Goal: Information Seeking & Learning: Check status

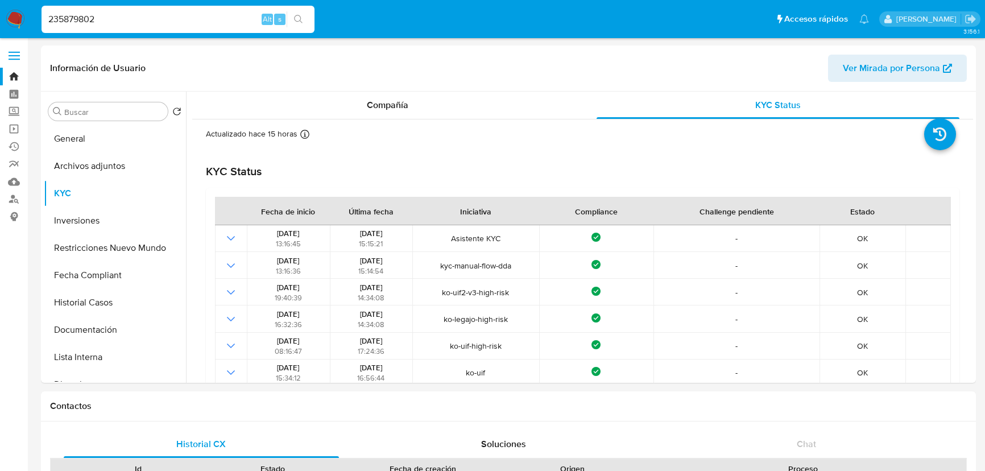
select select "10"
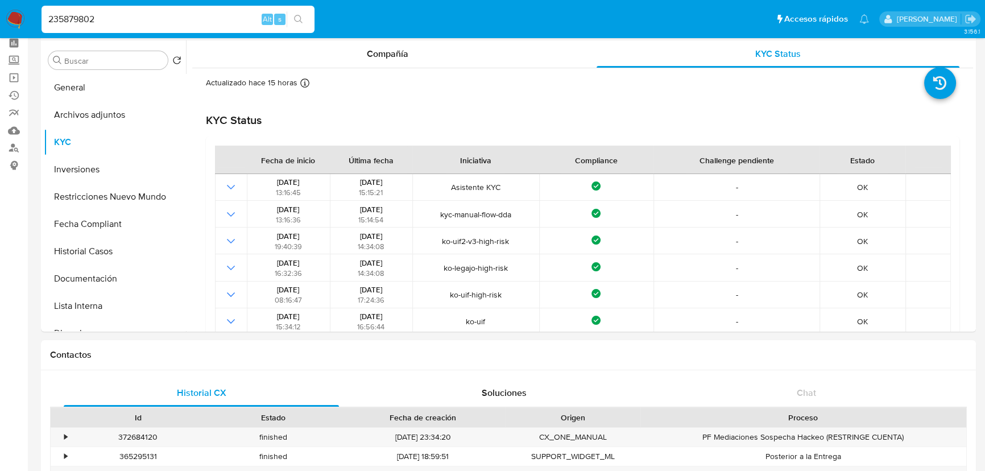
click at [173, 30] on div "235879802 Alt s" at bounding box center [178, 19] width 273 height 27
click at [180, 23] on input "235879802" at bounding box center [178, 19] width 273 height 15
paste input "429880883"
type input "429880883"
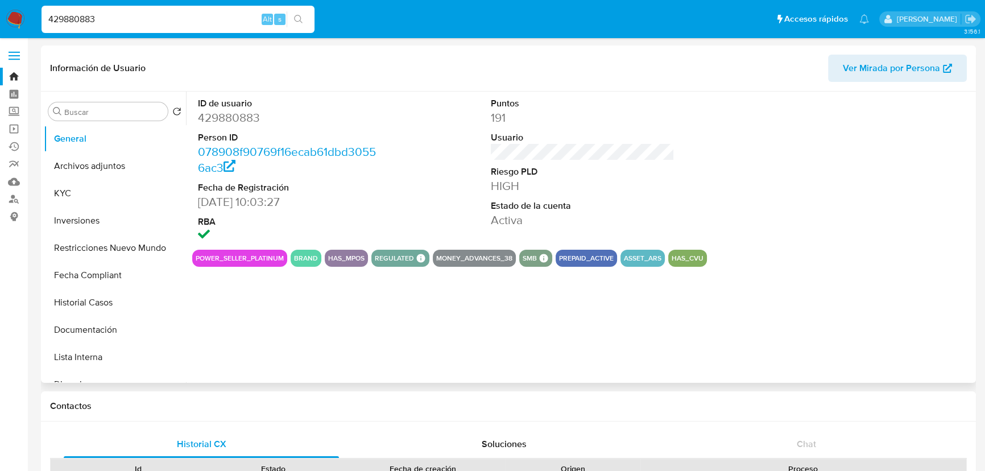
select select "10"
click at [87, 192] on button "KYC" at bounding box center [110, 193] width 133 height 27
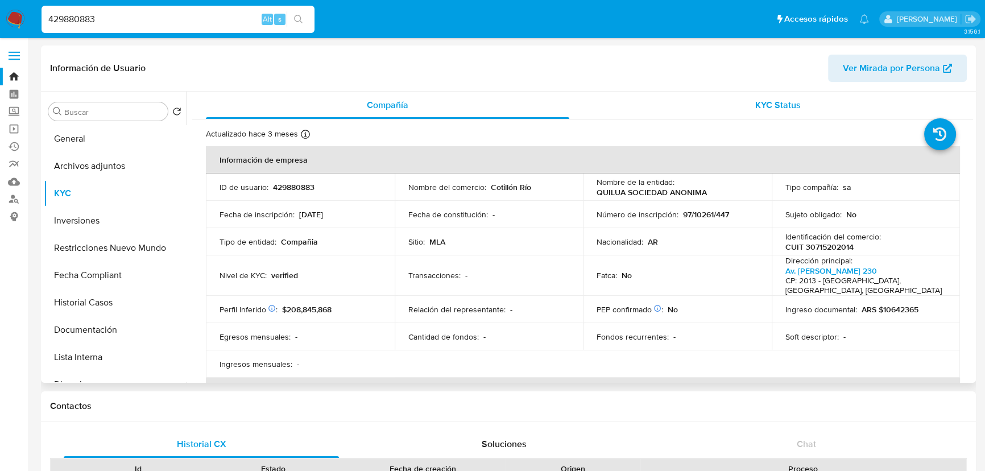
click at [768, 103] on span "KYC Status" at bounding box center [777, 104] width 45 height 13
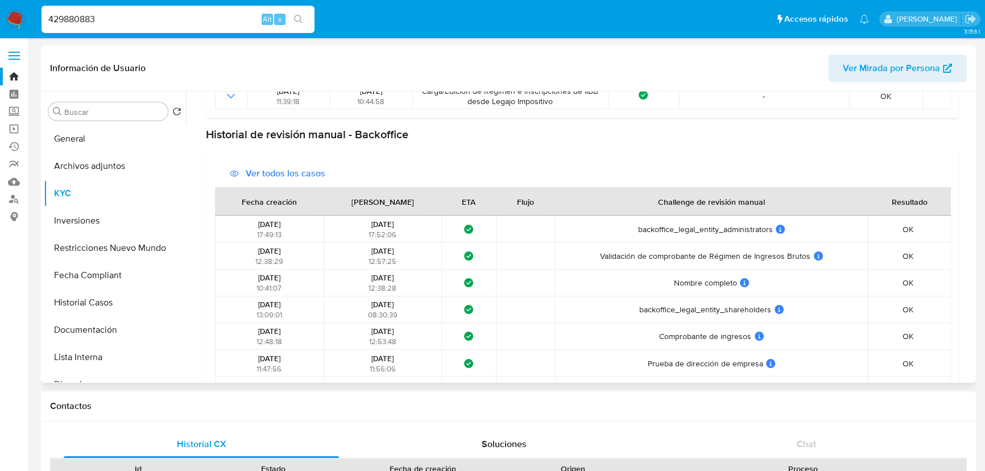
scroll to position [569, 0]
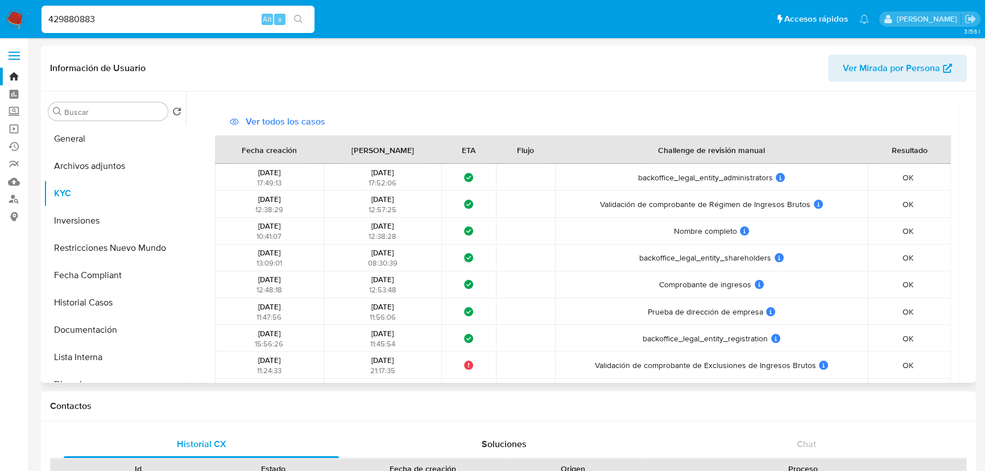
drag, startPoint x: 631, startPoint y: 258, endPoint x: 778, endPoint y: 253, distance: 146.8
click at [778, 253] on div "backoffice_legal_entity_shareholders backoffice_legal_entity_shareholders User …" at bounding box center [711, 257] width 305 height 10
drag, startPoint x: 654, startPoint y: 296, endPoint x: 749, endPoint y: 289, distance: 95.2
click at [749, 289] on td "Comprobante de ingresos Comprobante de ingresos User ID challenge BO: backoffic…" at bounding box center [711, 284] width 312 height 27
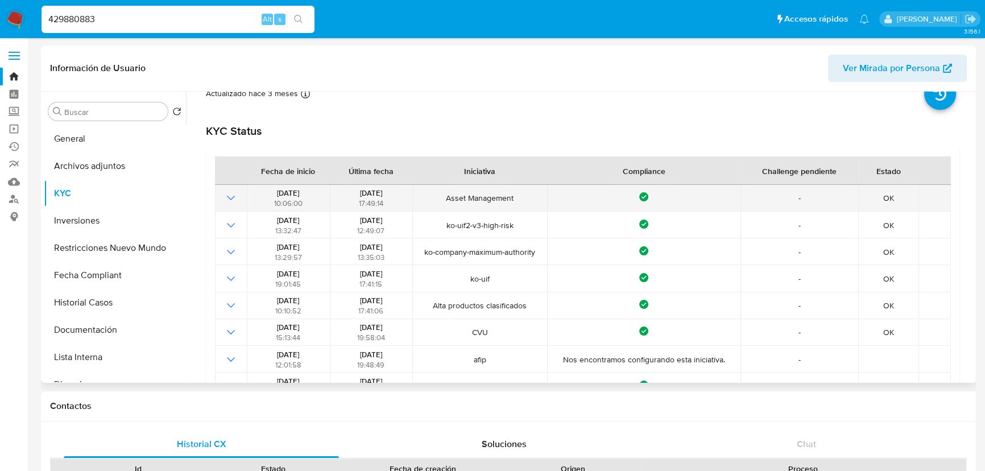
scroll to position [0, 0]
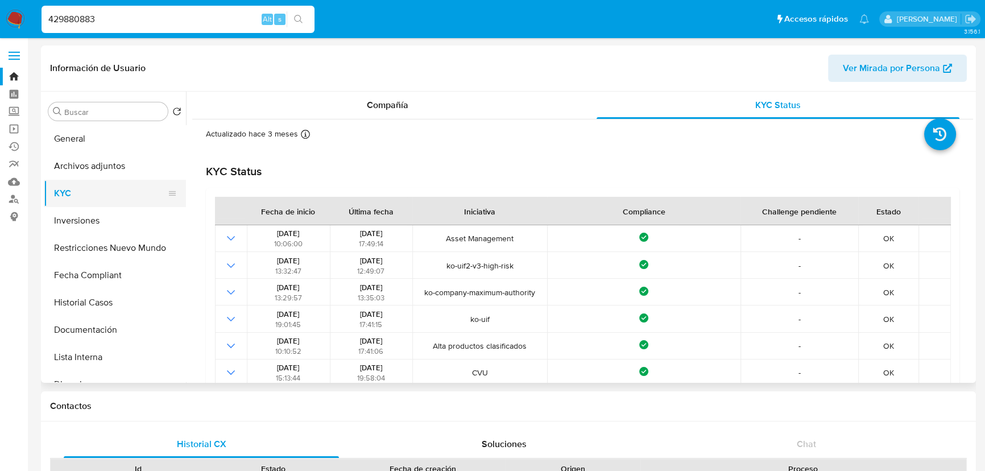
click at [89, 194] on button "KYC" at bounding box center [110, 193] width 133 height 27
click at [90, 136] on button "General" at bounding box center [110, 138] width 133 height 27
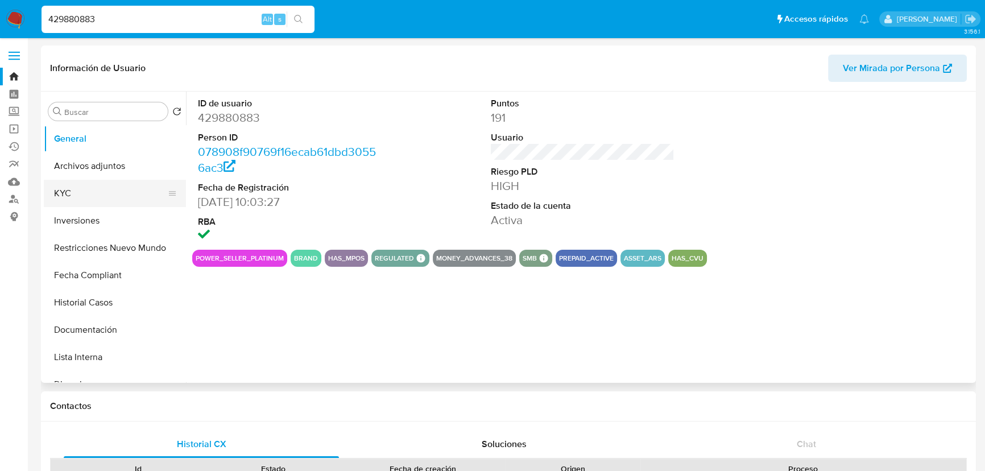
click at [90, 193] on button "KYC" at bounding box center [110, 193] width 133 height 27
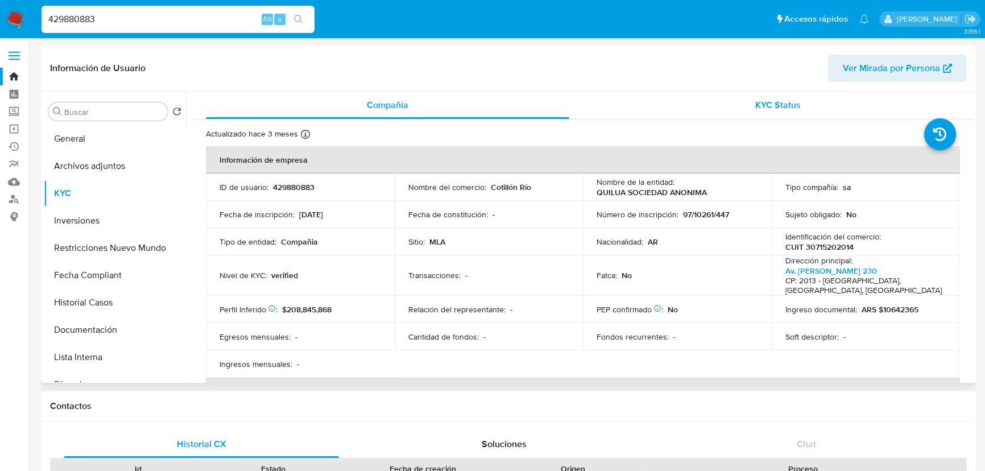
click at [781, 106] on span "KYC Status" at bounding box center [777, 104] width 45 height 13
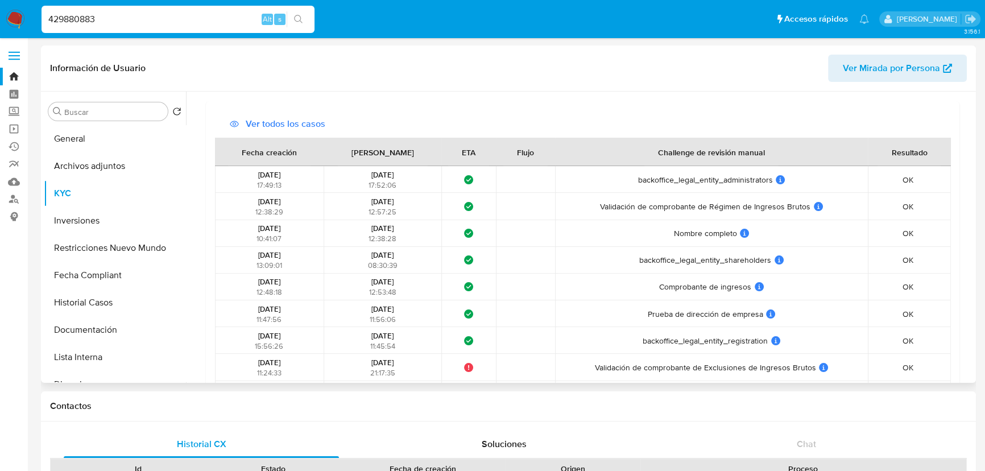
scroll to position [569, 0]
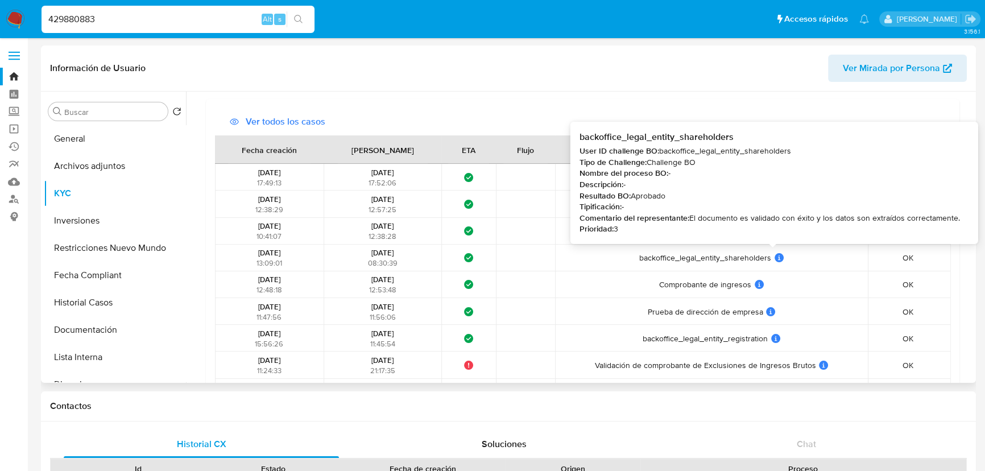
drag, startPoint x: 714, startPoint y: 260, endPoint x: 789, endPoint y: 267, distance: 74.8
click at [774, 259] on div "backoffice_legal_entity_shareholders backoffice_legal_entity_shareholders User …" at bounding box center [711, 257] width 305 height 10
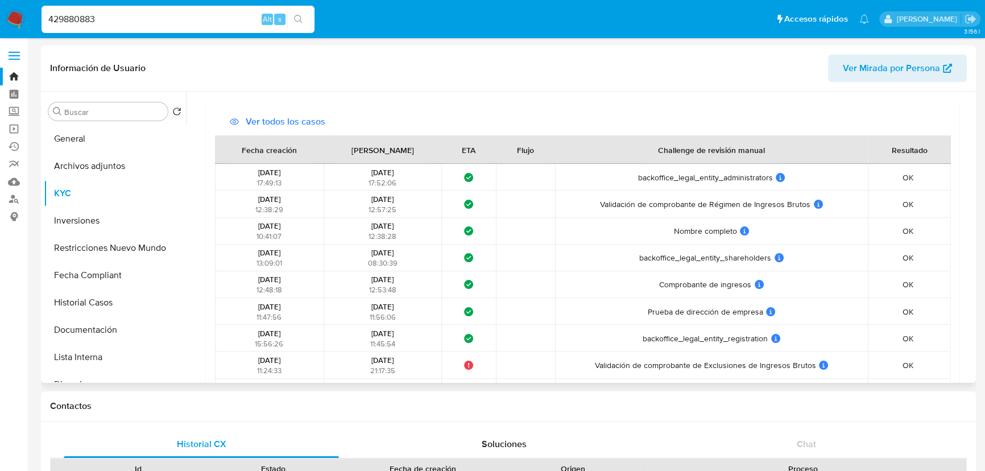
drag, startPoint x: 656, startPoint y: 289, endPoint x: 714, endPoint y: 292, distance: 58.6
click at [714, 292] on td "Comprobante de ingresos Comprobante de ingresos User ID challenge BO: backoffic…" at bounding box center [711, 284] width 312 height 27
click at [729, 347] on td "backoffice_legal_entity_registration backoffice_legal_entity_registration User …" at bounding box center [711, 338] width 312 height 27
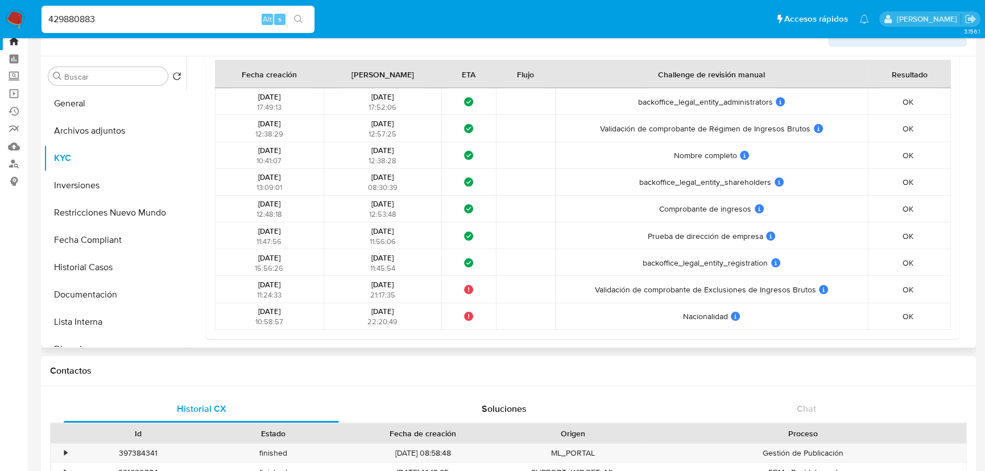
scroll to position [0, 0]
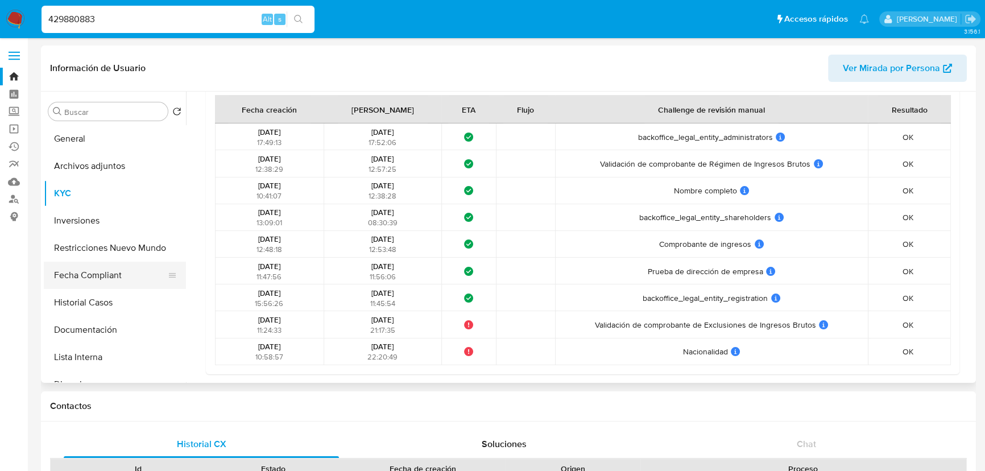
click at [109, 280] on button "Fecha Compliant" at bounding box center [110, 275] width 133 height 27
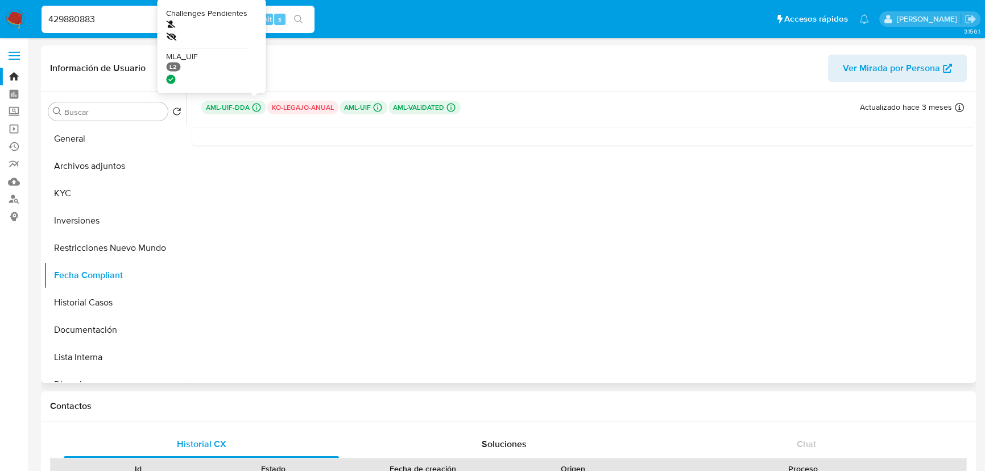
click at [252, 107] on icon at bounding box center [256, 107] width 10 height 10
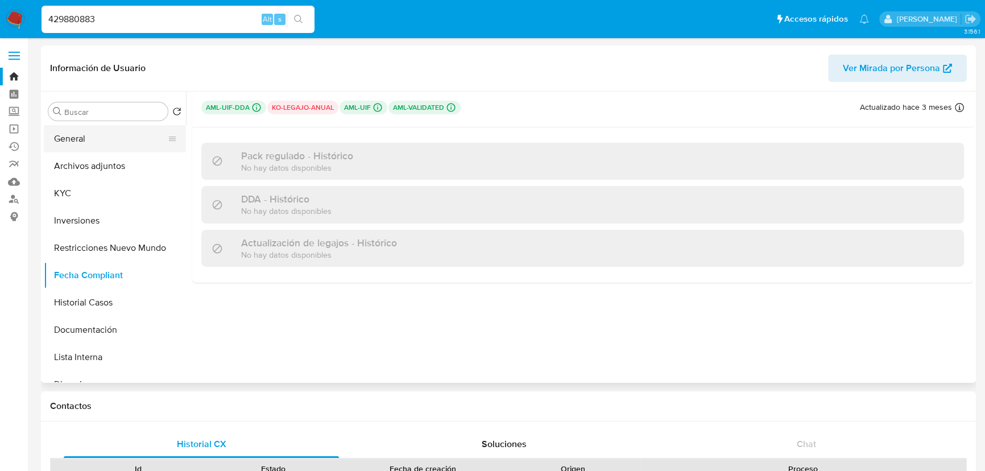
click at [85, 142] on button "General" at bounding box center [110, 138] width 133 height 27
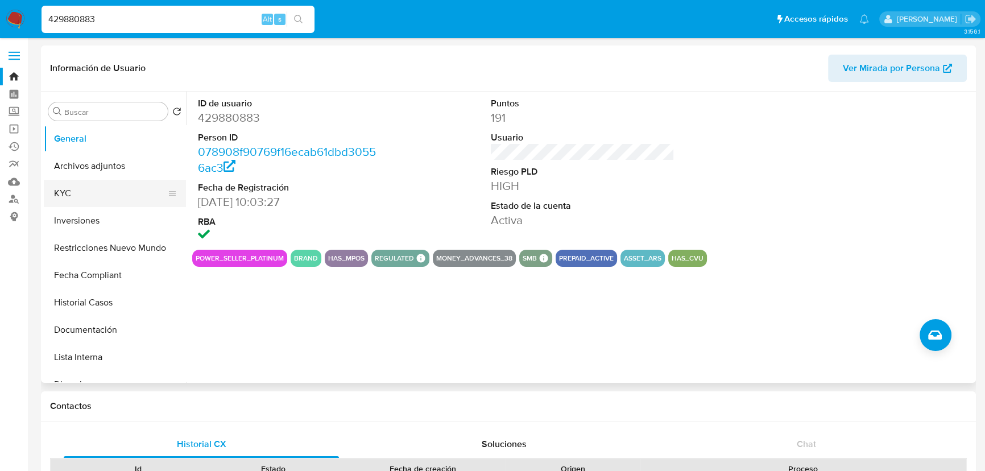
click at [108, 192] on button "KYC" at bounding box center [110, 193] width 133 height 27
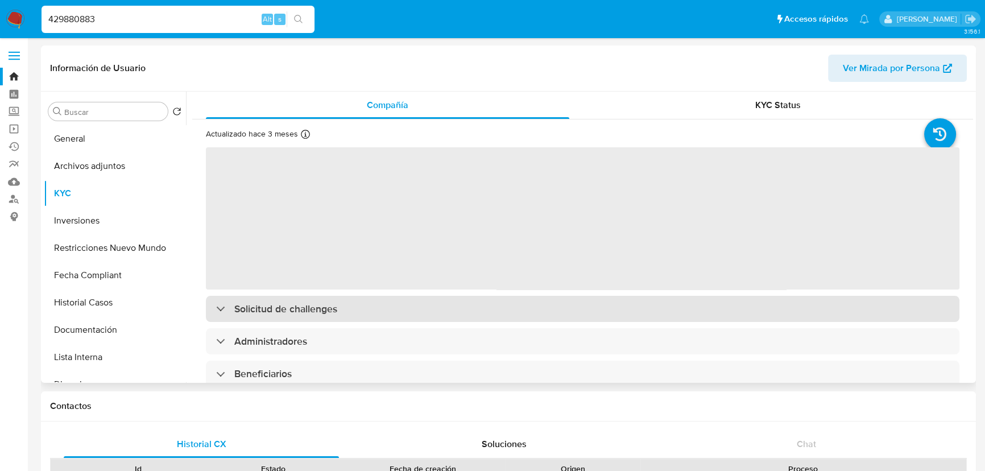
click at [345, 307] on div "Solicitud de challenges" at bounding box center [582, 309] width 753 height 26
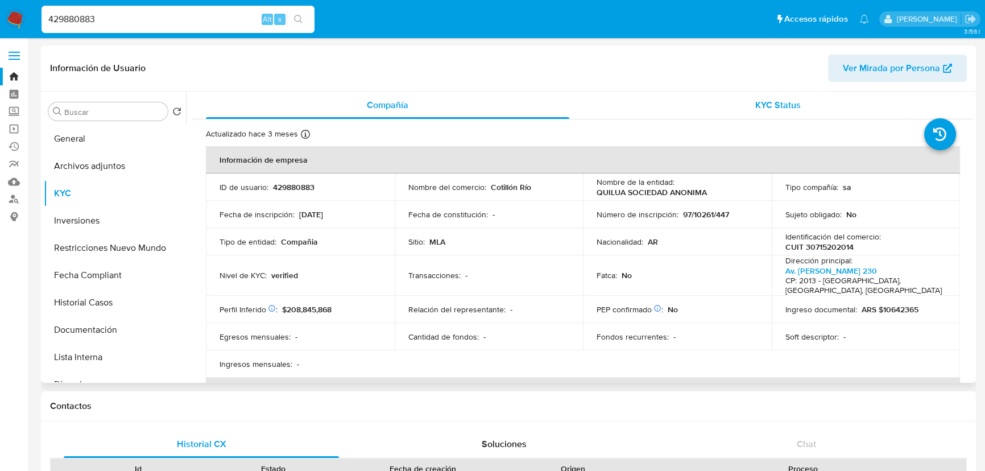
click at [746, 115] on div "KYC Status" at bounding box center [777, 105] width 363 height 27
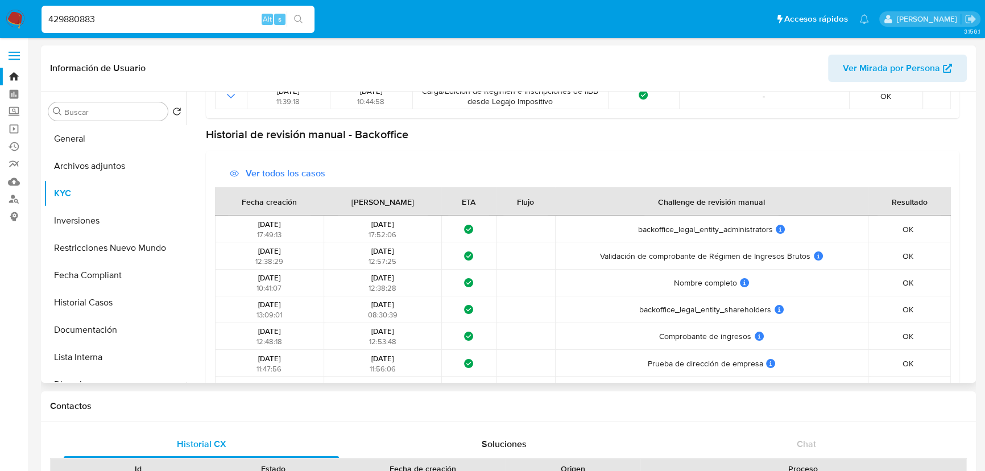
scroll to position [609, 0]
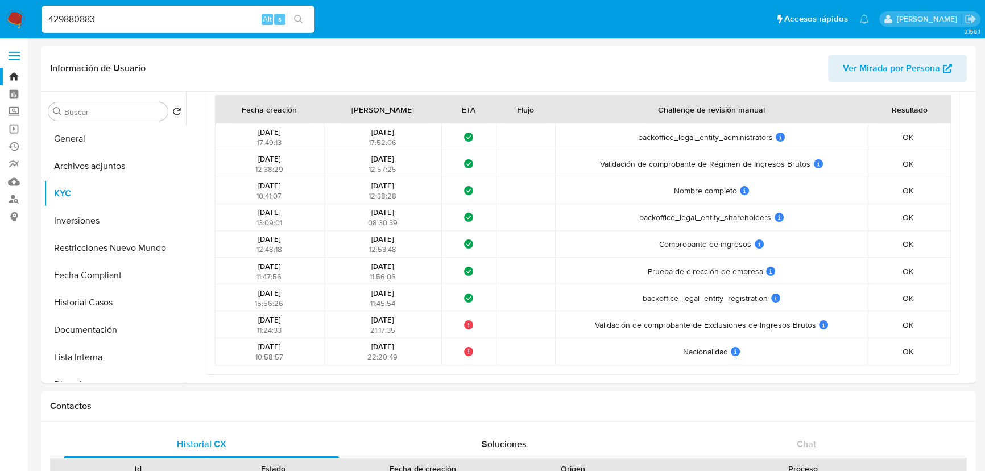
click at [219, 28] on div "429880883 Alt s" at bounding box center [178, 19] width 273 height 27
click at [218, 20] on input "429880883" at bounding box center [178, 19] width 273 height 15
paste input "4778367"
type input "44778367"
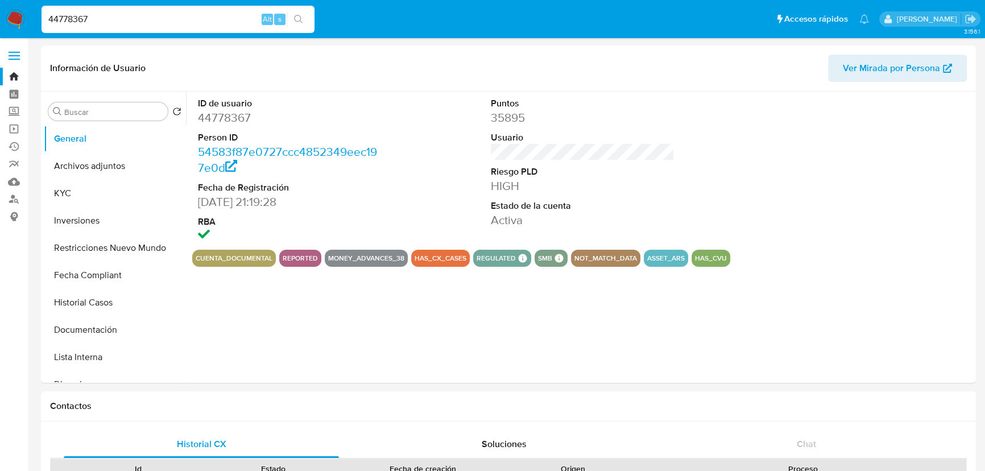
select select "10"
click at [79, 190] on button "KYC" at bounding box center [110, 193] width 133 height 27
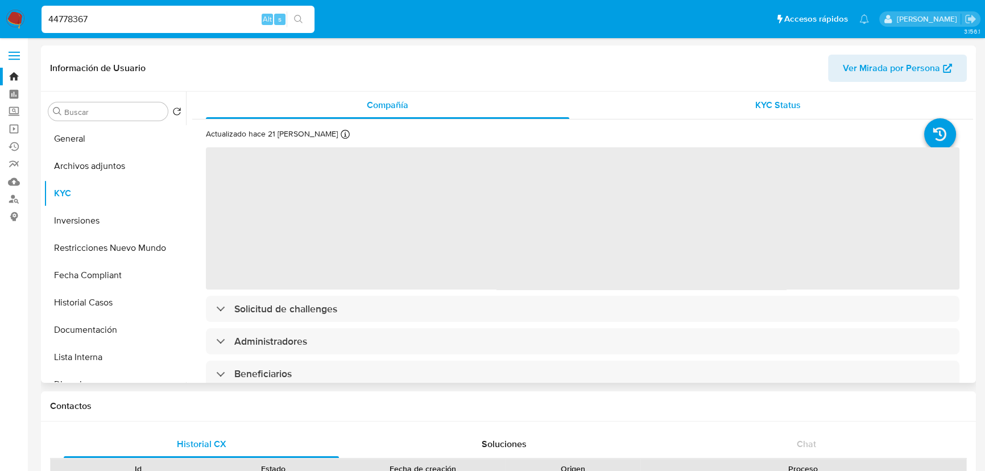
click at [716, 98] on div "KYC Status" at bounding box center [777, 105] width 363 height 27
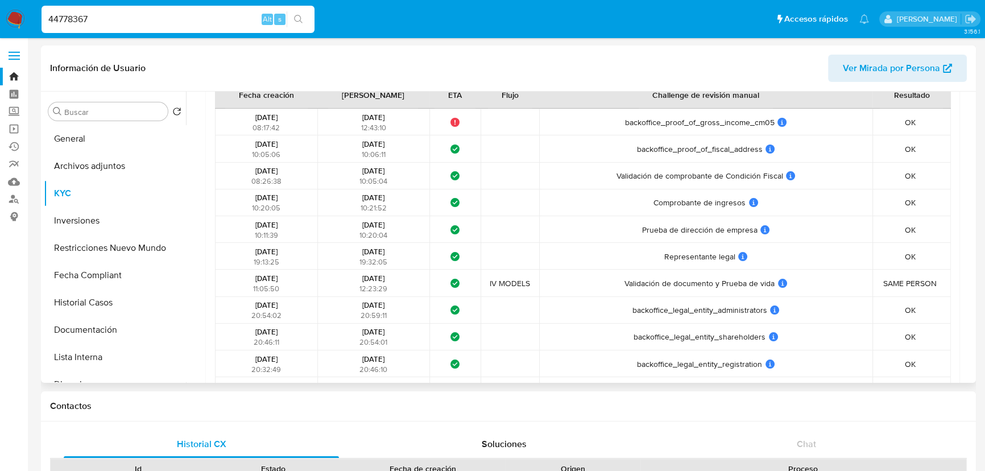
scroll to position [774, 0]
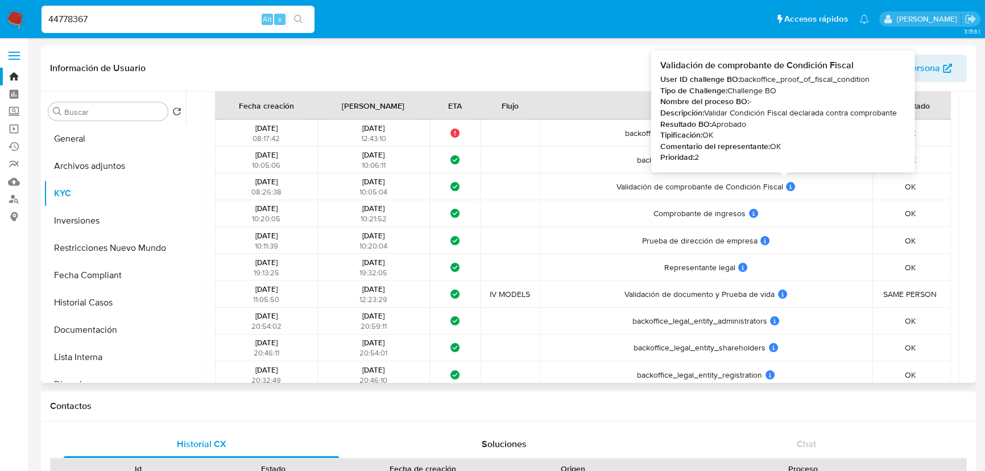
drag, startPoint x: 602, startPoint y: 191, endPoint x: 779, endPoint y: 187, distance: 177.4
click at [779, 187] on td "Validación de comprobante de Condición Fiscal Validación de comprobante de Cond…" at bounding box center [705, 186] width 333 height 27
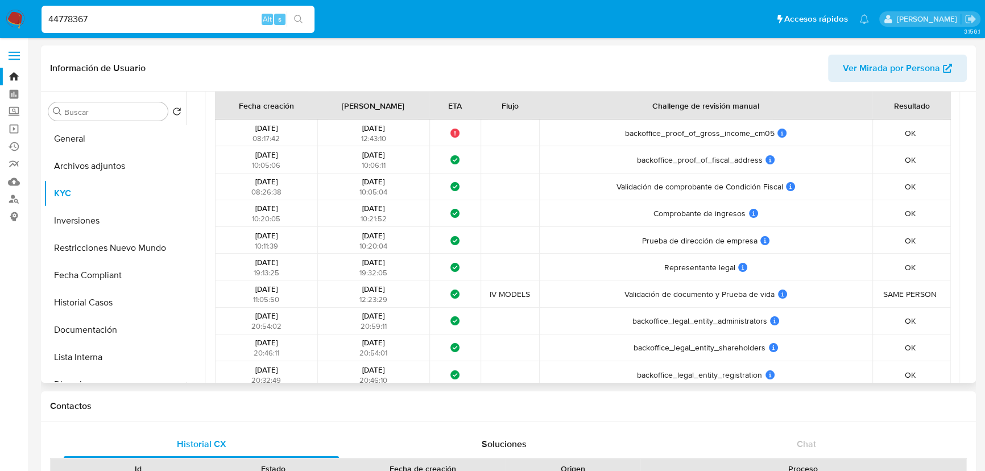
drag, startPoint x: 650, startPoint y: 214, endPoint x: 733, endPoint y: 210, distance: 83.1
click at [733, 210] on span "Comprobante de ingresos" at bounding box center [699, 213] width 92 height 10
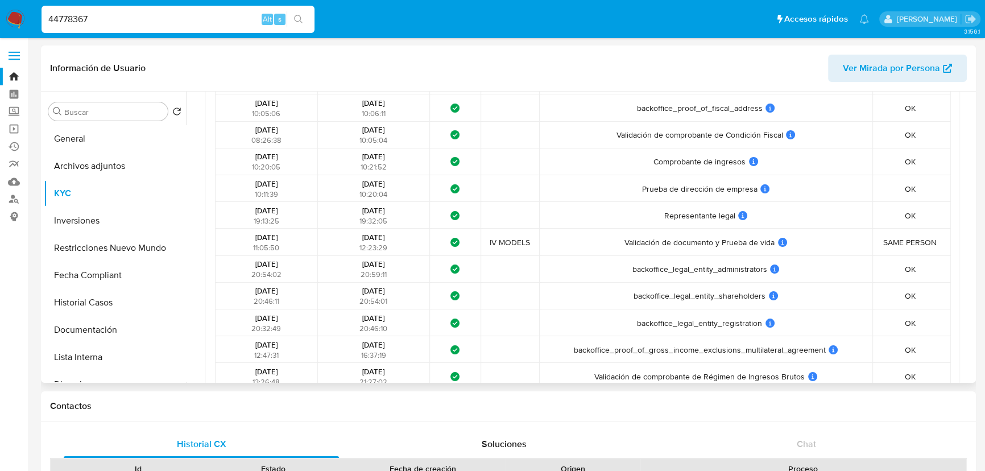
scroll to position [877, 0]
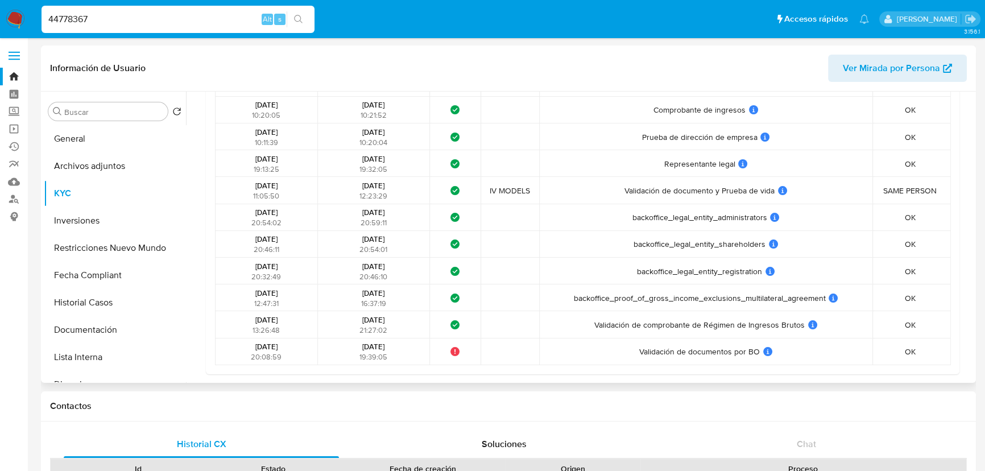
drag, startPoint x: 623, startPoint y: 223, endPoint x: 721, endPoint y: 218, distance: 97.9
click at [721, 218] on td "backoffice_legal_entity_administrators backoffice_legal_entity_administrators U…" at bounding box center [705, 217] width 333 height 27
drag, startPoint x: 691, startPoint y: 245, endPoint x: 687, endPoint y: 250, distance: 6.0
click at [741, 235] on td "backoffice_legal_entity_shareholders backoffice_legal_entity_shareholders User …" at bounding box center [705, 244] width 333 height 27
drag, startPoint x: 641, startPoint y: 277, endPoint x: 739, endPoint y: 263, distance: 99.5
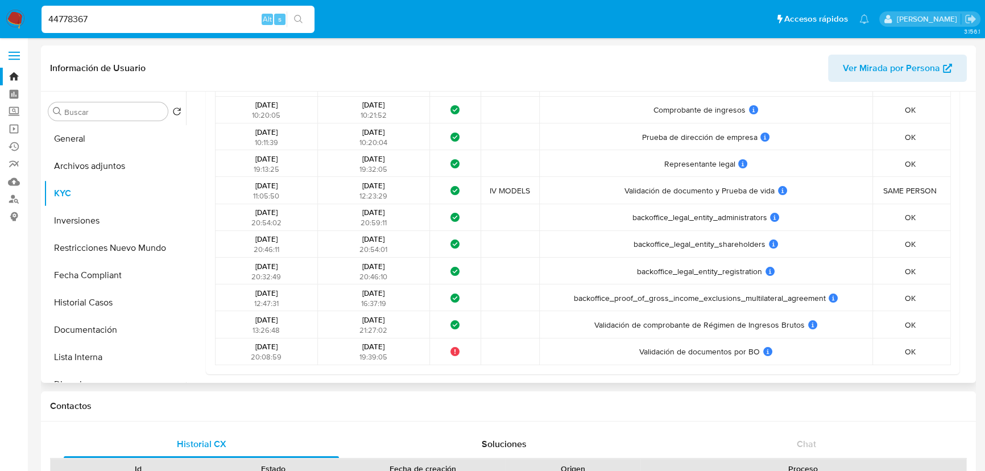
click at [739, 263] on td "backoffice_legal_entity_registration backoffice_legal_entity_registration User …" at bounding box center [705, 271] width 333 height 27
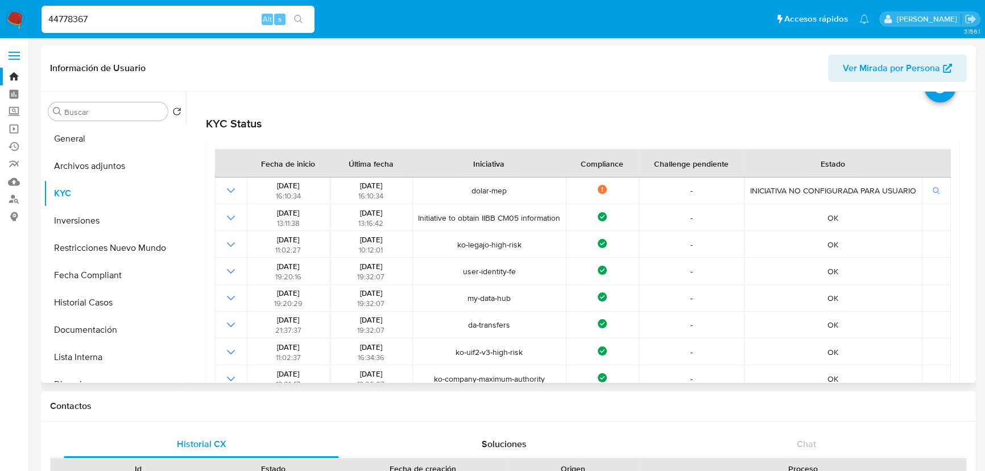
scroll to position [0, 0]
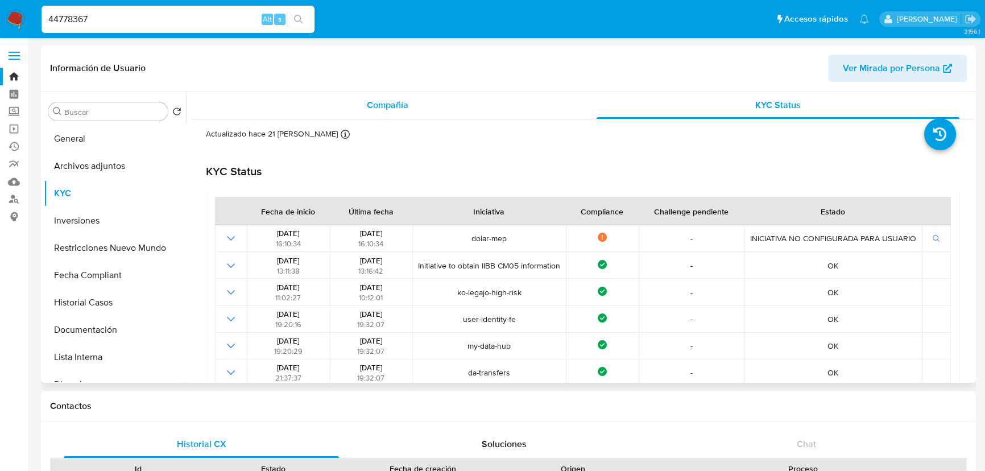
click at [513, 114] on div "Compañía" at bounding box center [387, 105] width 363 height 27
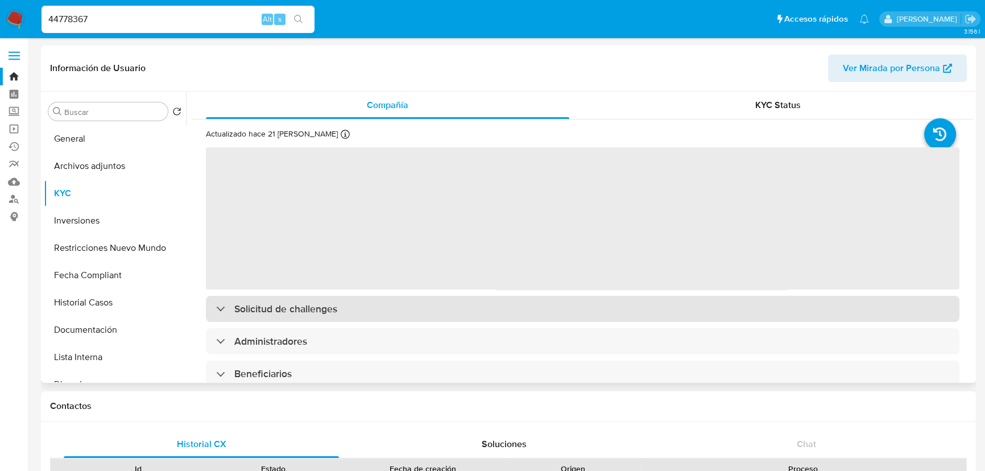
click at [442, 312] on div "Solicitud de challenges" at bounding box center [582, 309] width 753 height 26
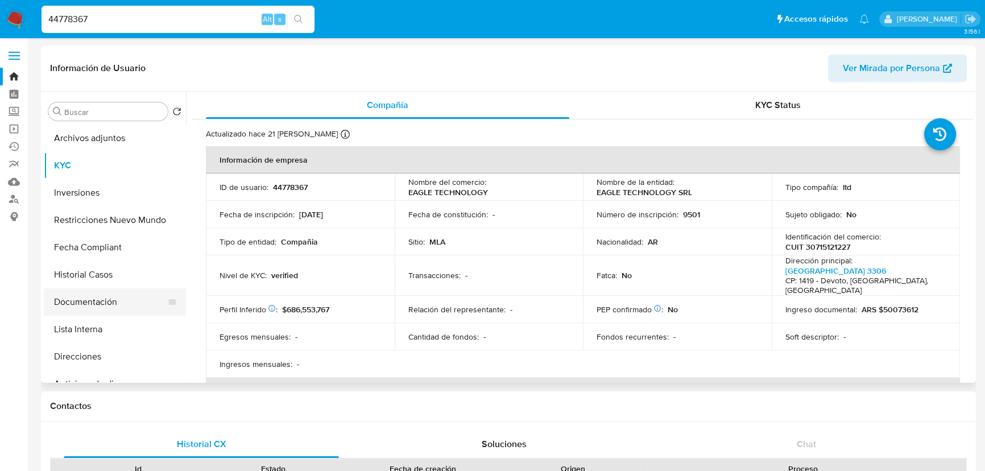
scroll to position [51, 0]
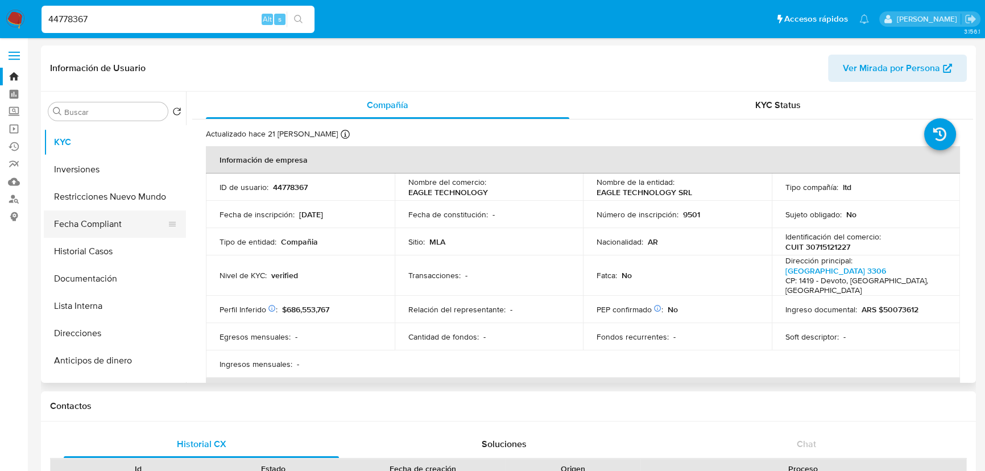
click at [109, 226] on button "Fecha Compliant" at bounding box center [110, 223] width 133 height 27
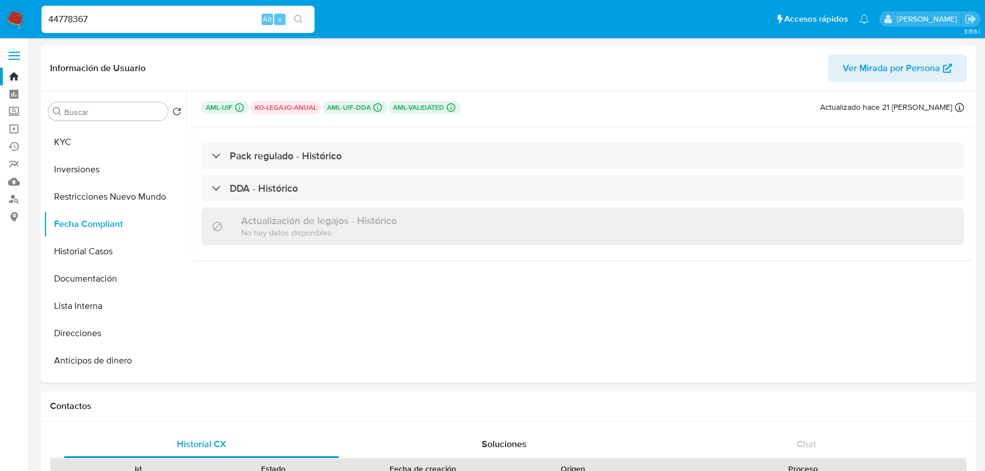
click at [199, 21] on input "44778367" at bounding box center [178, 19] width 273 height 15
paste input "1072244940"
type input "1072244940"
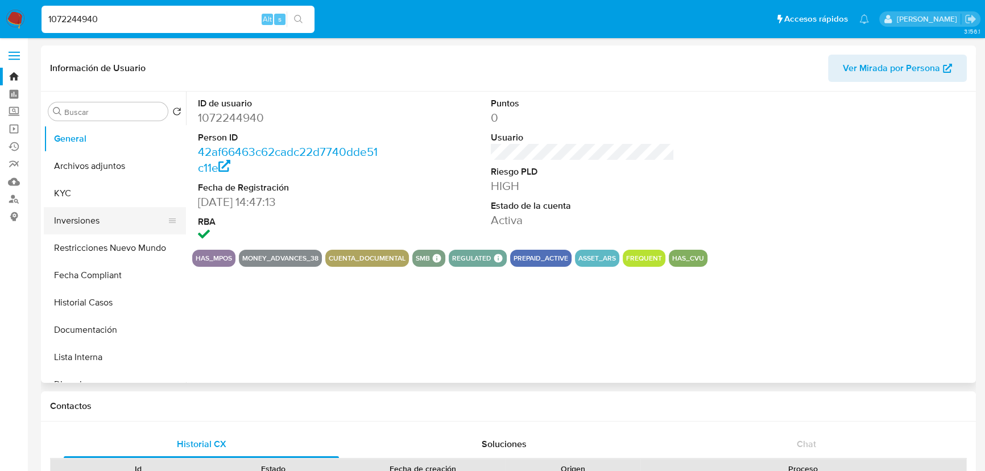
select select "10"
click at [79, 191] on button "KYC" at bounding box center [110, 193] width 133 height 27
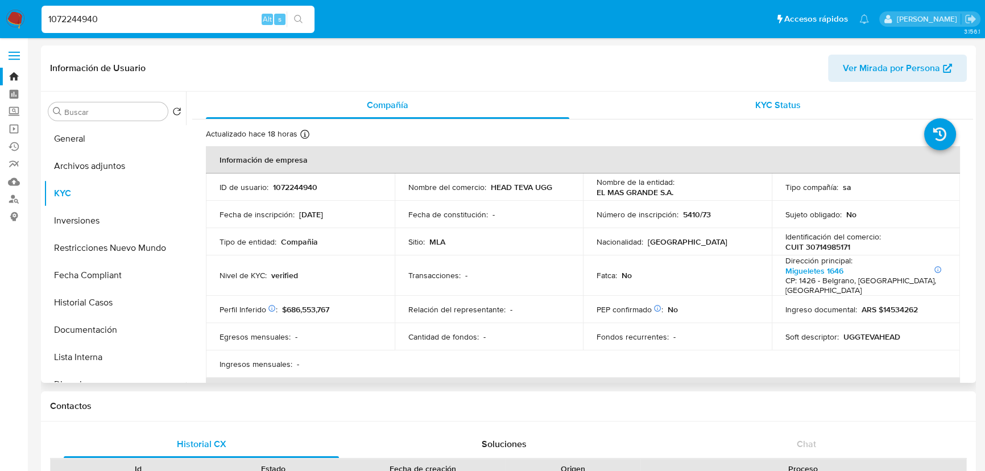
click at [737, 105] on div "KYC Status" at bounding box center [777, 105] width 363 height 27
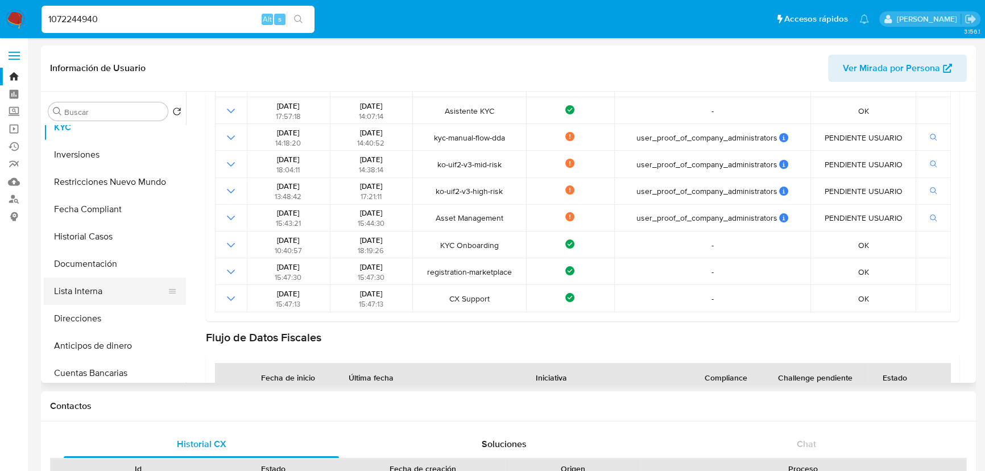
scroll to position [103, 0]
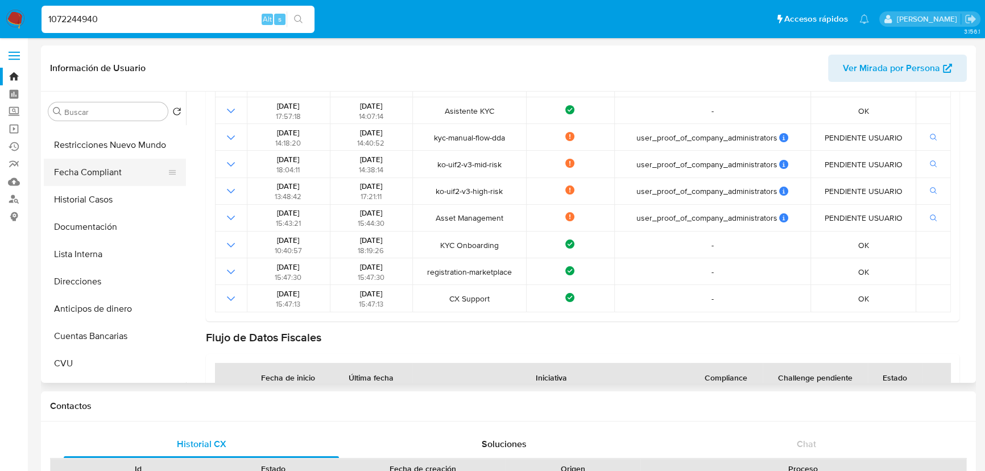
click at [109, 162] on button "Fecha Compliant" at bounding box center [110, 172] width 133 height 27
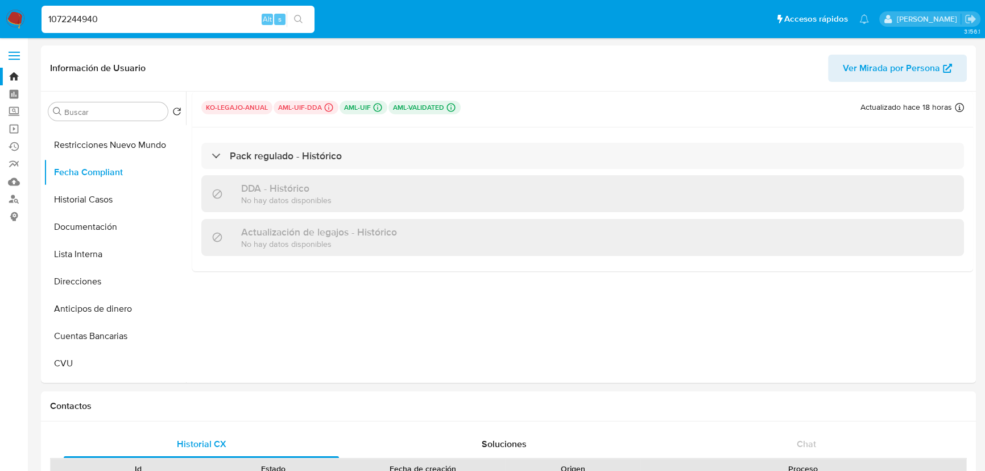
click at [178, 12] on input "1072244940" at bounding box center [178, 19] width 273 height 15
paste input "61229927"
type input "161229927"
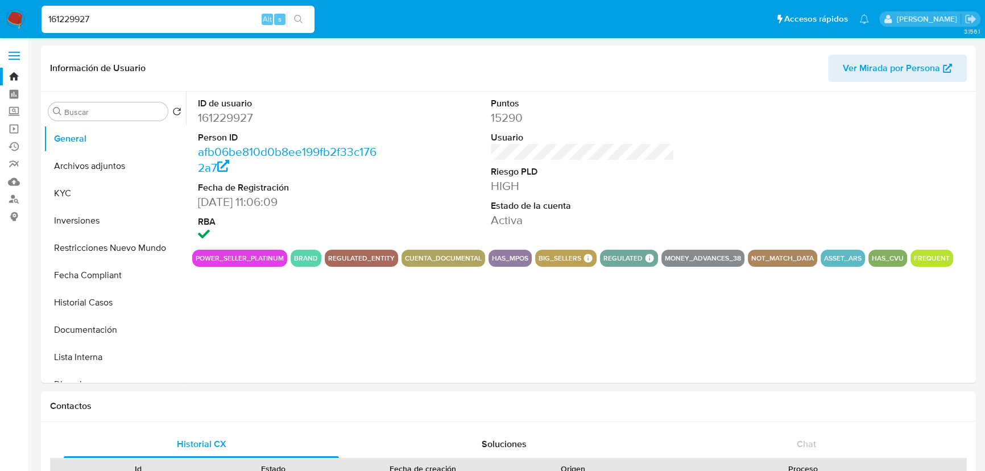
select select "10"
click at [74, 193] on button "KYC" at bounding box center [110, 193] width 133 height 27
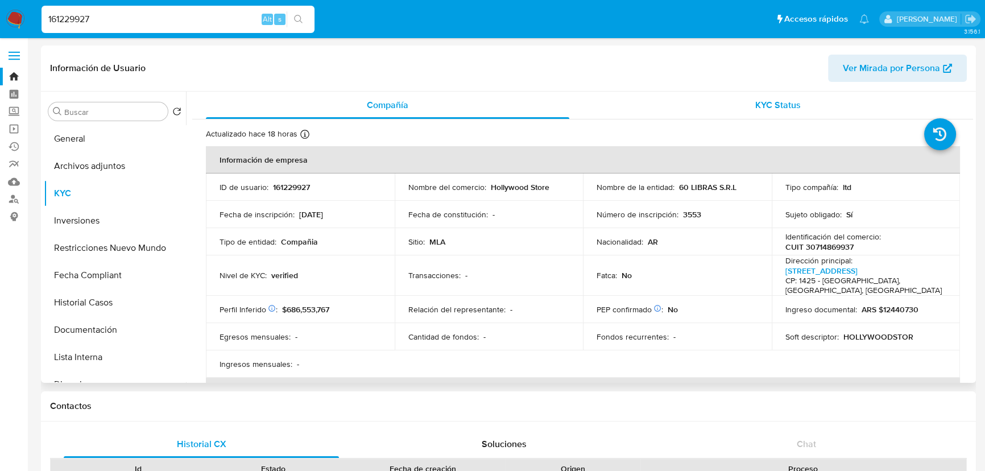
click at [752, 97] on div "KYC Status" at bounding box center [777, 105] width 363 height 27
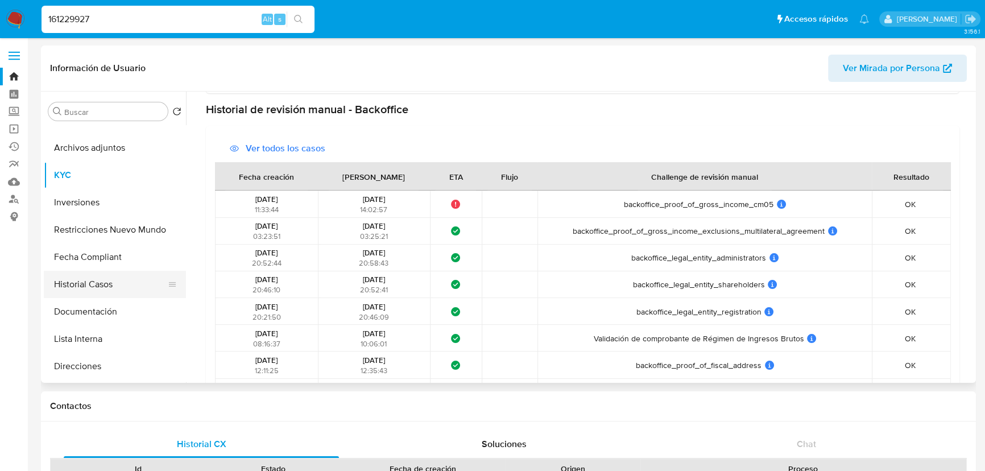
scroll to position [51, 0]
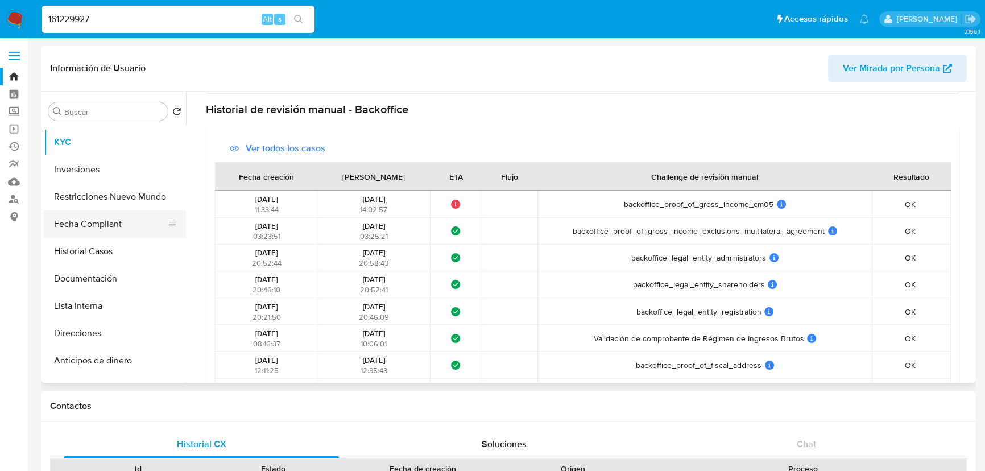
click at [110, 224] on button "Fecha Compliant" at bounding box center [110, 223] width 133 height 27
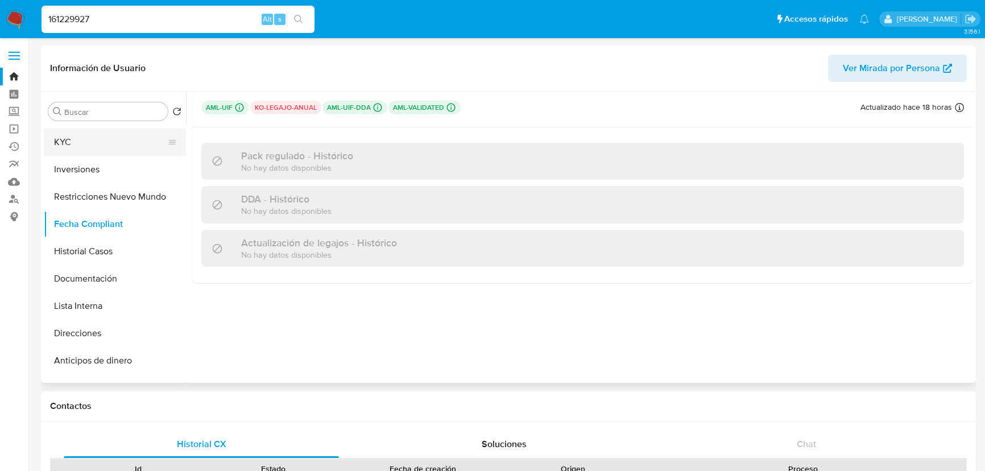
click at [103, 144] on button "KYC" at bounding box center [110, 141] width 133 height 27
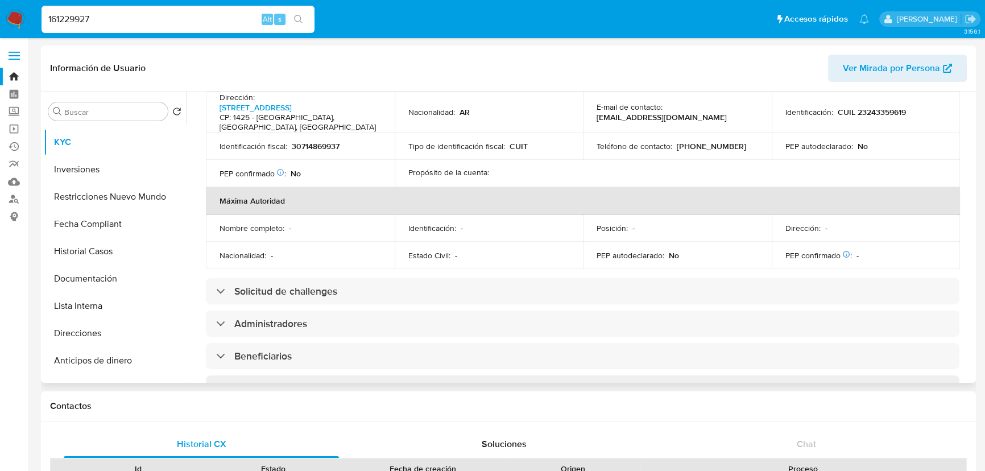
scroll to position [517, 0]
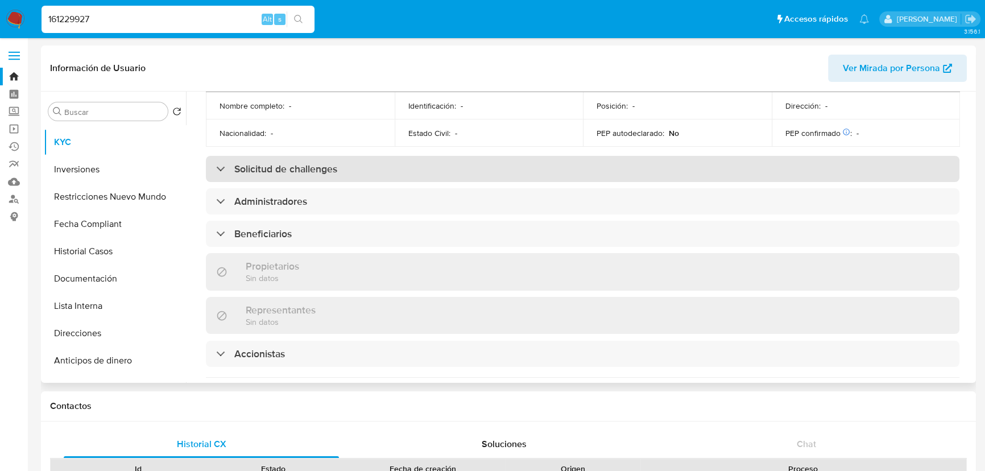
click at [308, 171] on h3 "Solicitud de challenges" at bounding box center [285, 169] width 103 height 13
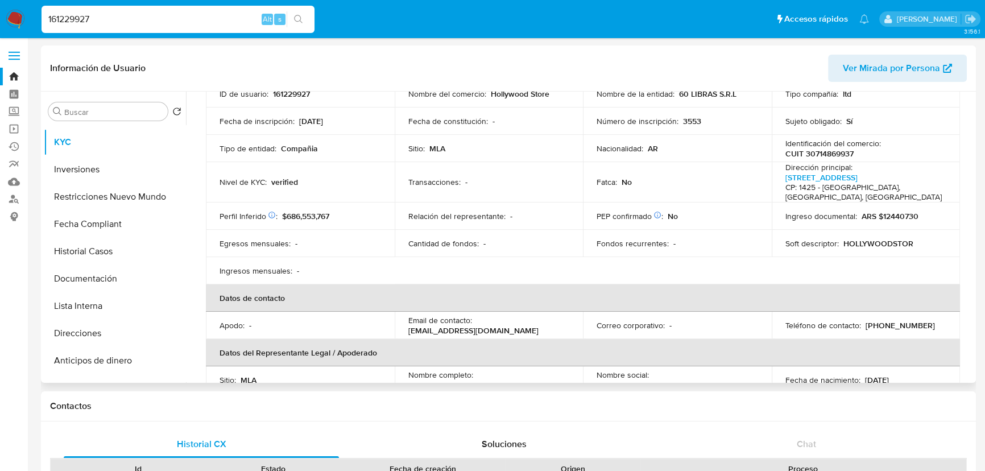
scroll to position [0, 0]
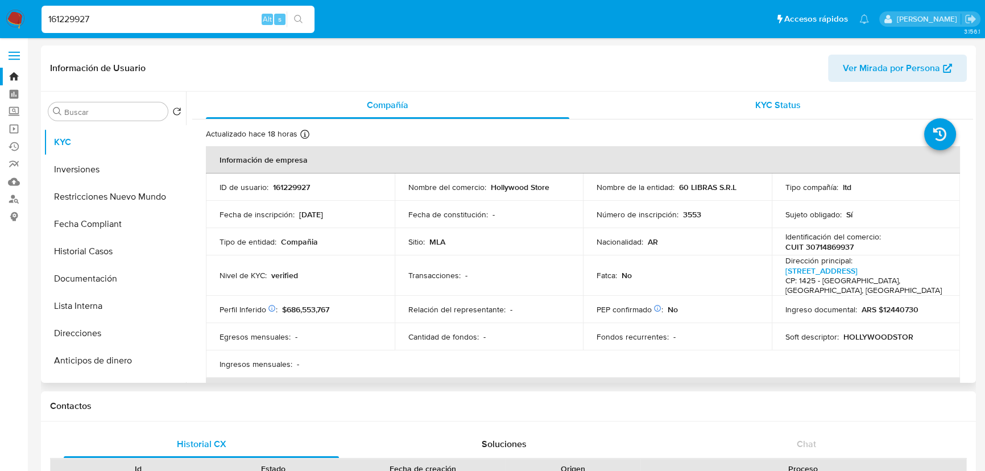
click at [748, 101] on div "KYC Status" at bounding box center [777, 105] width 363 height 27
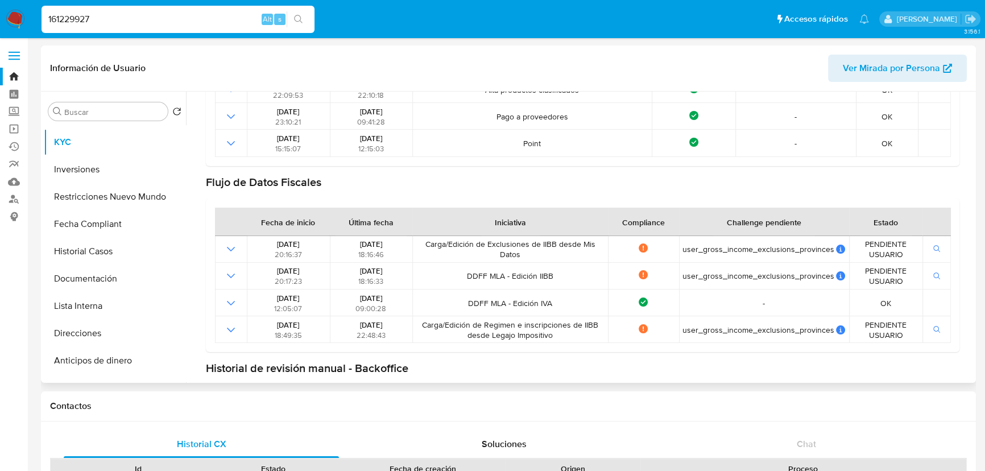
scroll to position [155, 0]
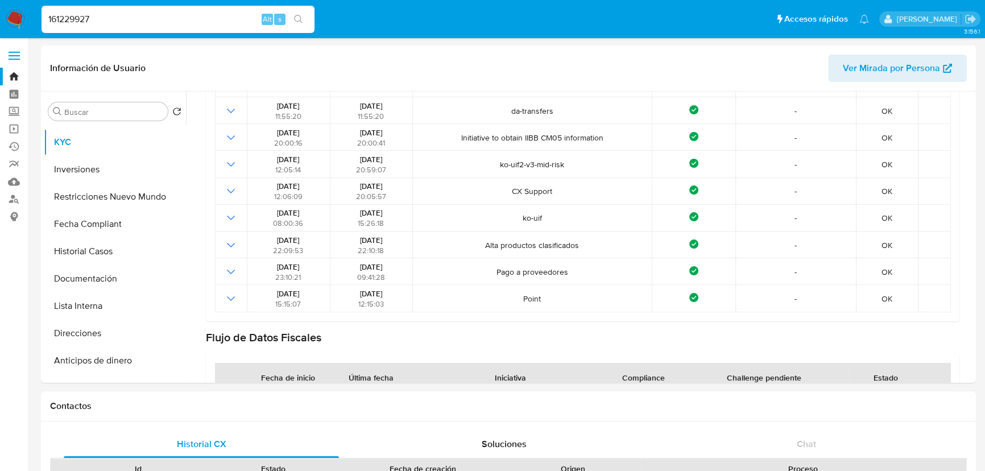
click at [166, 19] on input "161229927" at bounding box center [178, 19] width 273 height 15
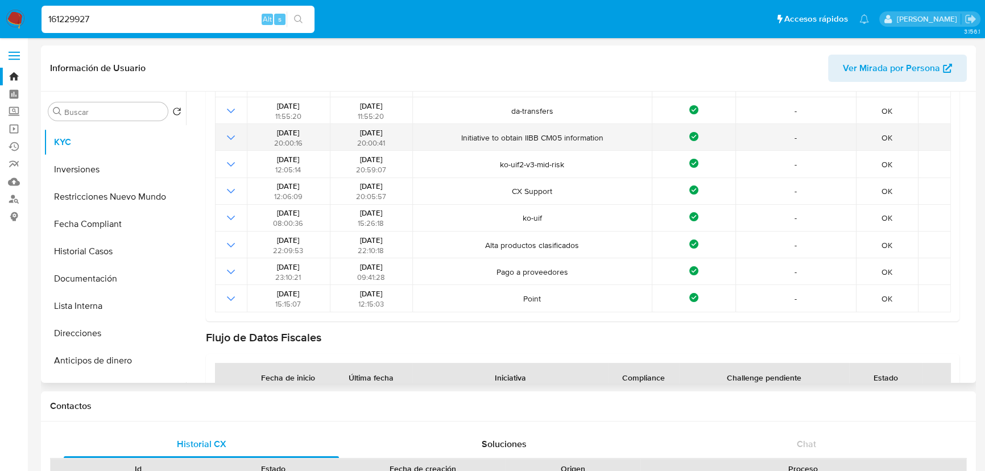
scroll to position [0, 0]
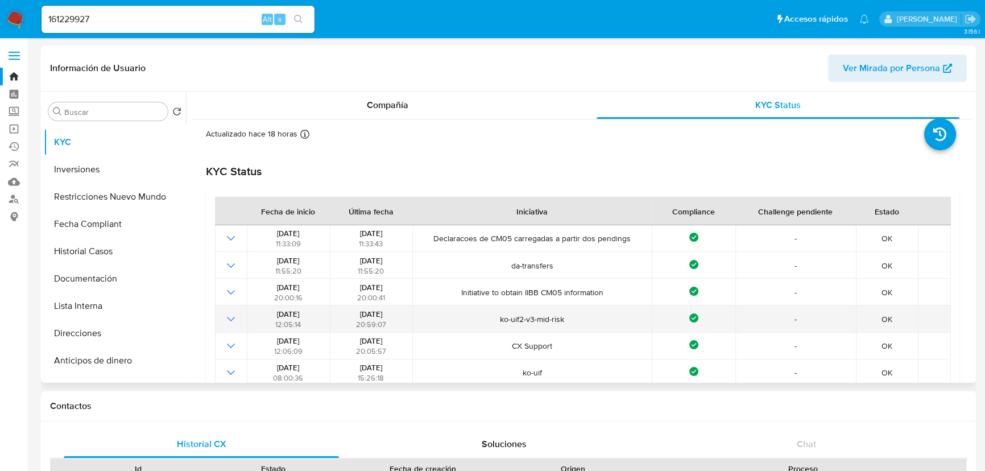
click at [547, 320] on span "ko-uif2-v3-mid-risk" at bounding box center [532, 319] width 233 height 10
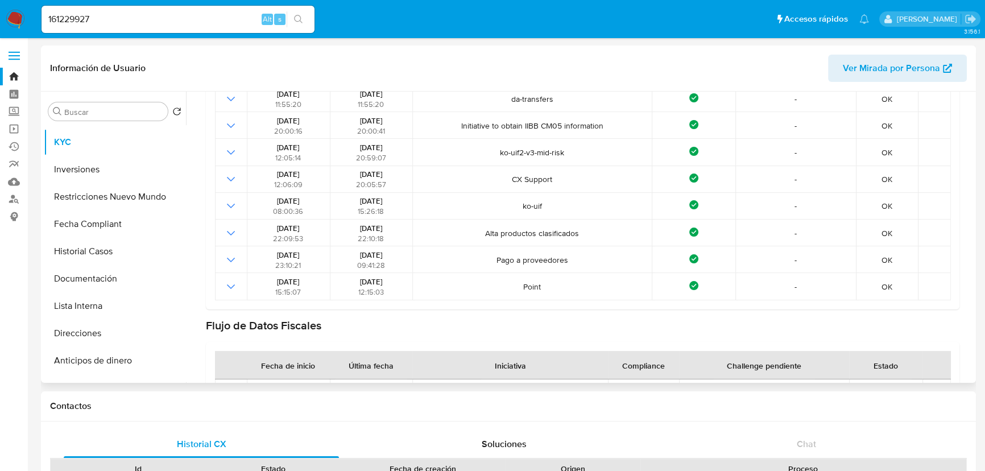
scroll to position [258, 0]
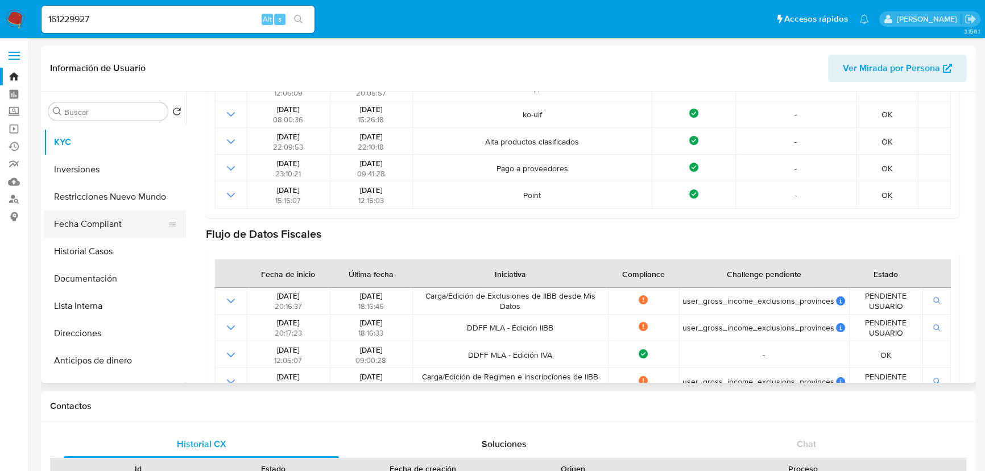
click at [111, 225] on button "Fecha Compliant" at bounding box center [110, 223] width 133 height 27
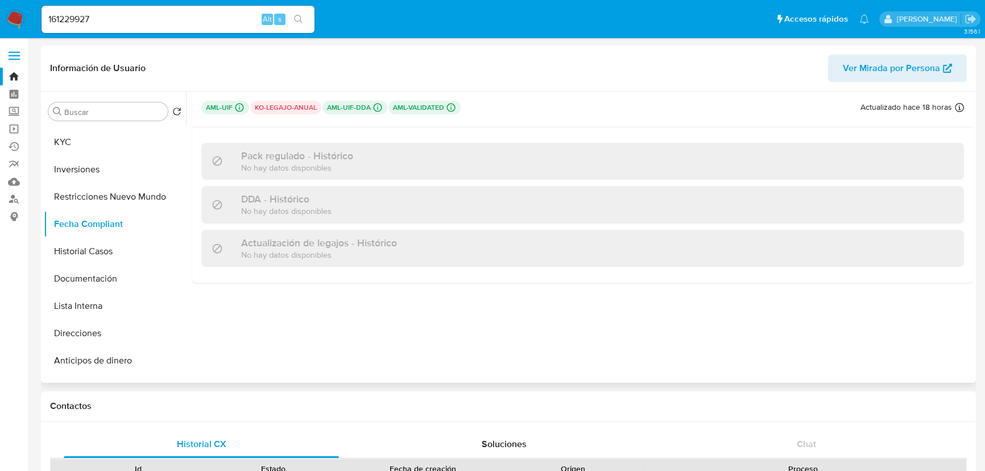
click at [377, 107] on icon at bounding box center [377, 107] width 10 height 10
click at [298, 105] on p "ko-legajo-anual" at bounding box center [285, 108] width 71 height 14
click at [360, 101] on p "aml-uif-dda Challenges Pendientes MLA_UIF L2" at bounding box center [354, 108] width 65 height 14
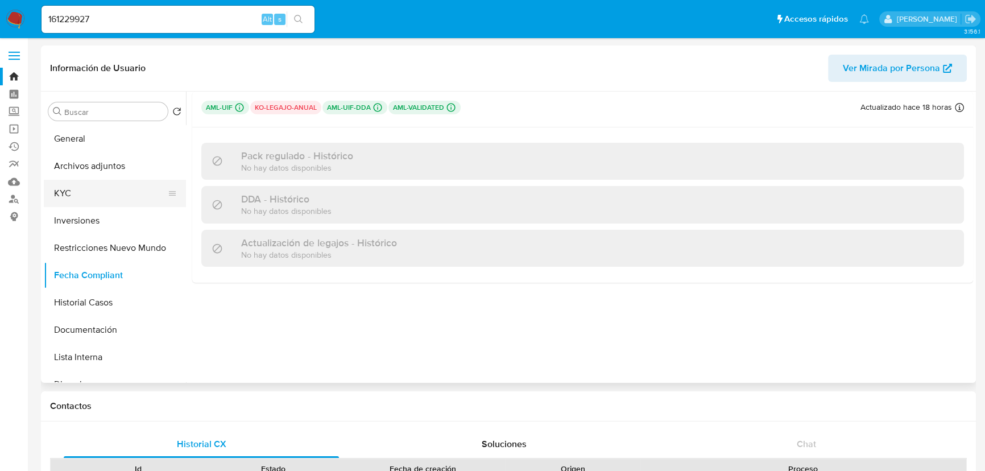
click at [105, 204] on button "KYC" at bounding box center [110, 193] width 133 height 27
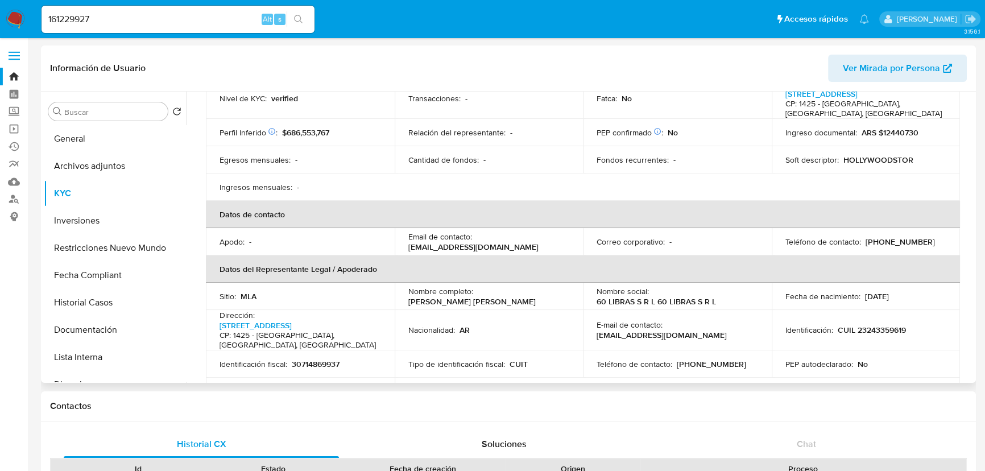
scroll to position [258, 0]
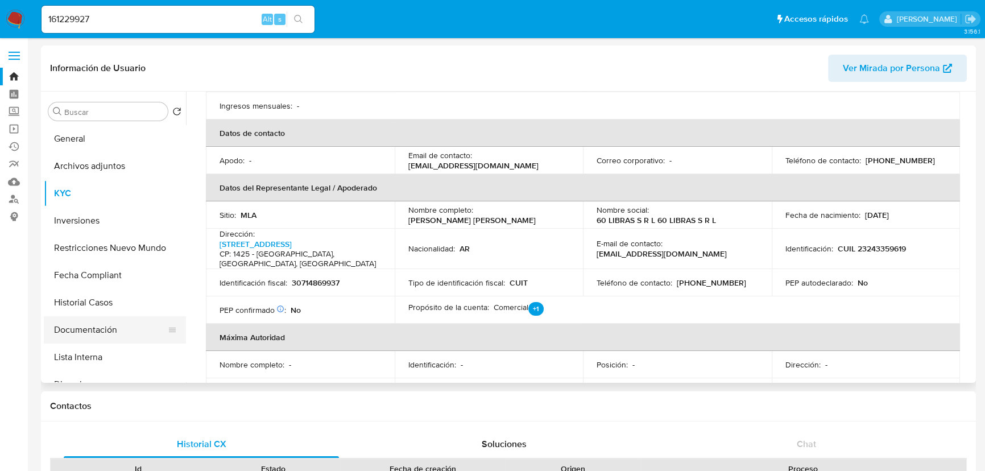
click at [96, 333] on button "Documentación" at bounding box center [110, 329] width 133 height 27
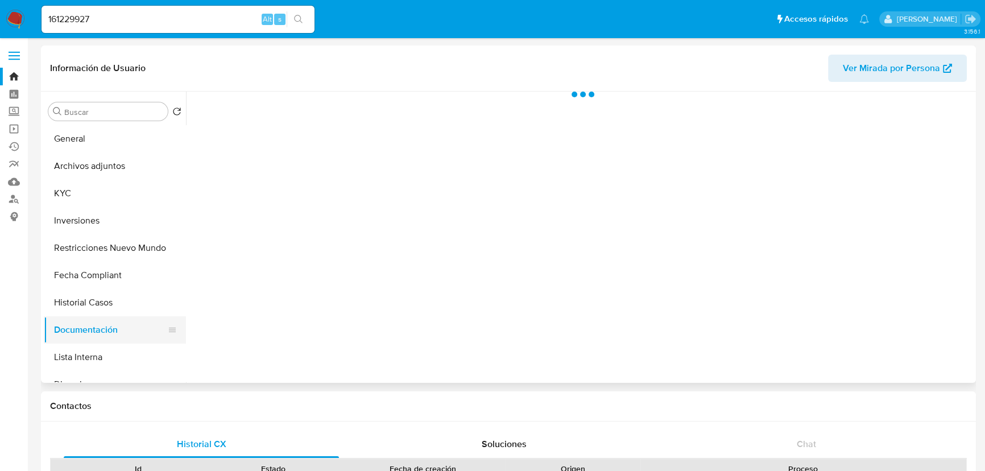
scroll to position [0, 0]
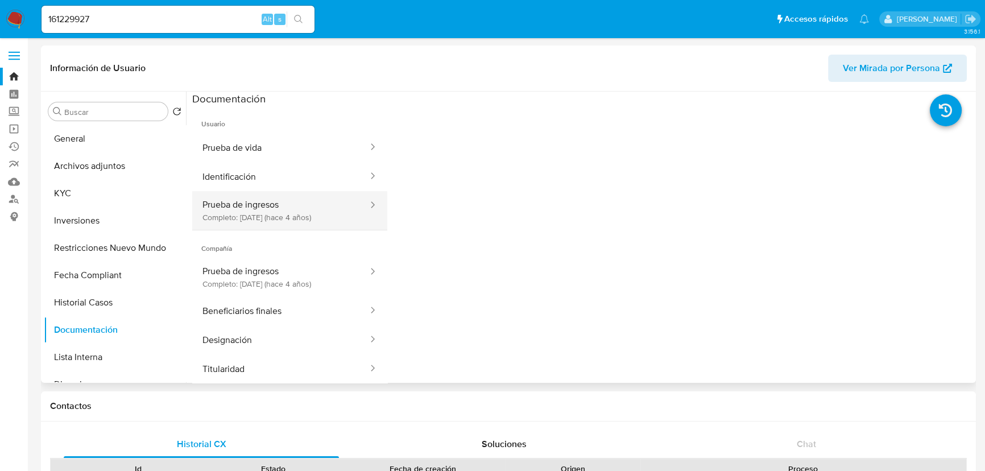
click at [296, 210] on button "Prueba de ingresos Completo: [DATE] (hace 4 años)" at bounding box center [280, 210] width 177 height 39
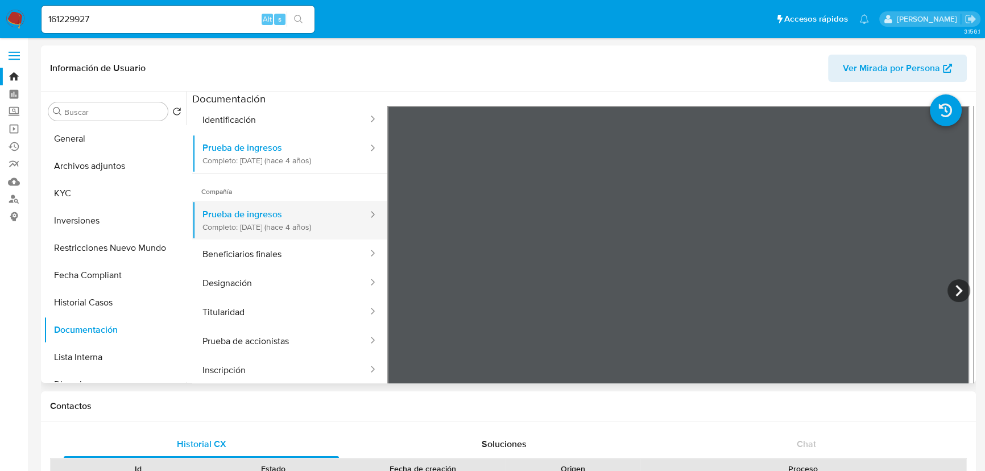
scroll to position [126, 0]
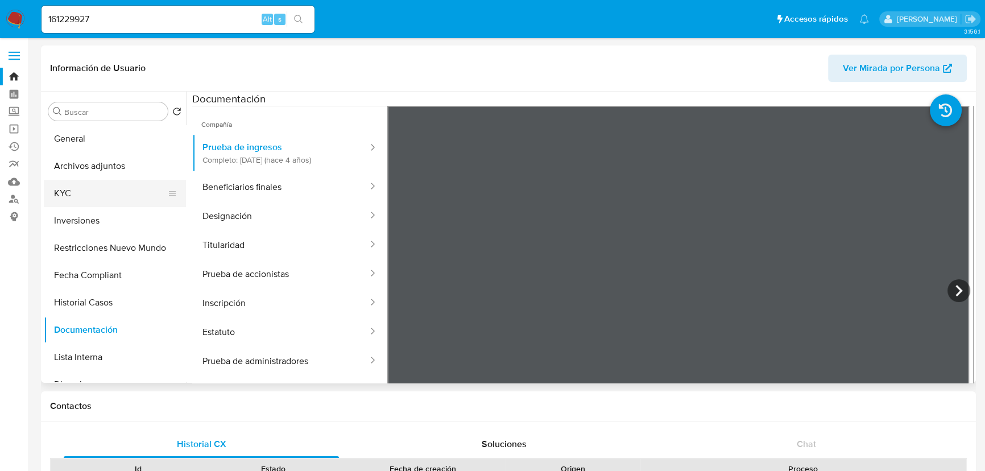
click at [88, 195] on button "KYC" at bounding box center [110, 193] width 133 height 27
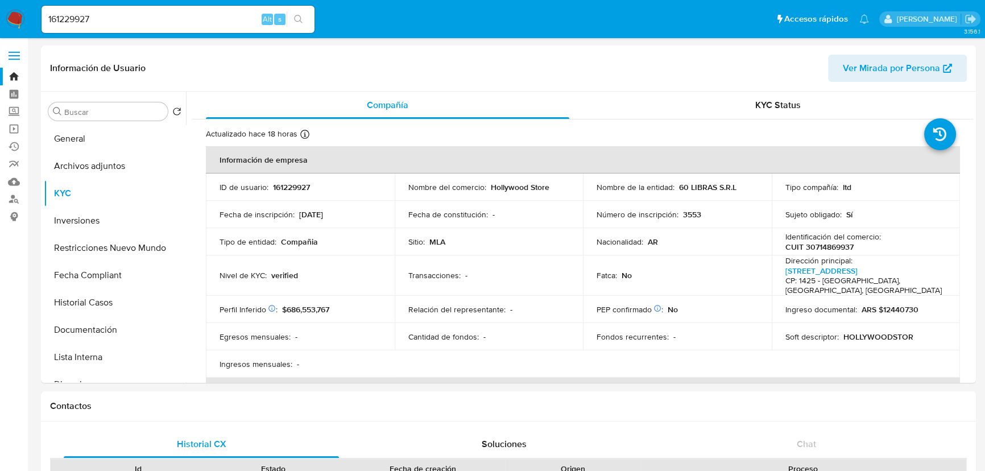
click at [184, 23] on input "161229927" at bounding box center [178, 19] width 273 height 15
paste input "38185050"
type input "138185050"
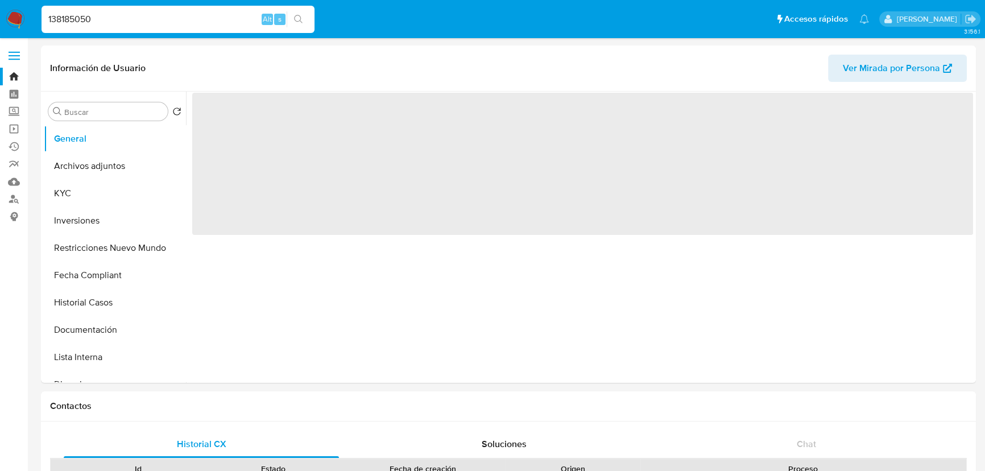
select select "10"
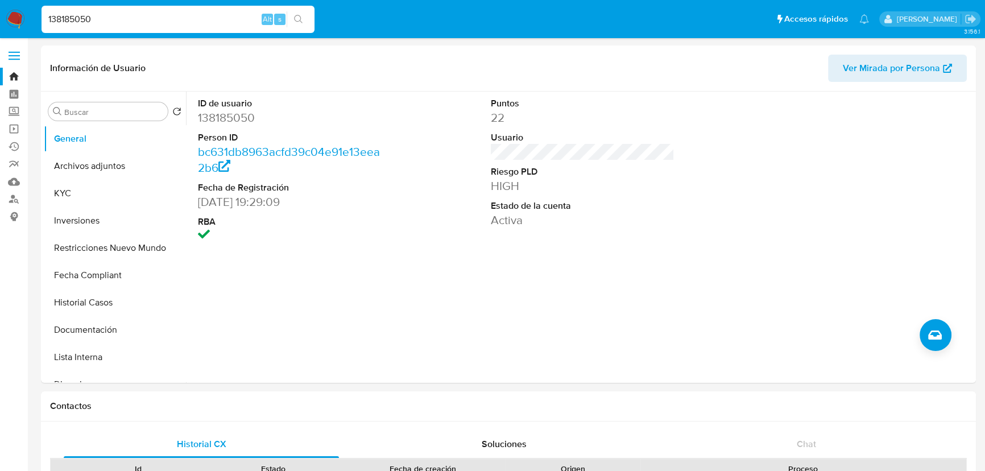
click at [167, 22] on input "138185050" at bounding box center [178, 19] width 273 height 15
click at [122, 17] on input "138185050" at bounding box center [178, 19] width 273 height 15
click at [69, 190] on button "KYC" at bounding box center [110, 193] width 133 height 27
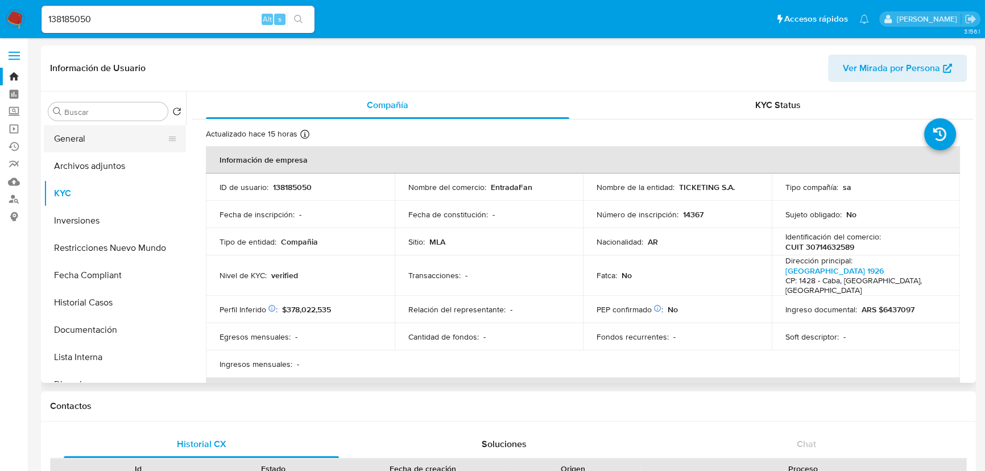
click at [74, 140] on button "General" at bounding box center [110, 138] width 133 height 27
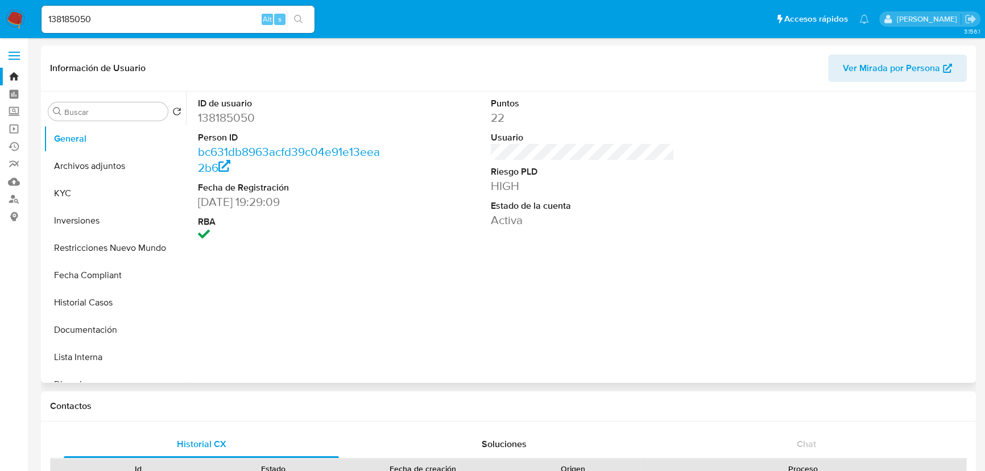
click at [231, 125] on dl "ID de usuario 138185050 Person ID bc631db8963acfd39c04e91e13eea2b6 Fecha de Reg…" at bounding box center [290, 170] width 184 height 147
click at [233, 118] on dd "138185050" at bounding box center [290, 118] width 184 height 16
copy dd "138185050"
click at [233, 20] on input "138185050" at bounding box center [178, 19] width 273 height 15
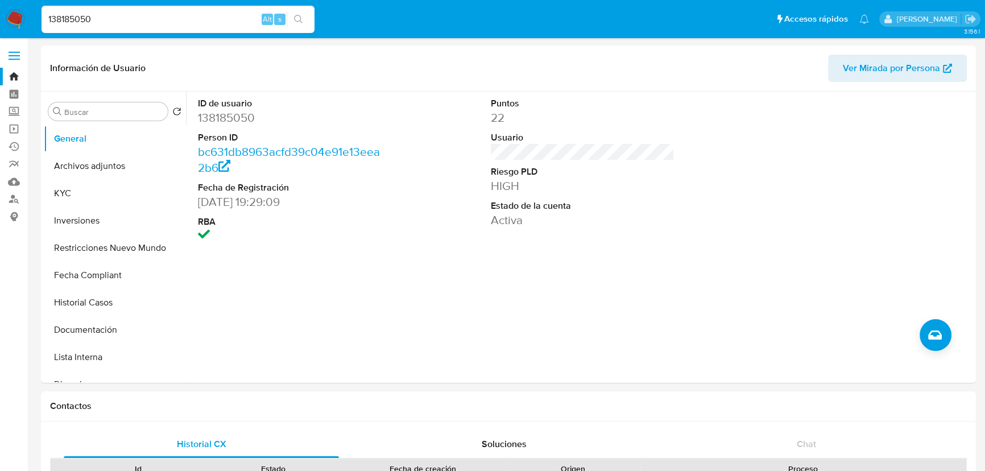
click at [233, 20] on input "138185050" at bounding box center [178, 19] width 273 height 15
click at [88, 189] on button "KYC" at bounding box center [110, 193] width 133 height 27
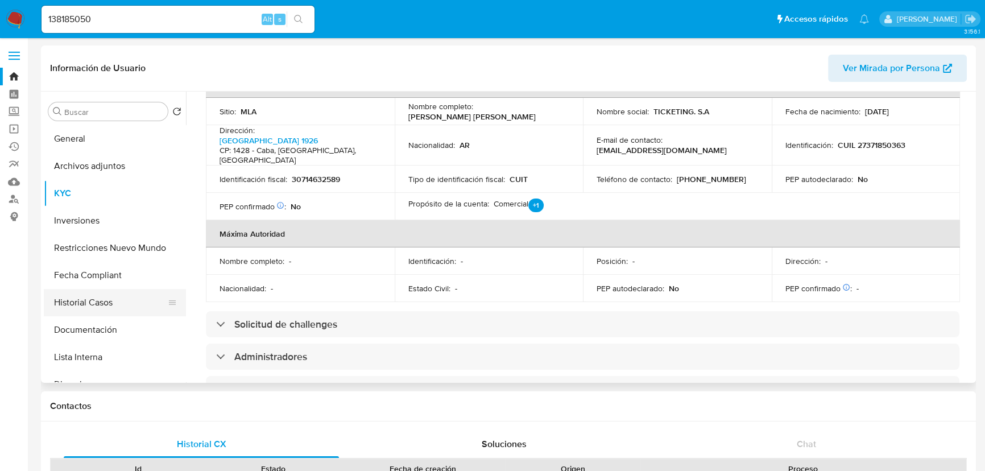
click at [111, 297] on button "Historial Casos" at bounding box center [110, 302] width 133 height 27
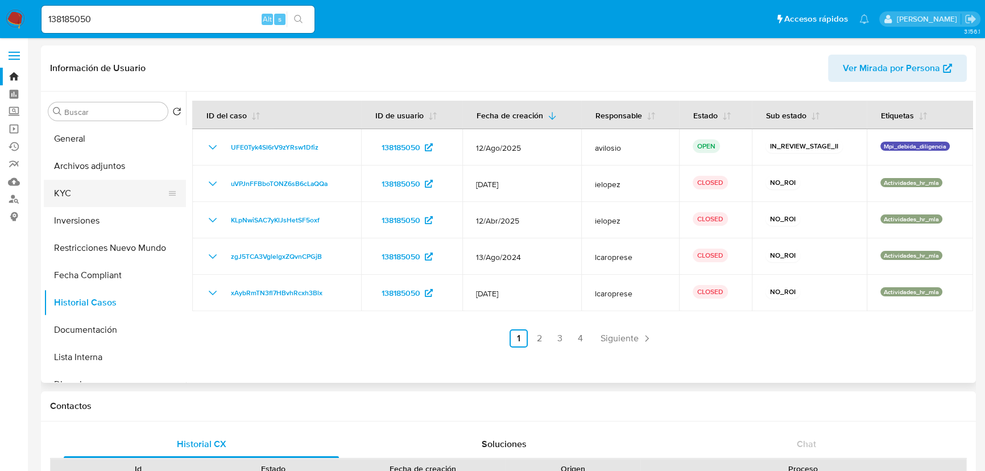
click at [105, 191] on button "KYC" at bounding box center [110, 193] width 133 height 27
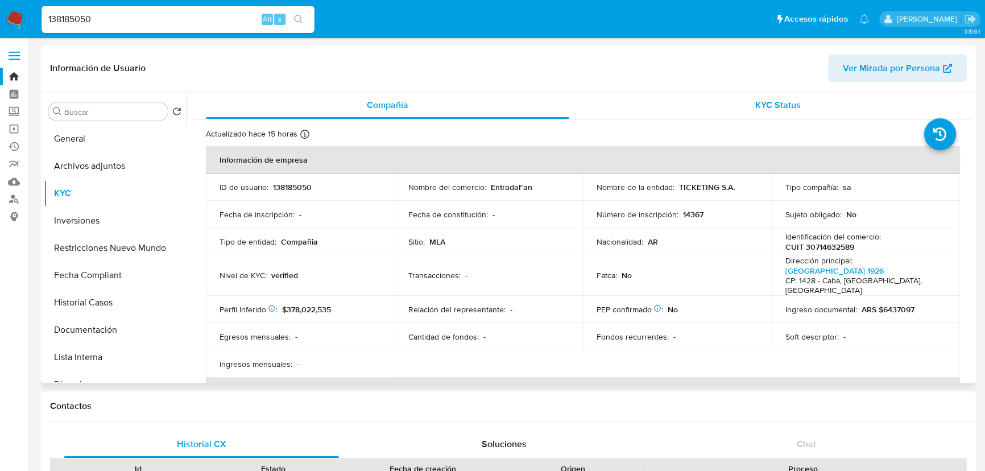
click at [716, 113] on div "KYC Status" at bounding box center [777, 105] width 363 height 27
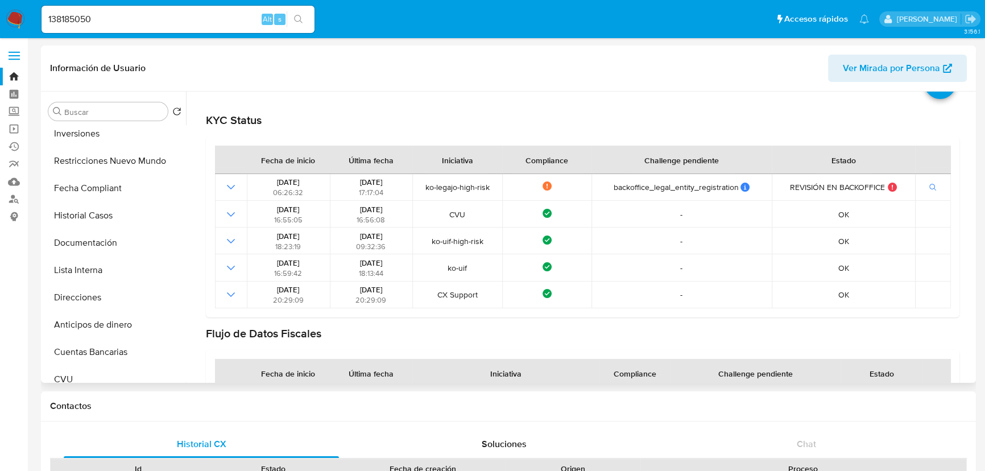
scroll to position [69, 0]
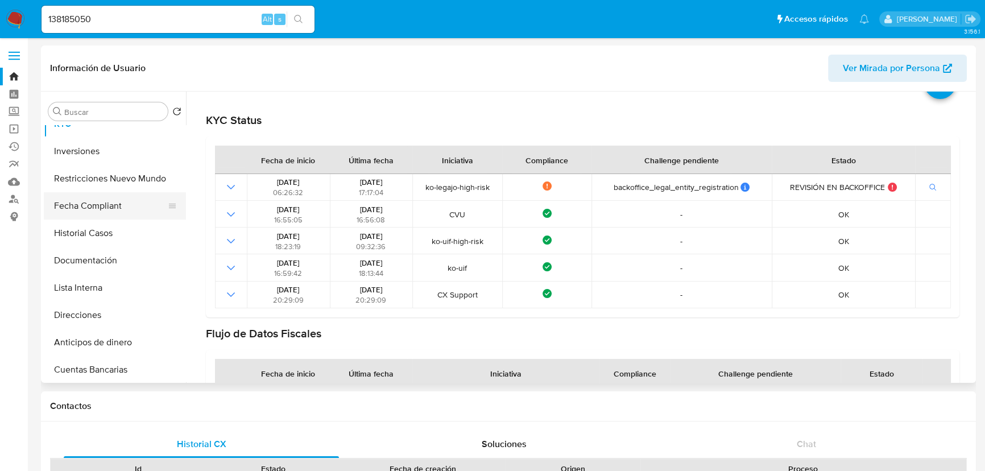
click at [111, 210] on button "Fecha Compliant" at bounding box center [110, 205] width 133 height 27
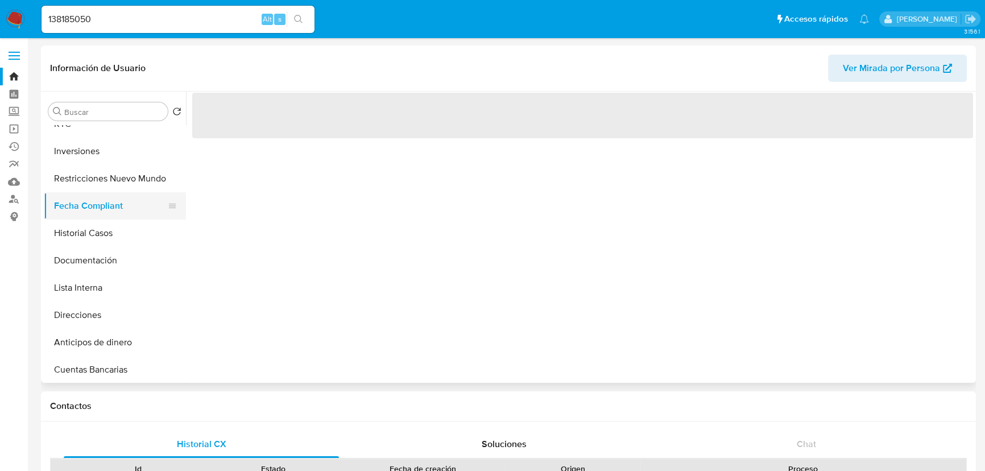
scroll to position [0, 0]
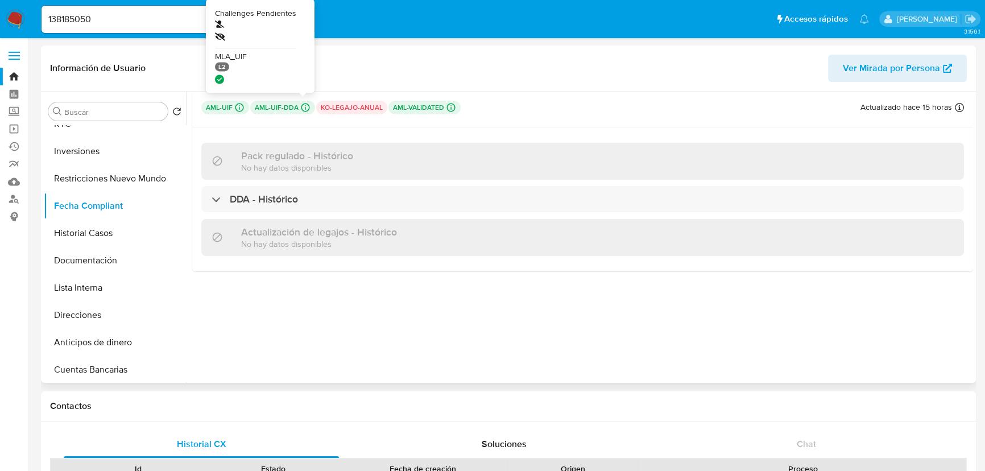
click at [302, 106] on icon at bounding box center [305, 107] width 10 height 10
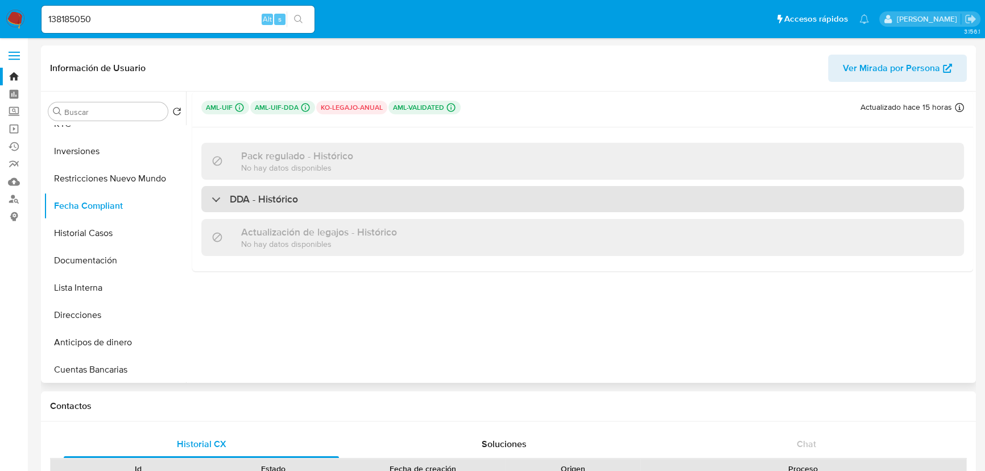
click at [278, 205] on h3 "DDA - Histórico" at bounding box center [264, 199] width 68 height 13
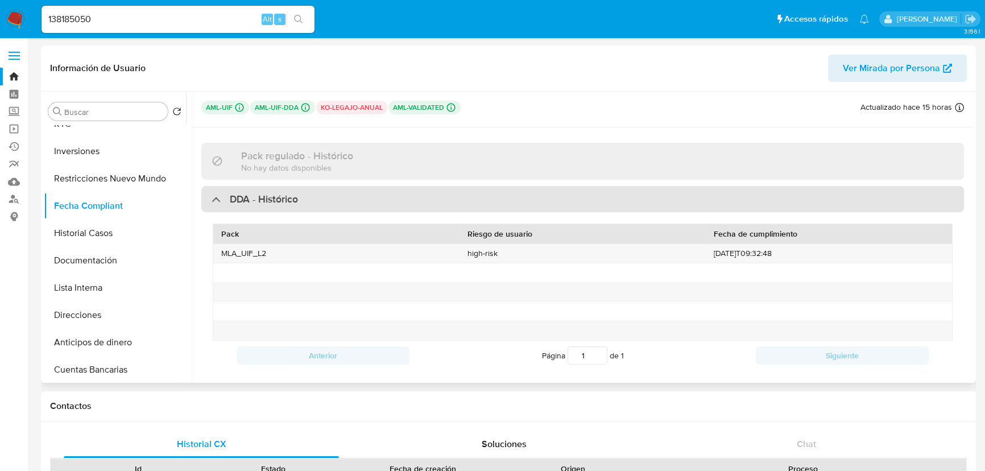
click at [278, 205] on h3 "DDA - Histórico" at bounding box center [264, 199] width 68 height 13
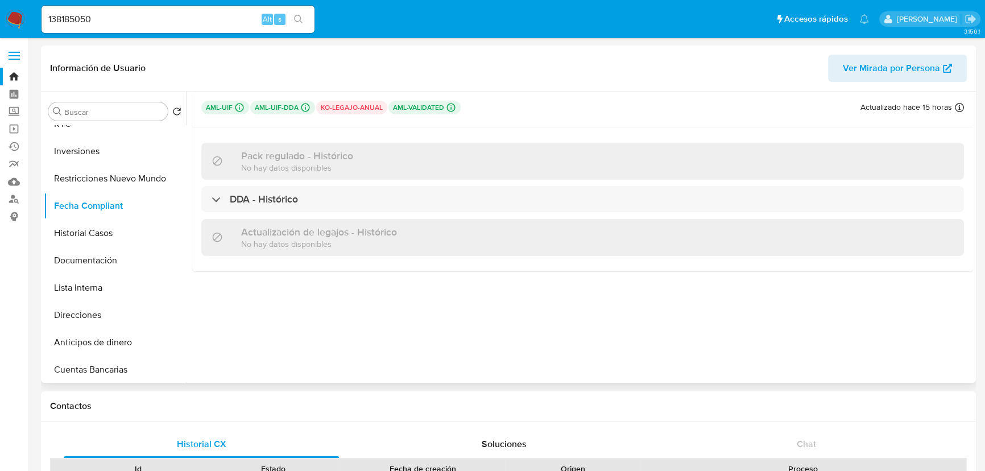
click at [356, 108] on p "ko-legajo-anual" at bounding box center [351, 108] width 71 height 14
click at [362, 108] on p "ko-legajo-anual" at bounding box center [351, 108] width 71 height 14
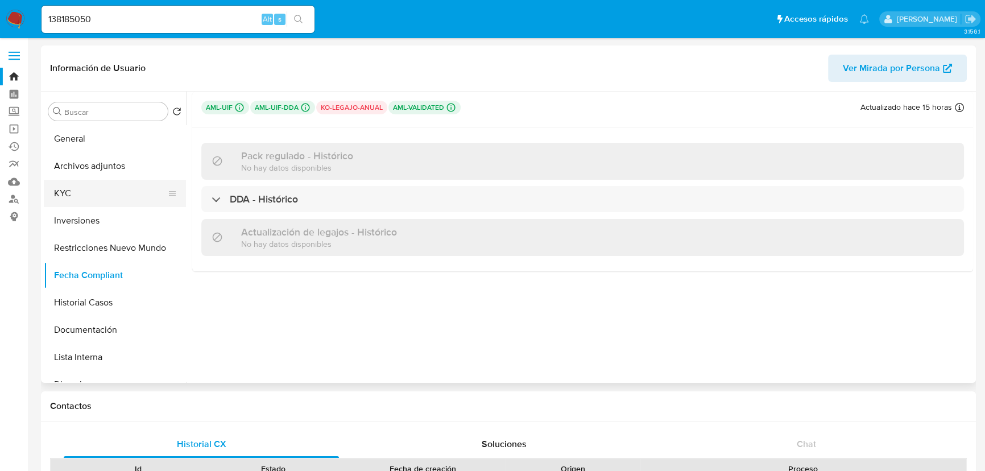
click at [80, 189] on button "KYC" at bounding box center [110, 193] width 133 height 27
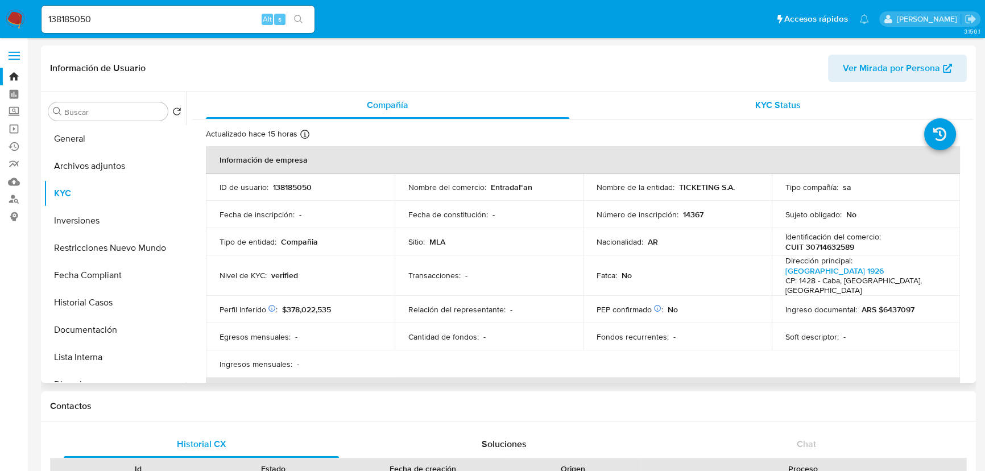
click at [781, 106] on span "KYC Status" at bounding box center [777, 104] width 45 height 13
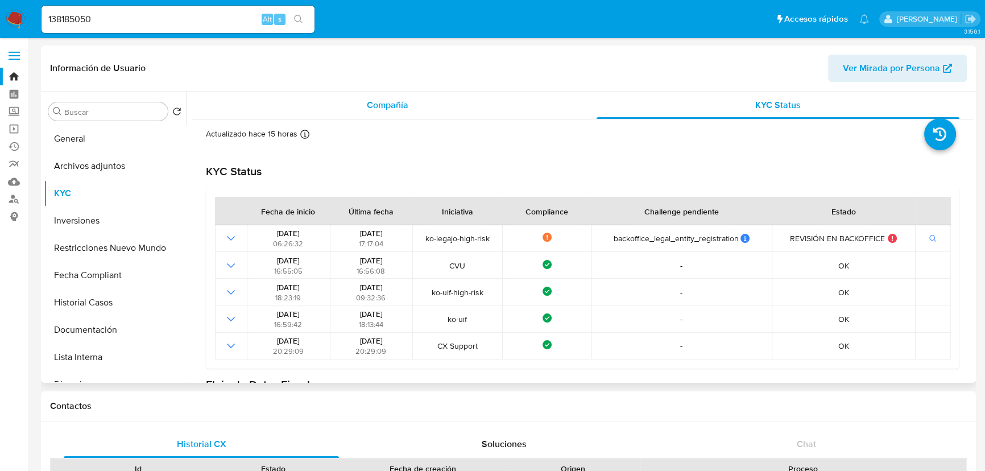
click at [392, 109] on span "Compañía" at bounding box center [388, 104] width 42 height 13
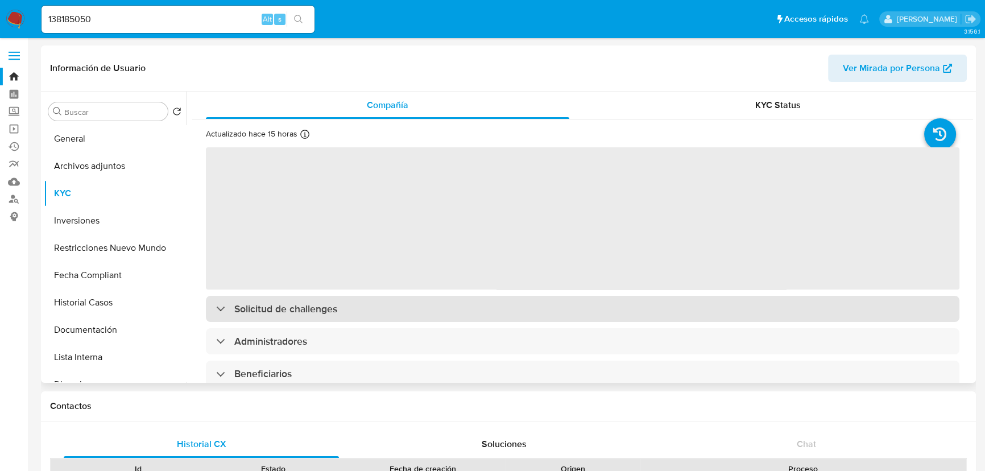
click at [429, 310] on div "‌ Solicitud de challenges Administradores Beneficiarios Propietarios Representa…" at bounding box center [582, 449] width 753 height 607
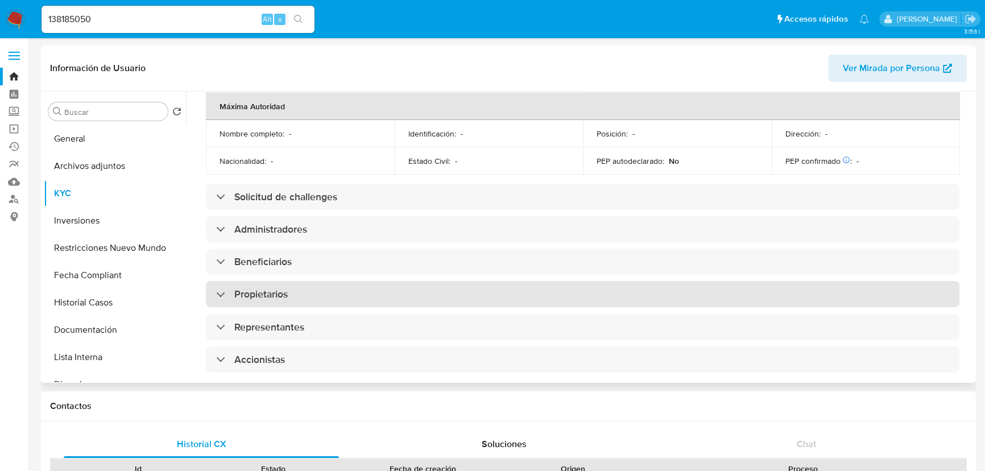
scroll to position [465, 0]
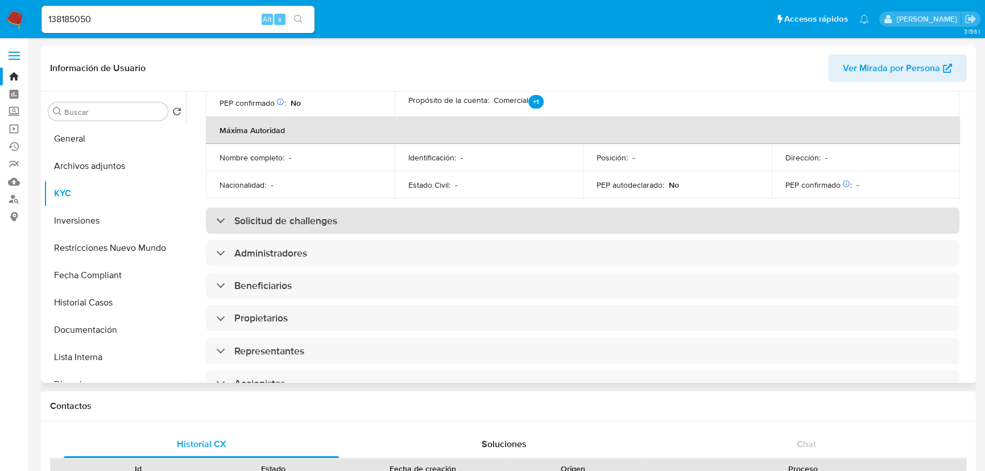
click at [372, 208] on div "Solicitud de challenges" at bounding box center [582, 221] width 753 height 26
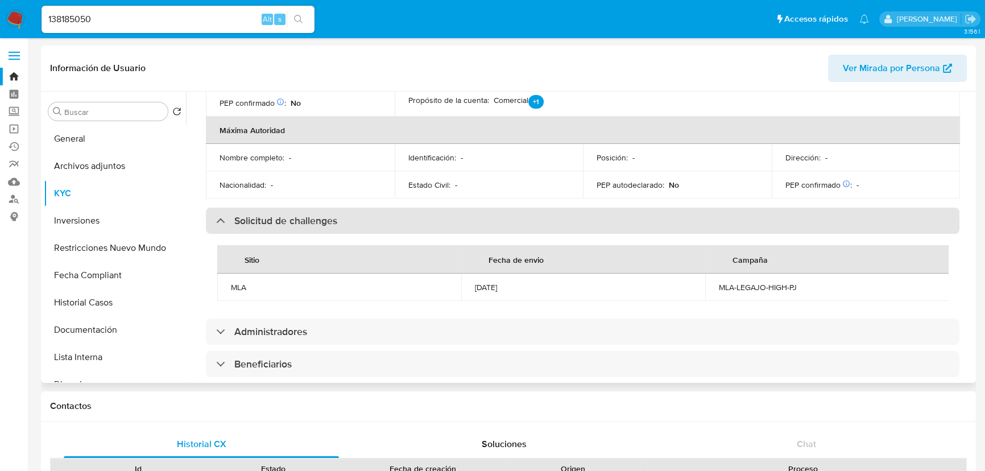
click at [374, 208] on div "Solicitud de challenges" at bounding box center [582, 221] width 753 height 26
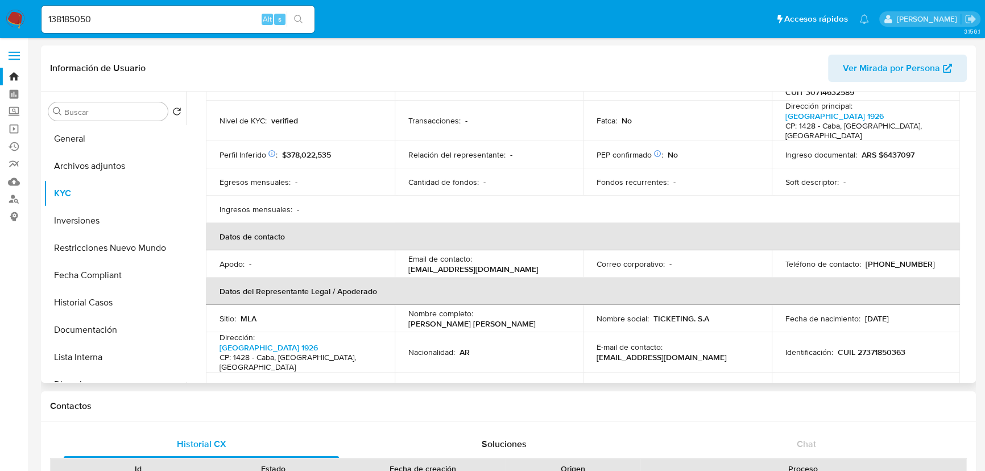
scroll to position [0, 0]
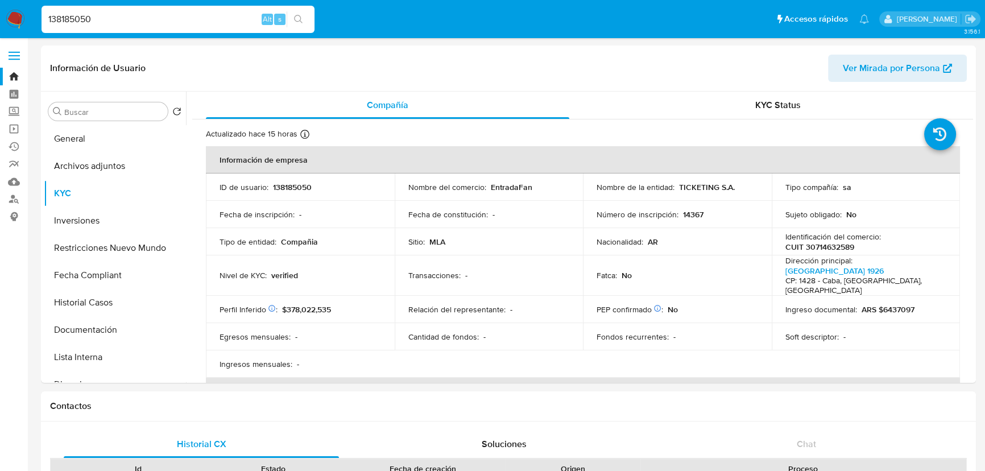
click at [185, 26] on input "138185050" at bounding box center [178, 19] width 273 height 15
paste input "1111962"
type input "11111962"
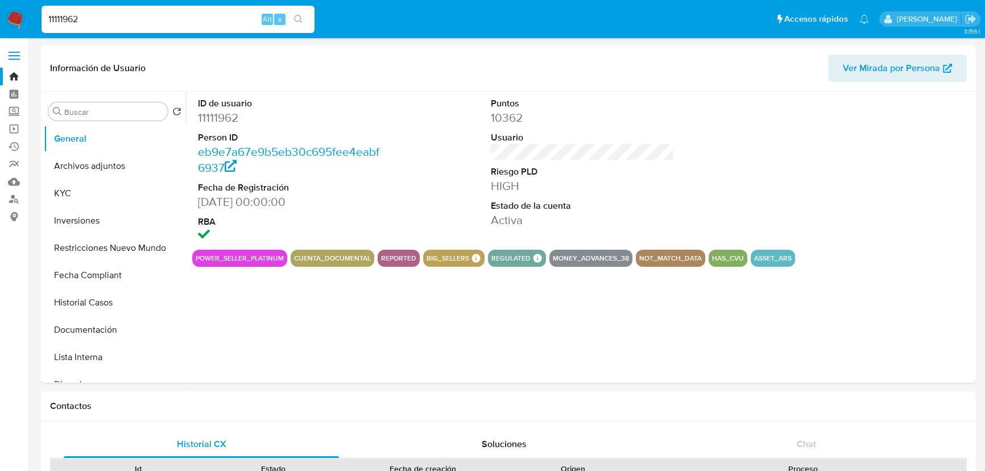
select select "10"
click at [132, 13] on input "11111962" at bounding box center [178, 19] width 273 height 15
click at [129, 199] on button "KYC" at bounding box center [110, 193] width 133 height 27
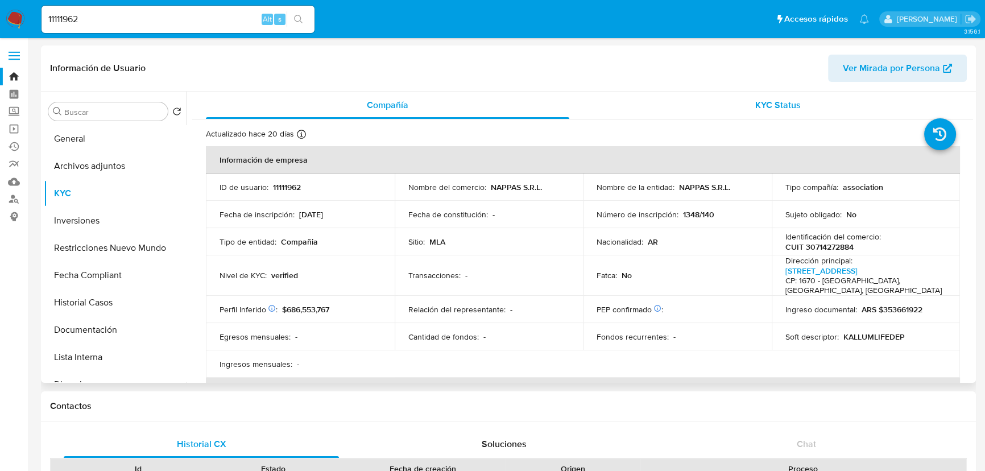
click at [789, 103] on span "KYC Status" at bounding box center [777, 104] width 45 height 13
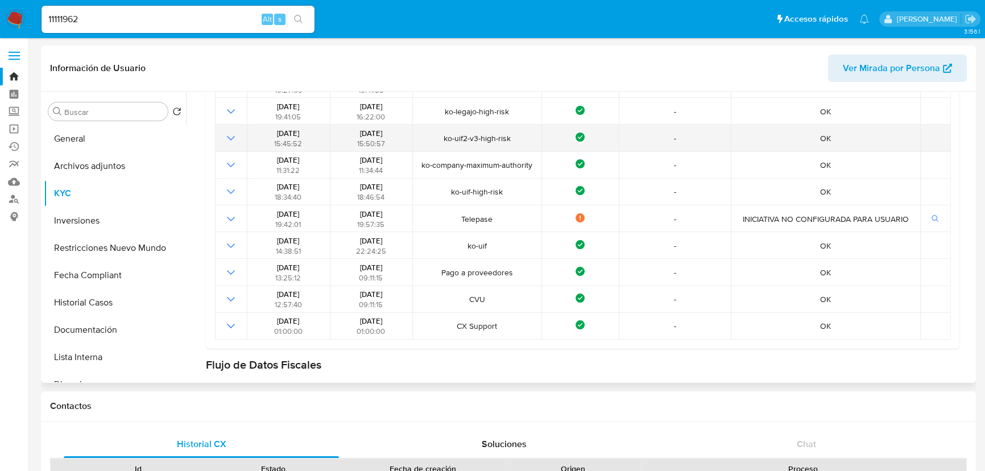
scroll to position [206, 0]
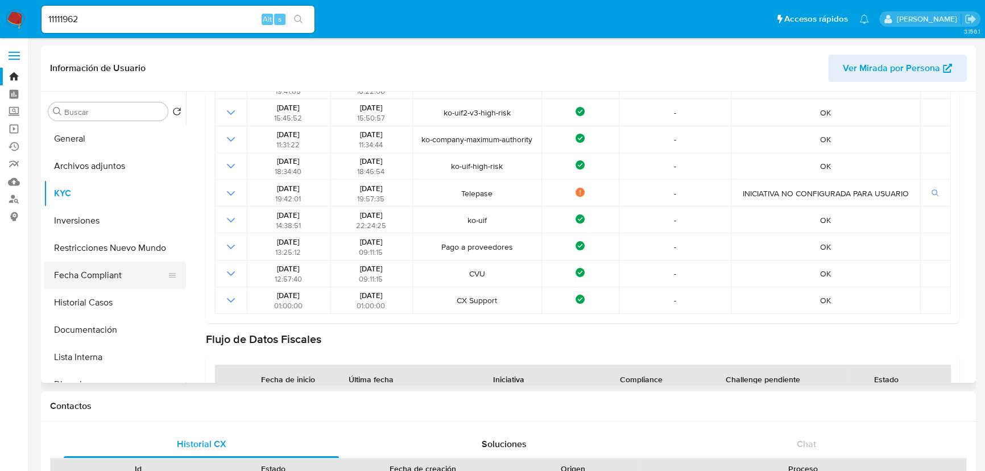
click at [74, 272] on button "Fecha Compliant" at bounding box center [110, 275] width 133 height 27
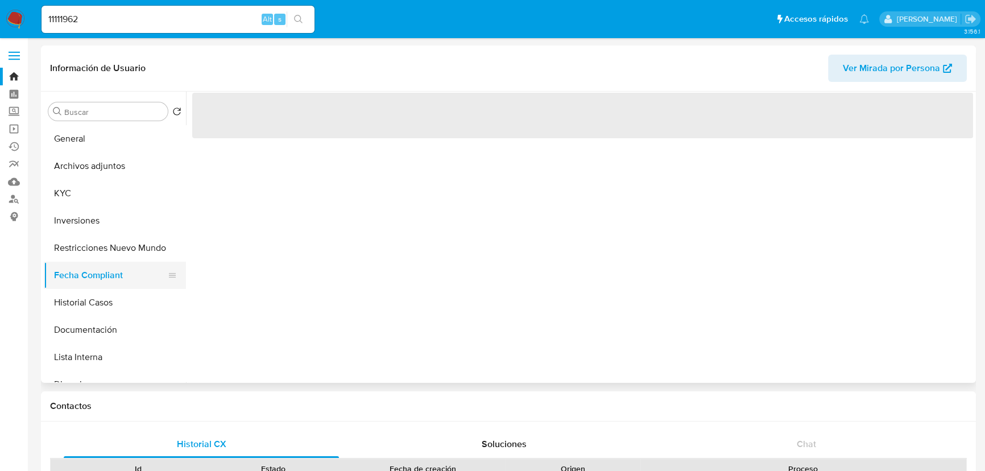
scroll to position [0, 0]
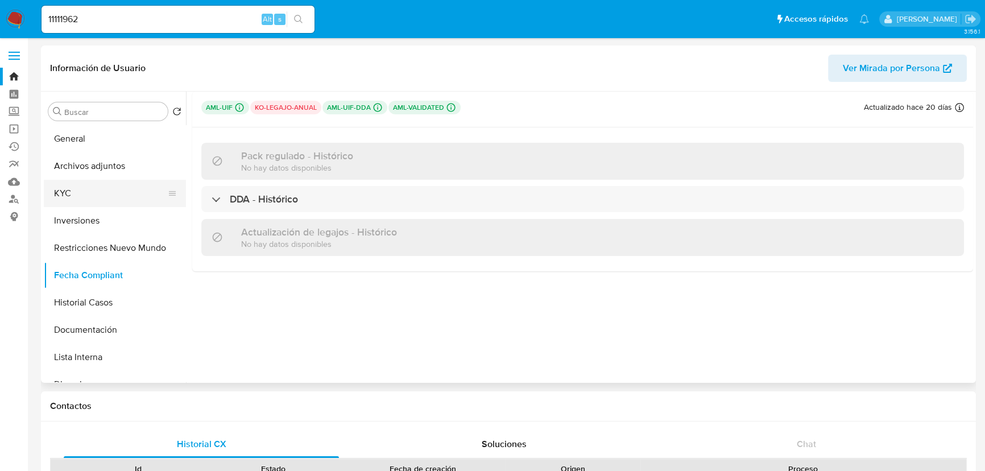
click at [84, 204] on button "KYC" at bounding box center [110, 193] width 133 height 27
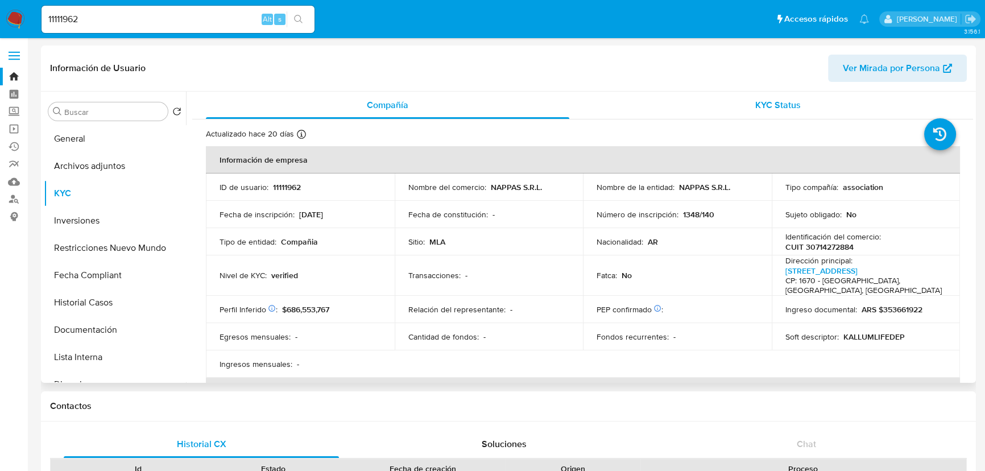
click at [730, 97] on div "KYC Status" at bounding box center [777, 105] width 363 height 27
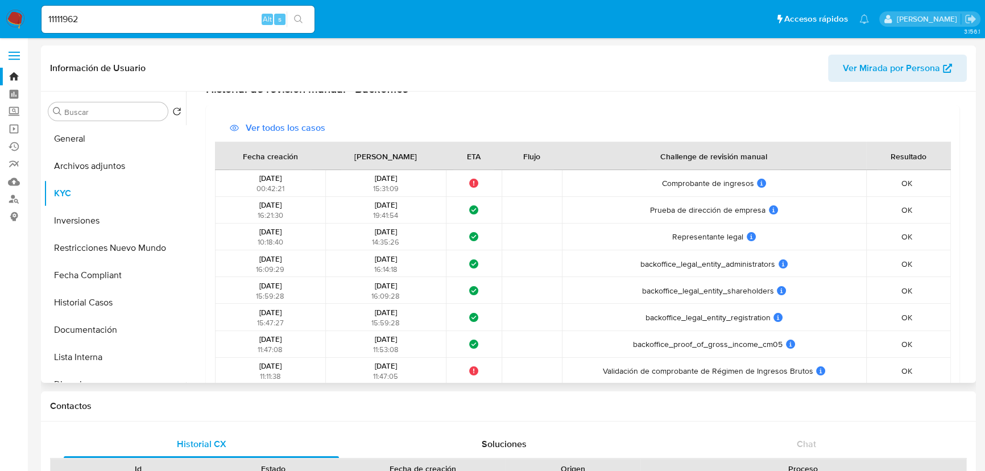
scroll to position [620, 0]
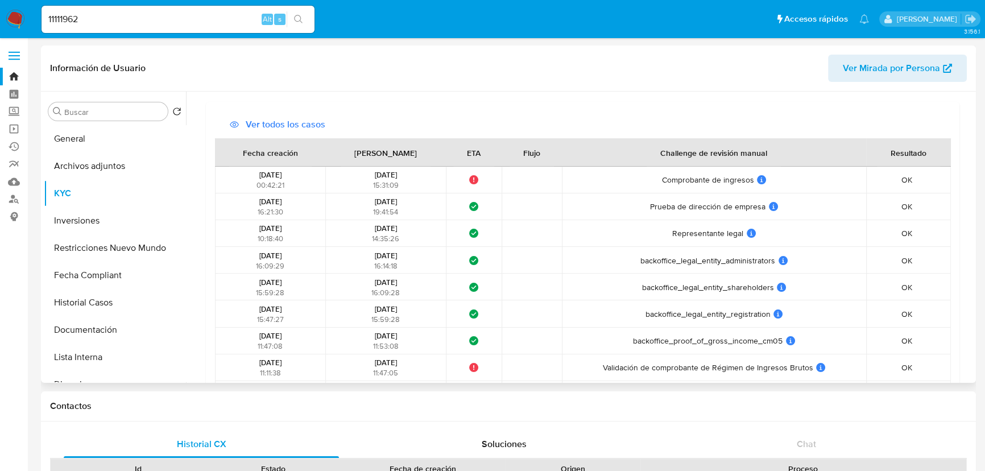
click at [703, 314] on span "backoffice_legal_entity_registration" at bounding box center [707, 314] width 125 height 10
click at [709, 288] on span "backoffice_legal_entity_shareholders" at bounding box center [708, 287] width 132 height 10
click at [711, 263] on span "backoffice_legal_entity_administrators" at bounding box center [707, 260] width 135 height 10
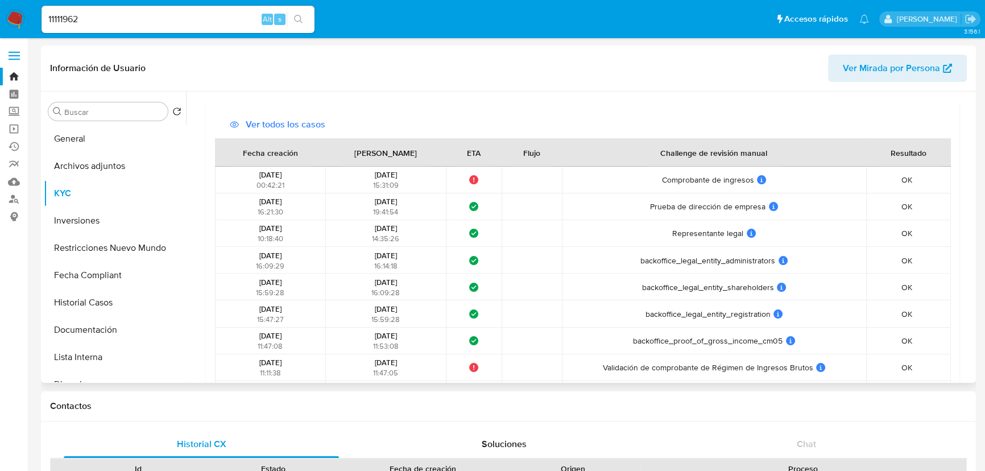
click at [711, 263] on span "backoffice_legal_entity_administrators" at bounding box center [707, 260] width 135 height 10
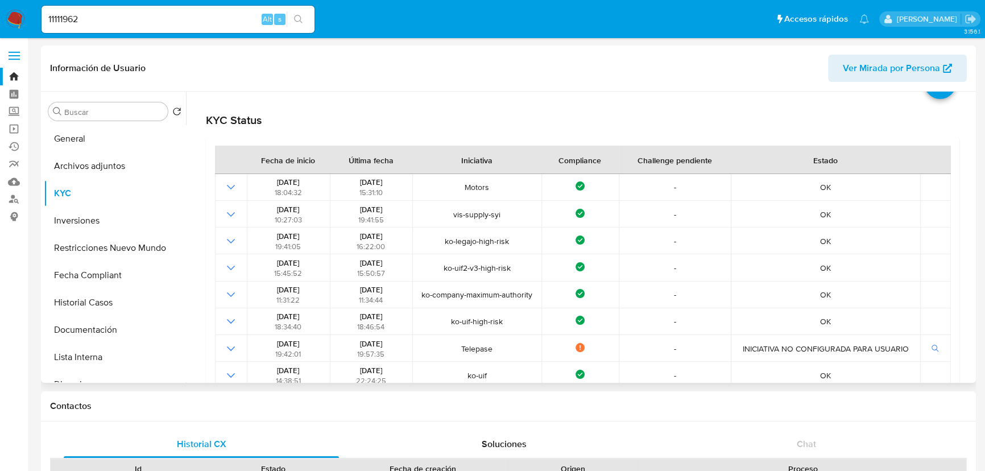
scroll to position [0, 0]
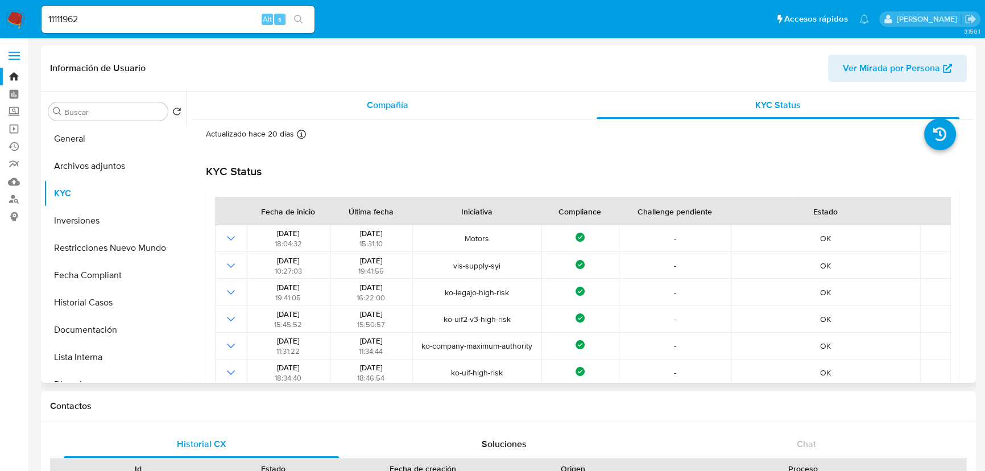
click at [435, 107] on div "Compañía" at bounding box center [387, 105] width 363 height 27
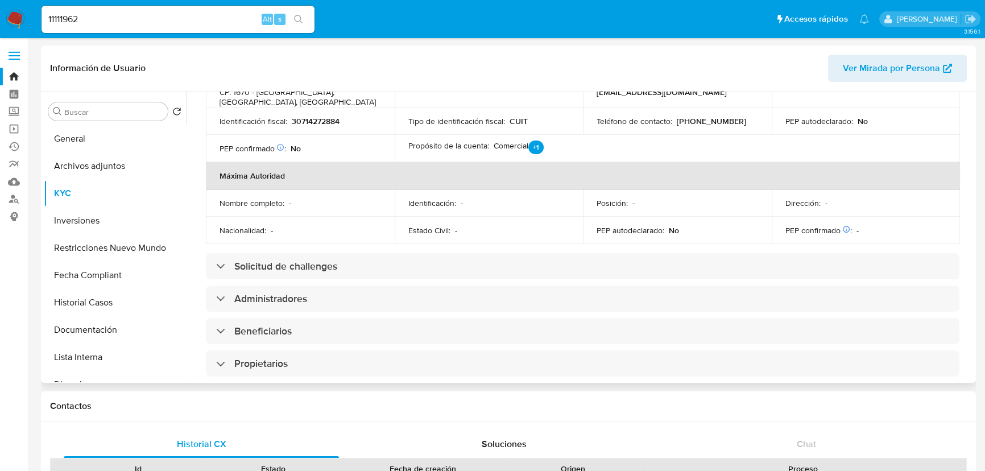
scroll to position [413, 0]
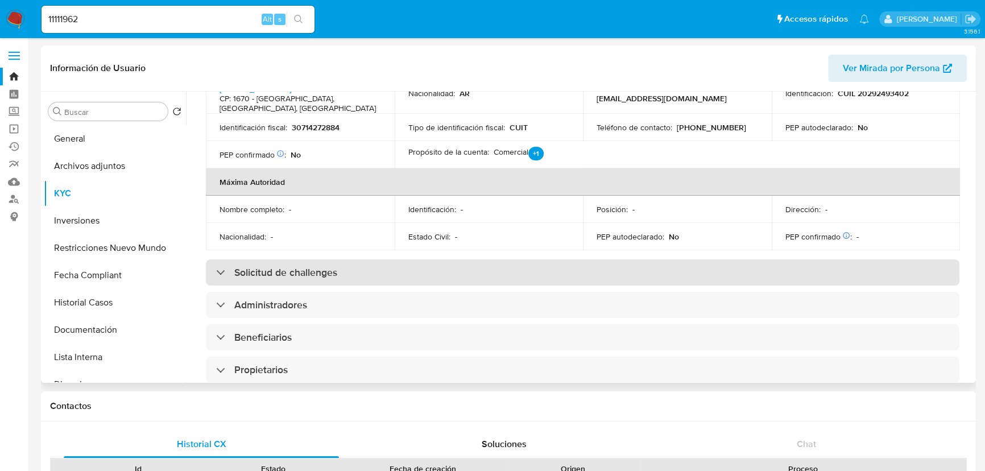
click at [307, 266] on h3 "Solicitud de challenges" at bounding box center [285, 272] width 103 height 13
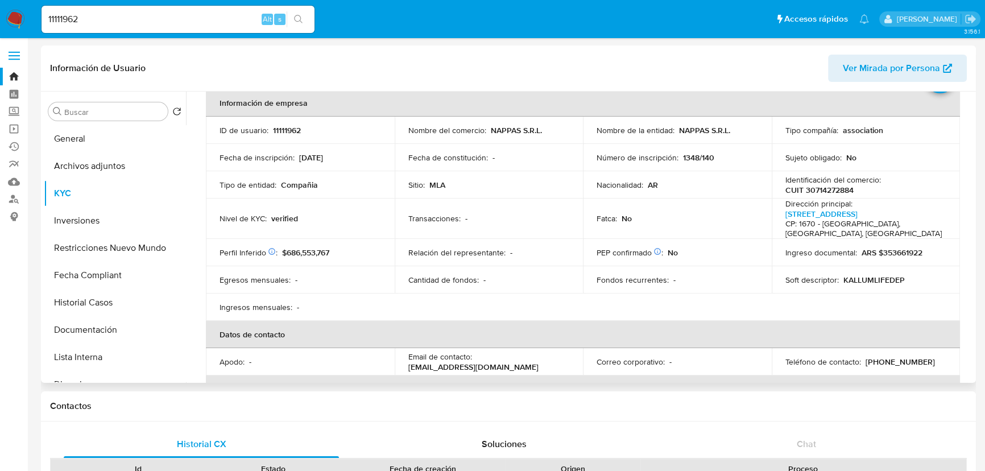
scroll to position [0, 0]
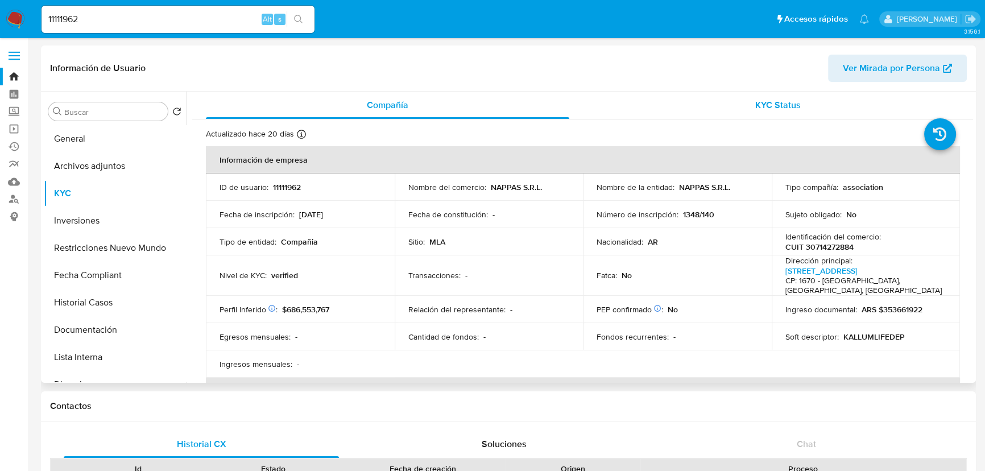
click at [718, 104] on div "KYC Status" at bounding box center [777, 105] width 363 height 27
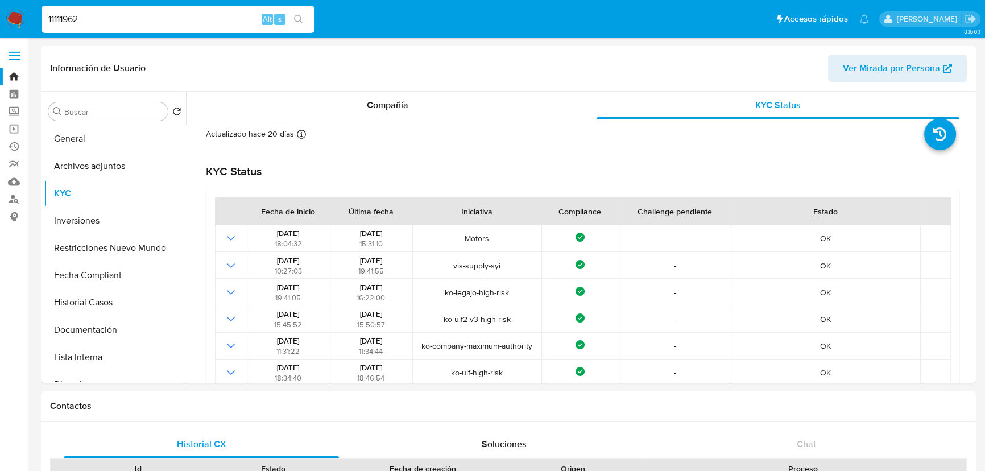
click at [206, 19] on input "11111962" at bounding box center [178, 19] width 273 height 15
paste input "681003089"
type input "681003089"
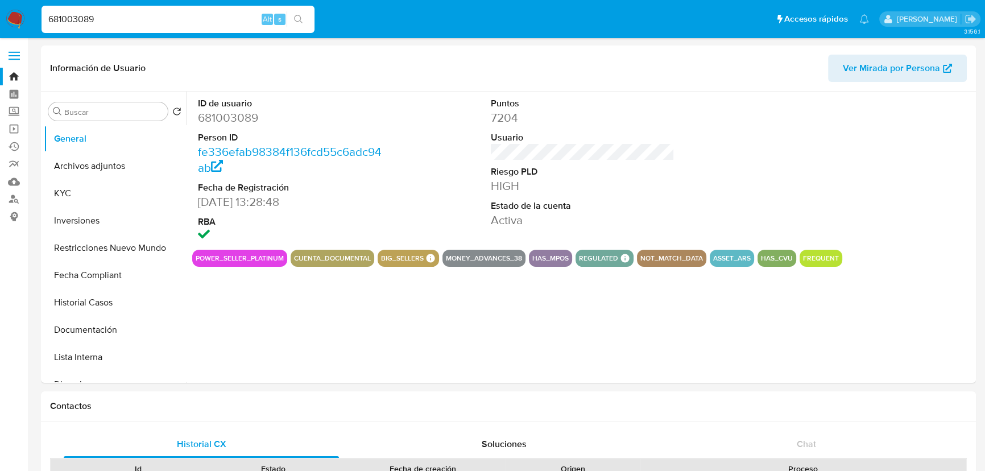
select select "10"
click at [173, 21] on input "681003089" at bounding box center [178, 19] width 273 height 15
click at [91, 196] on button "KYC" at bounding box center [110, 193] width 133 height 27
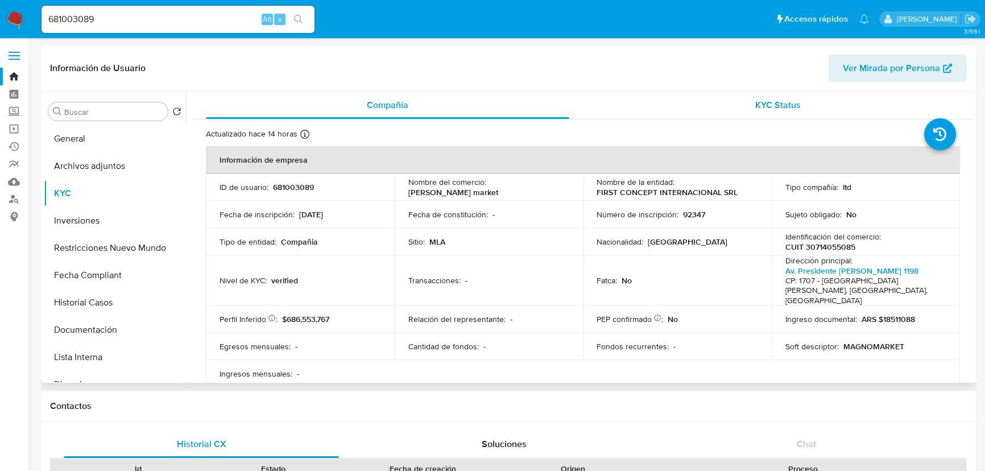
click at [780, 97] on div "KYC Status" at bounding box center [777, 105] width 363 height 27
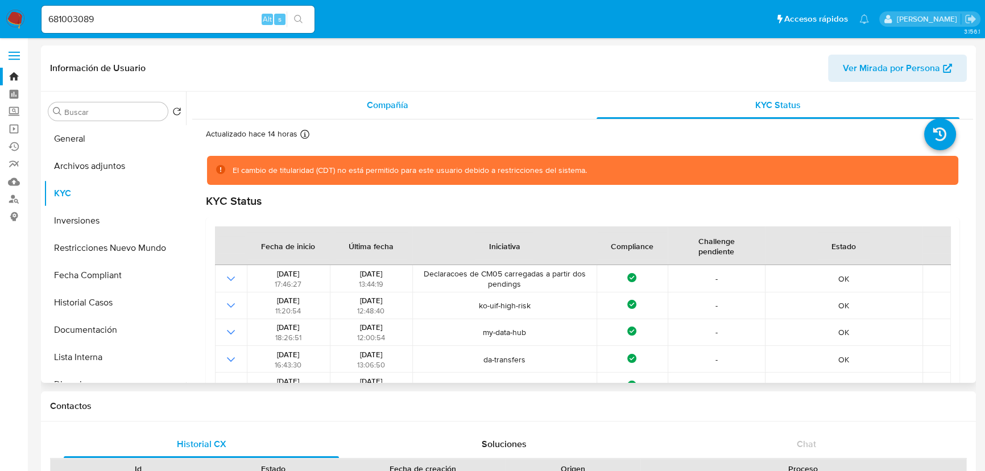
click at [428, 115] on div "Compañía" at bounding box center [387, 105] width 363 height 27
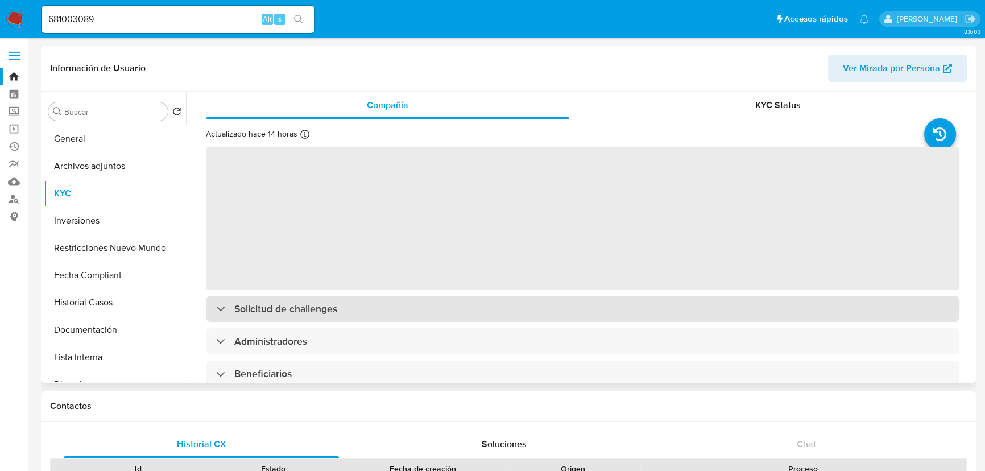
click at [337, 320] on div "Solicitud de challenges" at bounding box center [582, 309] width 753 height 26
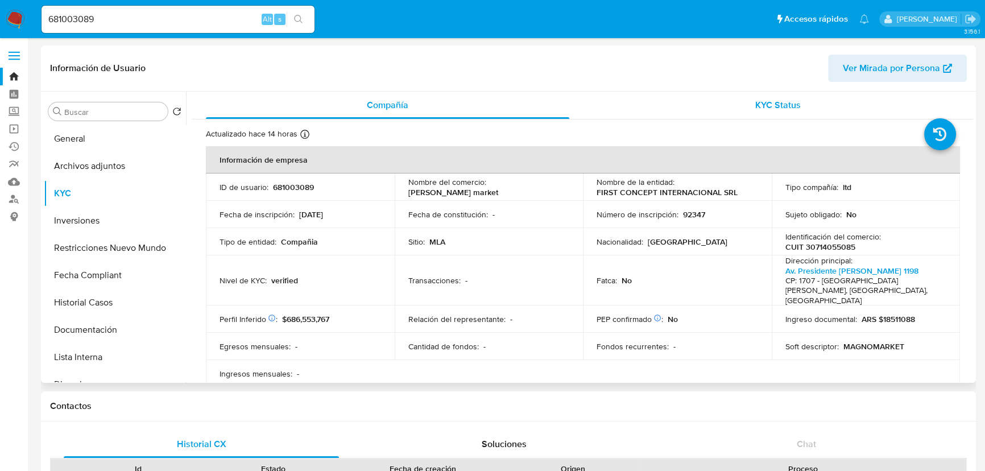
click at [764, 102] on span "KYC Status" at bounding box center [777, 104] width 45 height 13
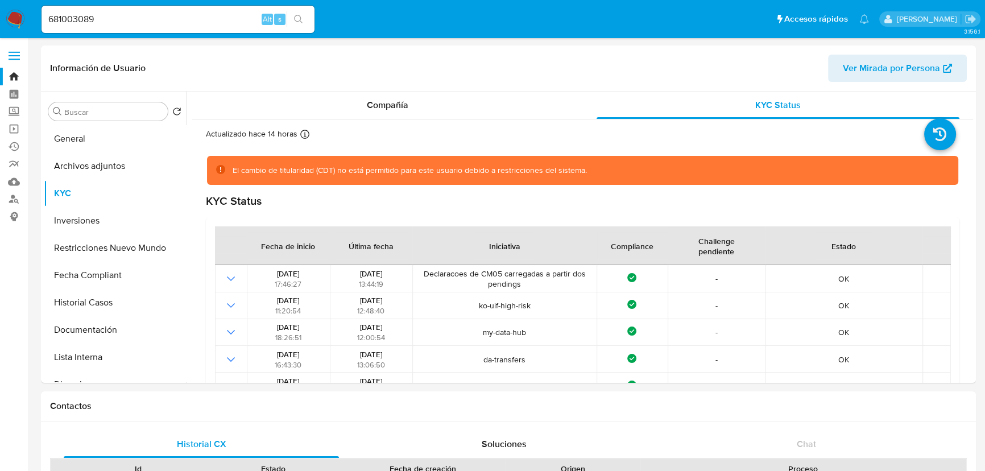
click at [177, 15] on input "681003089" at bounding box center [178, 19] width 273 height 15
paste input "204640927"
type input "204640927"
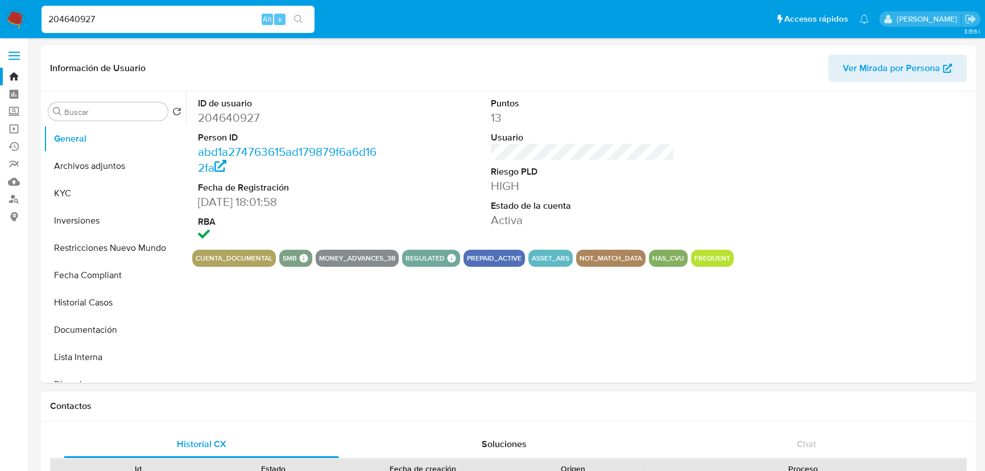
select select "10"
click at [131, 17] on input "204640927" at bounding box center [178, 19] width 273 height 15
click at [77, 196] on button "KYC" at bounding box center [110, 193] width 133 height 27
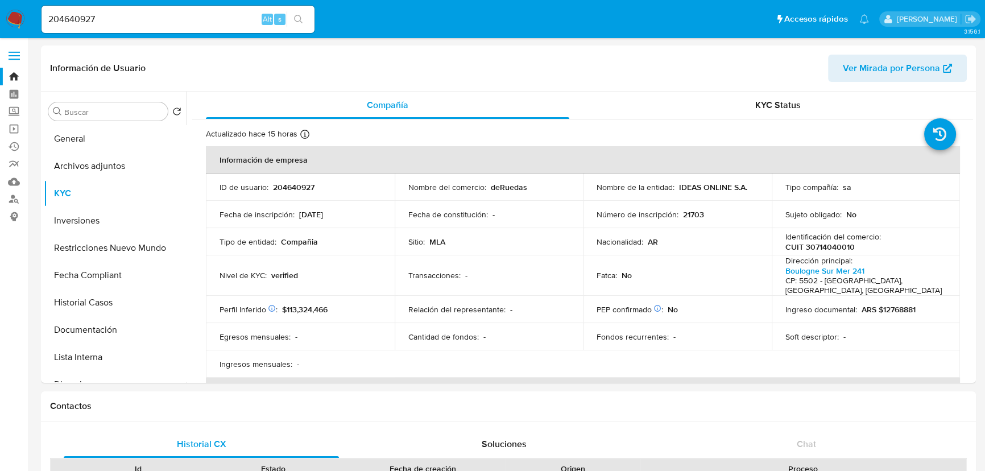
click at [200, 14] on input "204640927" at bounding box center [178, 19] width 273 height 15
click at [770, 107] on span "KYC Status" at bounding box center [777, 104] width 45 height 13
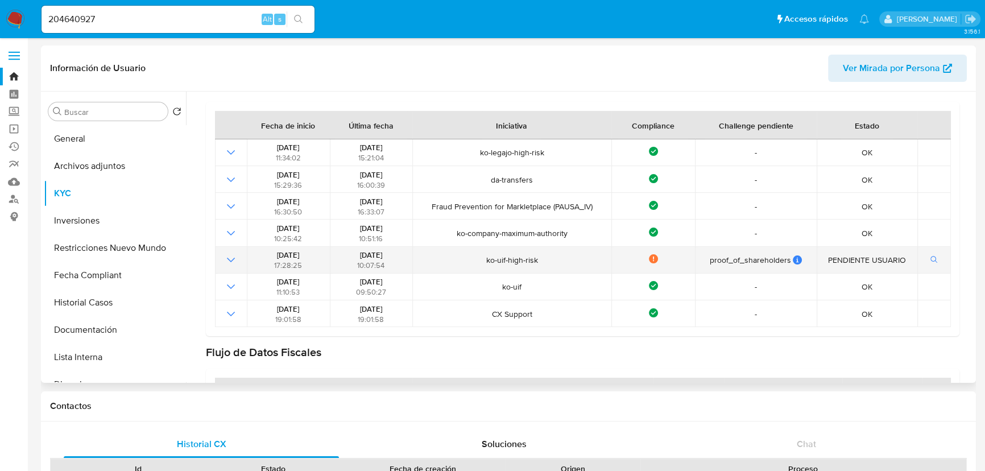
scroll to position [103, 0]
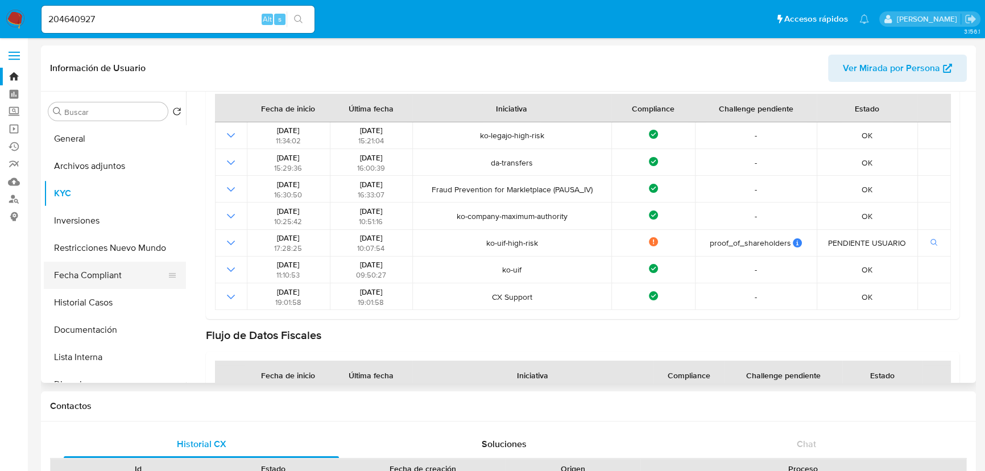
click at [104, 278] on button "Fecha Compliant" at bounding box center [110, 275] width 133 height 27
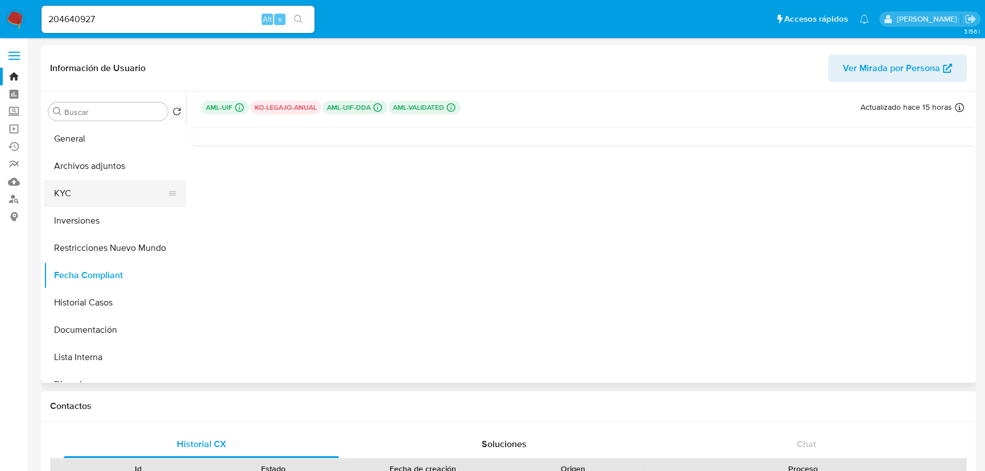
click at [94, 192] on button "KYC" at bounding box center [110, 193] width 133 height 27
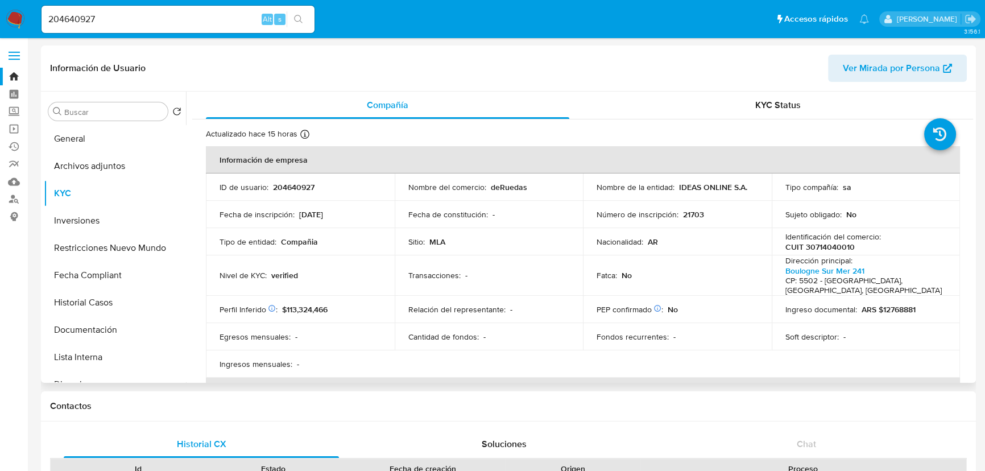
click at [305, 312] on td "Perfil Inferido Éste campo indica la información de Nivel Socioeconómico del us…" at bounding box center [300, 309] width 189 height 27
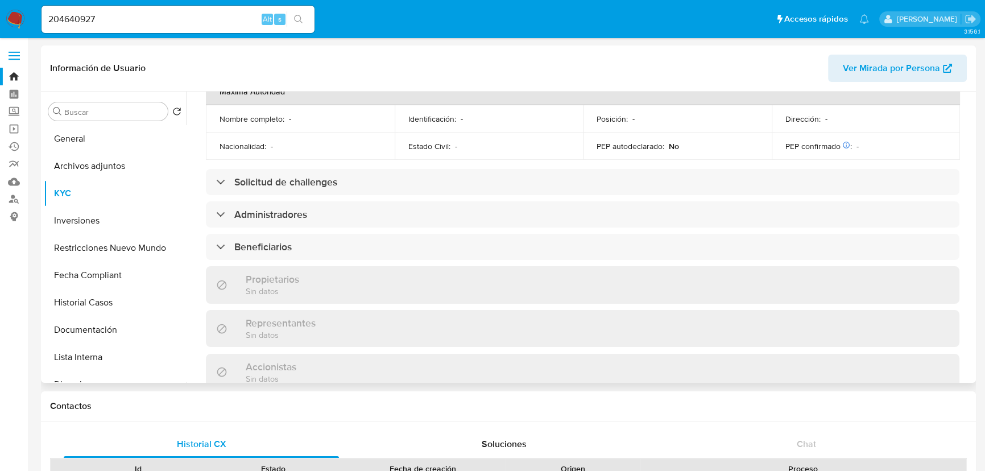
scroll to position [413, 0]
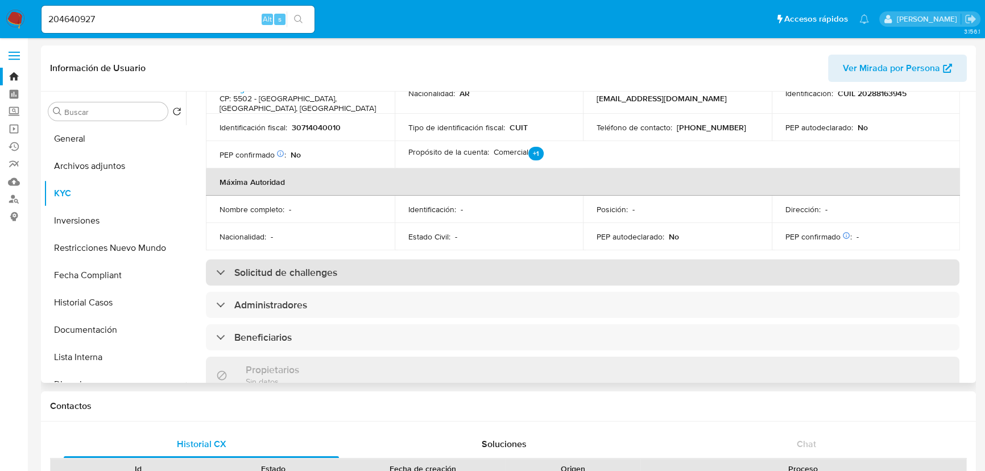
click at [296, 263] on div "Solicitud de challenges" at bounding box center [582, 272] width 753 height 26
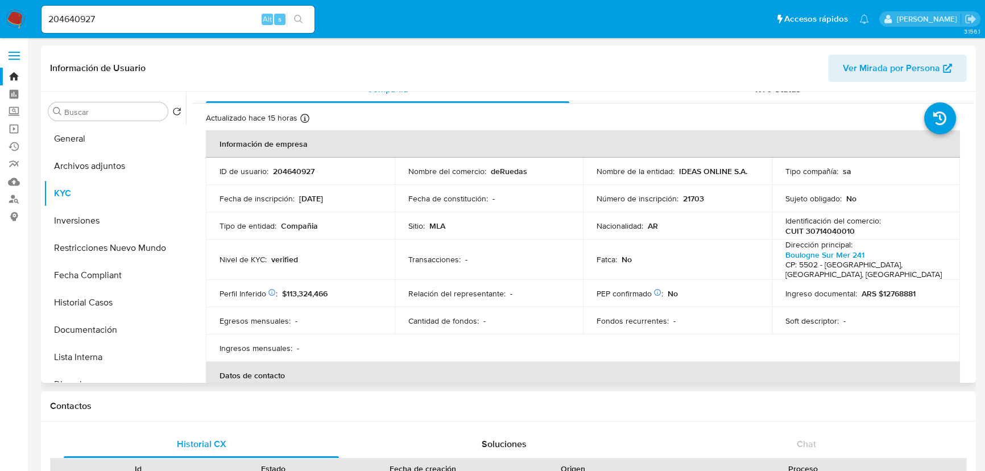
scroll to position [0, 0]
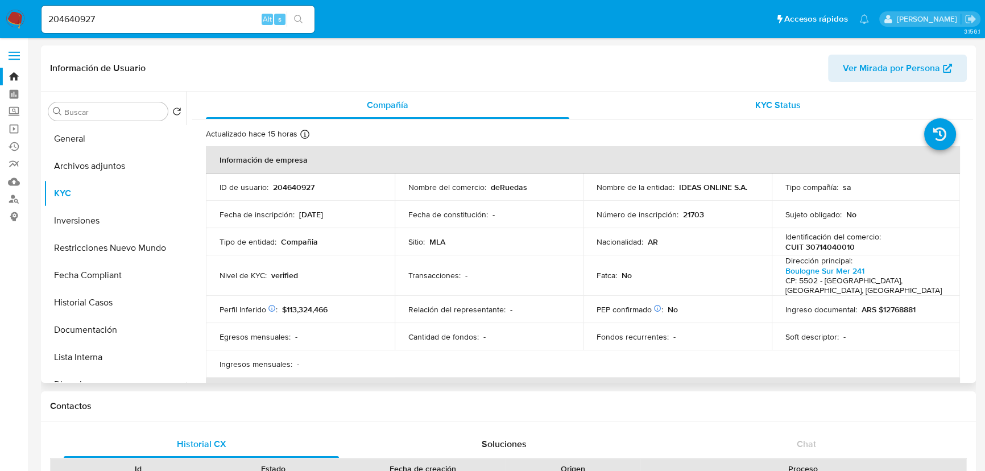
click at [768, 111] on span "KYC Status" at bounding box center [777, 104] width 45 height 13
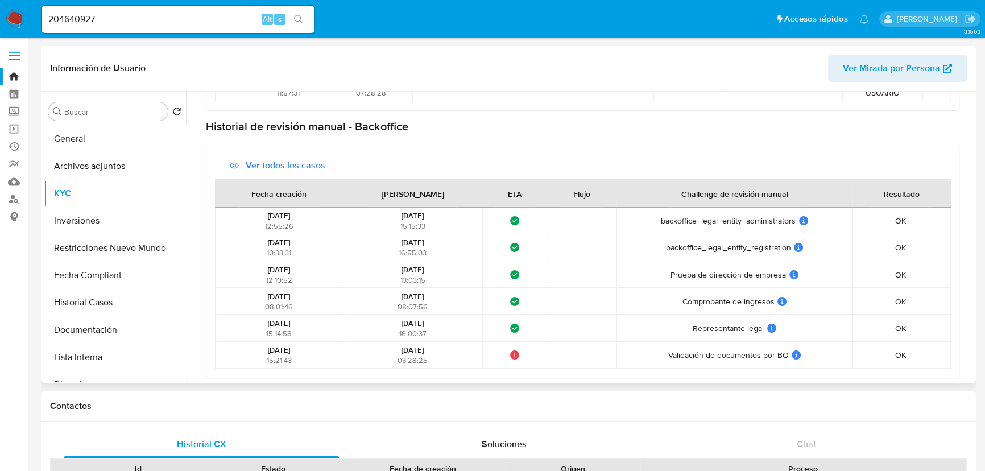
scroll to position [449, 0]
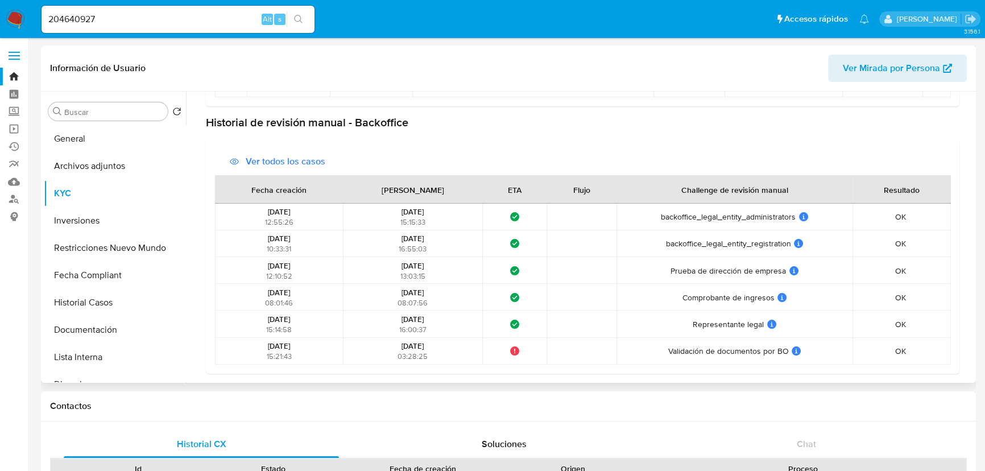
click at [749, 242] on span "backoffice_legal_entity_registration" at bounding box center [728, 243] width 125 height 10
click at [728, 294] on span "Comprobante de ingresos" at bounding box center [728, 297] width 92 height 10
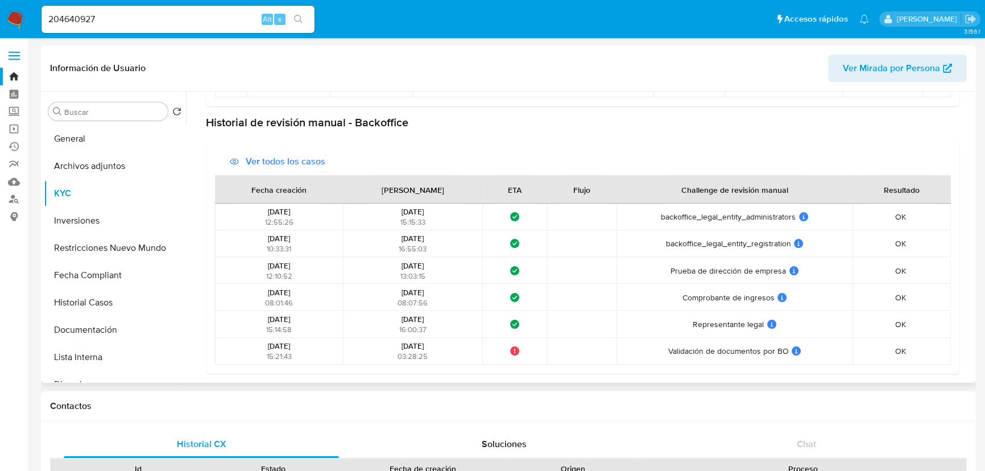
click at [728, 294] on span "Comprobante de ingresos" at bounding box center [728, 297] width 92 height 10
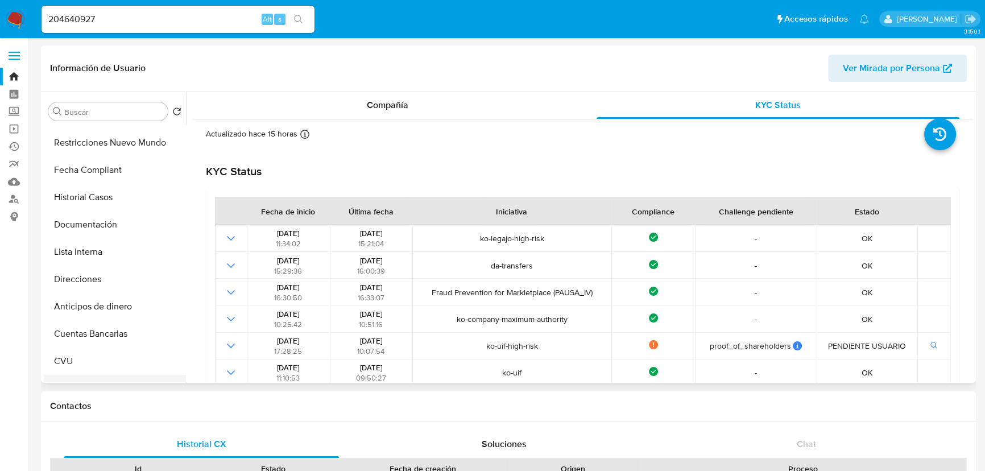
scroll to position [0, 0]
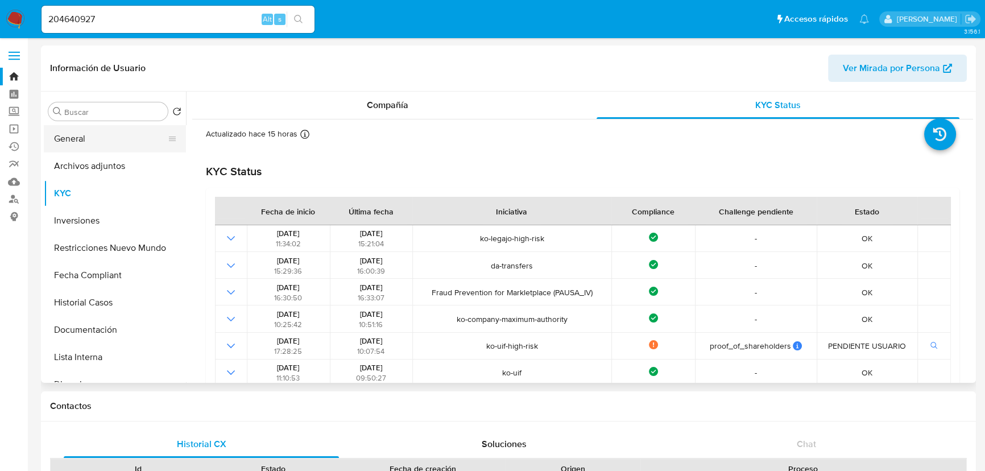
click at [102, 136] on button "General" at bounding box center [110, 138] width 133 height 27
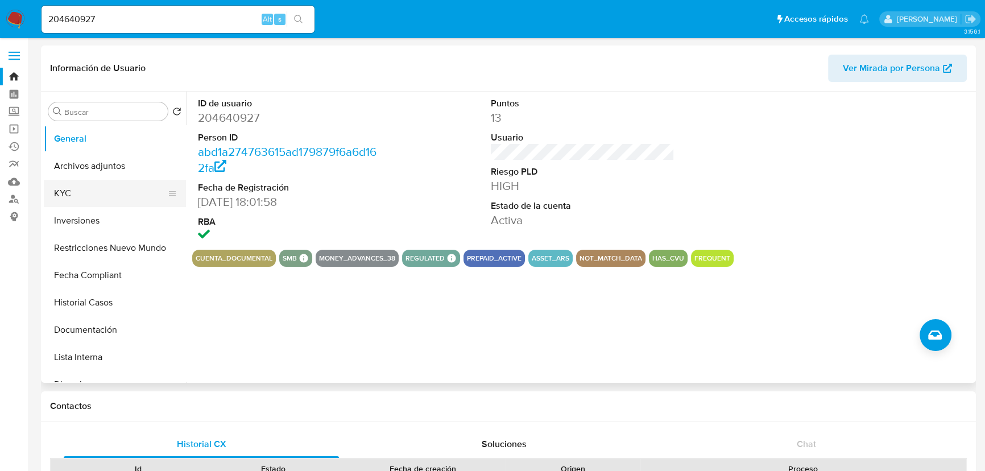
click at [77, 195] on button "KYC" at bounding box center [110, 193] width 133 height 27
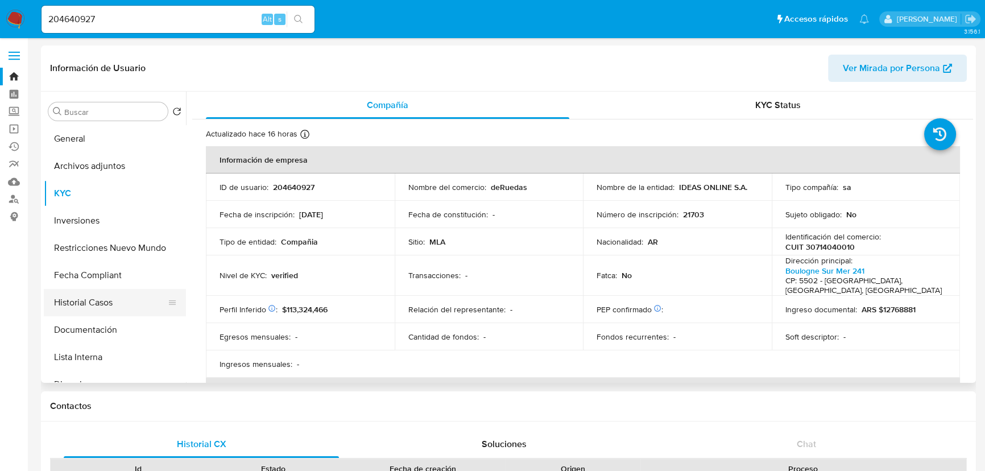
click at [123, 307] on button "Historial Casos" at bounding box center [110, 302] width 133 height 27
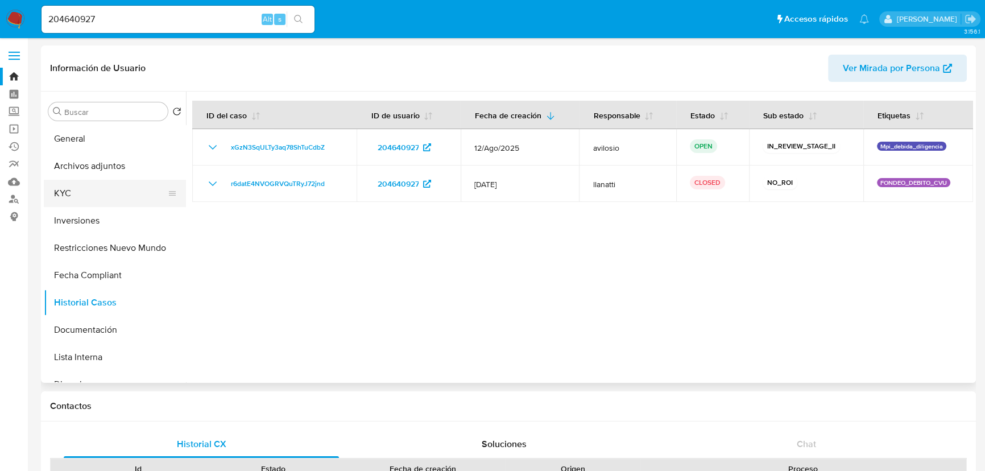
click at [107, 194] on button "KYC" at bounding box center [110, 193] width 133 height 27
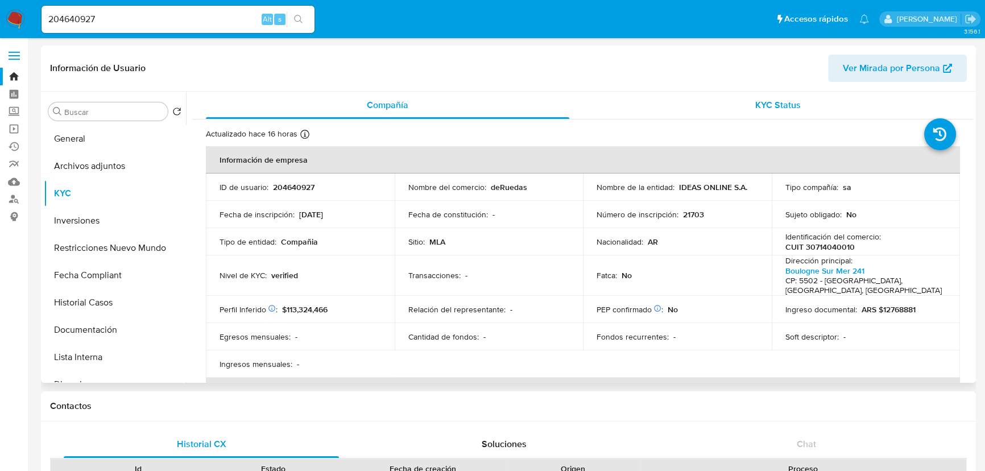
click at [761, 108] on span "KYC Status" at bounding box center [777, 104] width 45 height 13
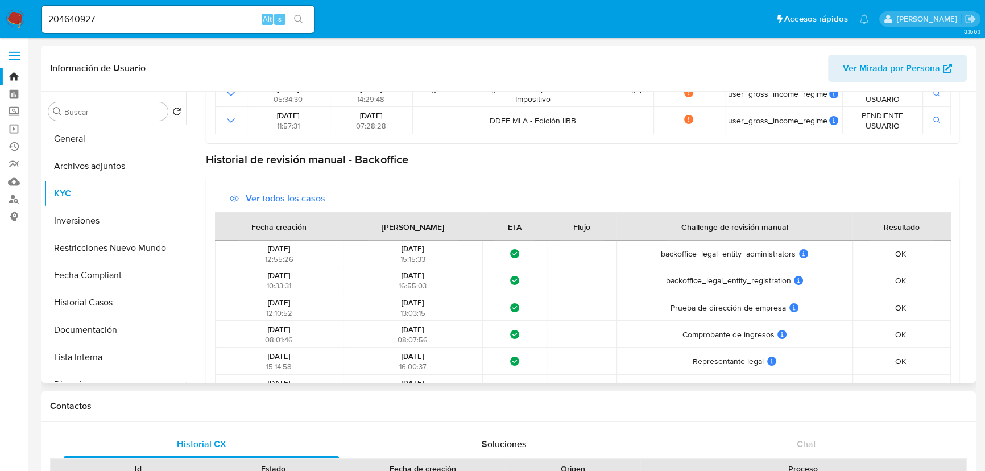
scroll to position [449, 0]
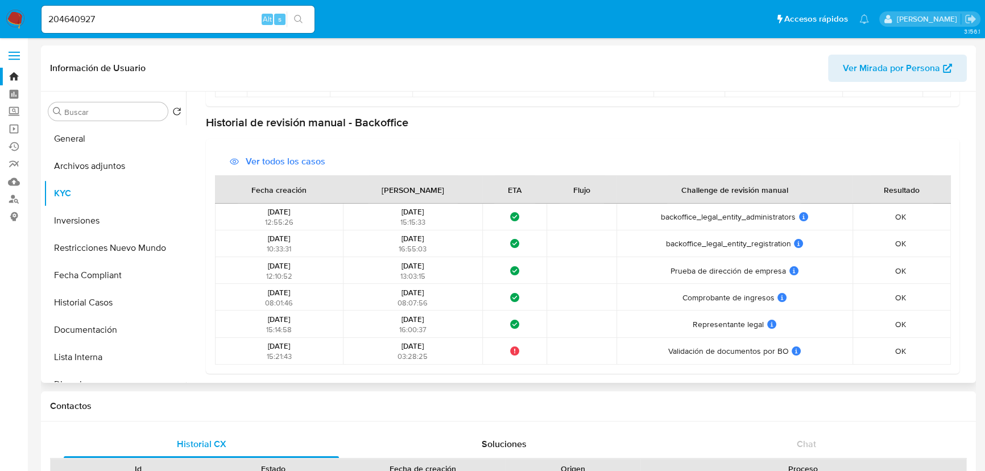
click at [726, 243] on span "backoffice_legal_entity_registration" at bounding box center [728, 243] width 125 height 10
click at [733, 213] on span "backoffice_legal_entity_administrators" at bounding box center [728, 216] width 135 height 10
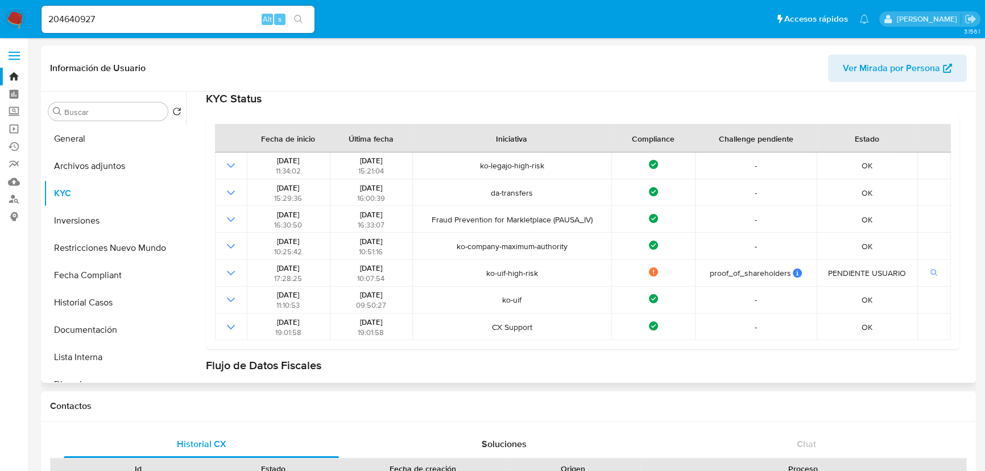
scroll to position [0, 0]
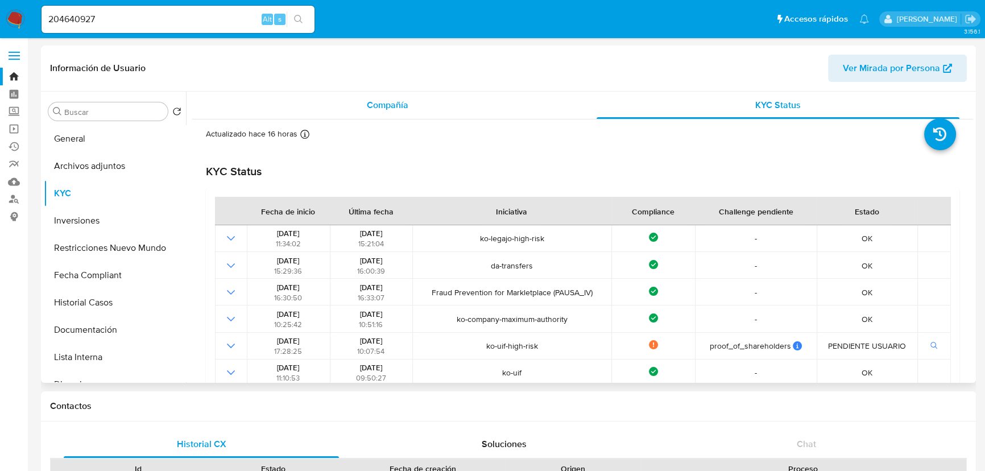
click at [374, 98] on span "Compañía" at bounding box center [388, 104] width 42 height 13
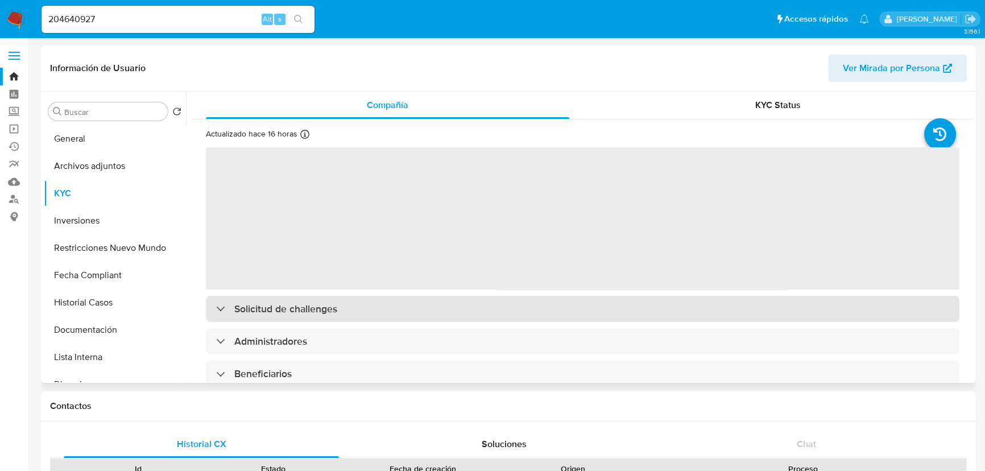
click at [313, 316] on div "‌ Solicitud de challenges Administradores Beneficiarios Propietarios Sin datos …" at bounding box center [582, 466] width 753 height 640
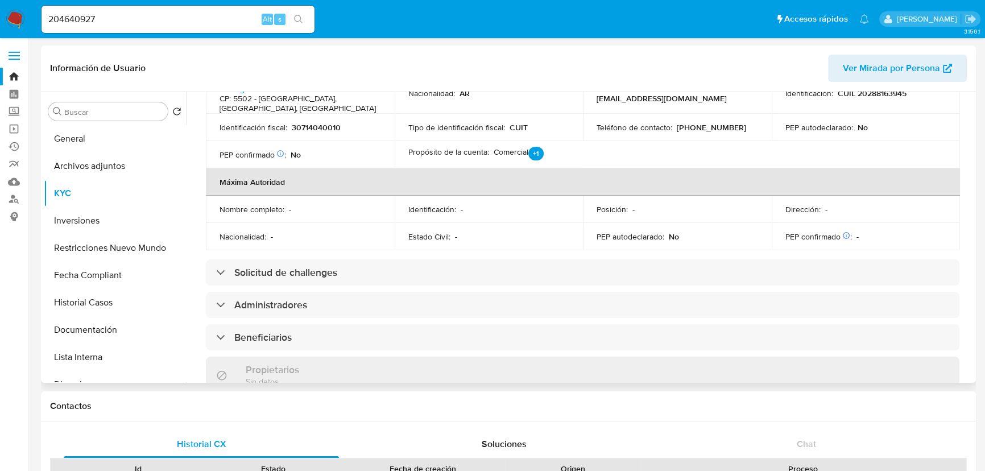
scroll to position [517, 0]
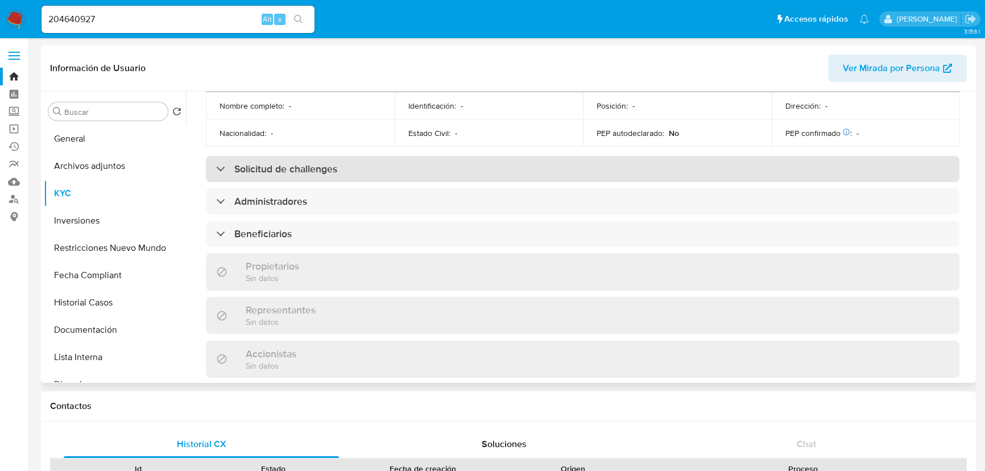
click at [334, 163] on h3 "Solicitud de challenges" at bounding box center [285, 169] width 103 height 13
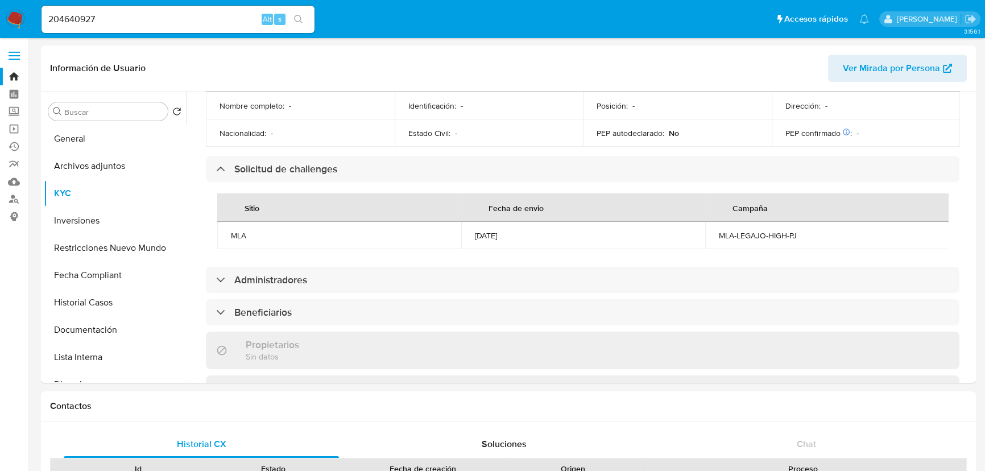
click at [219, 10] on div "204640927 Alt s" at bounding box center [178, 19] width 273 height 27
click at [213, 16] on input "204640927" at bounding box center [178, 19] width 273 height 15
paste input "62805480"
type input "2062805480"
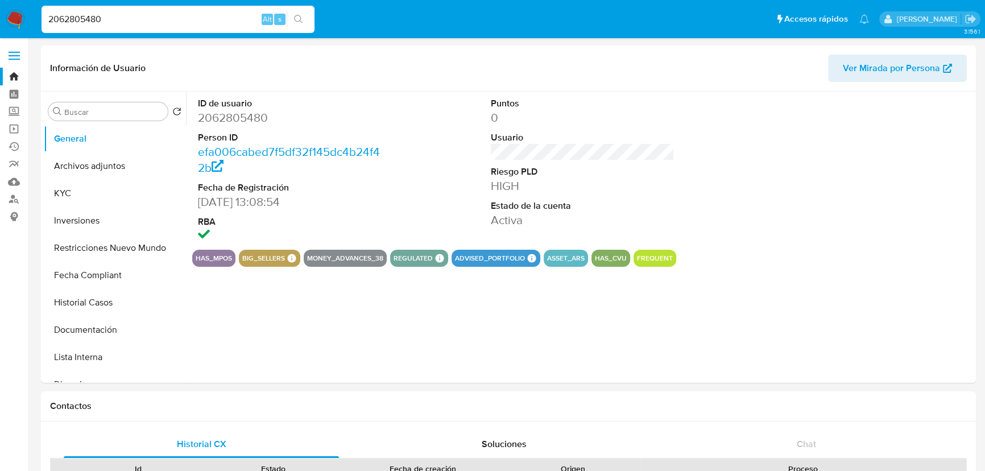
select select "10"
click at [93, 297] on button "Historial Casos" at bounding box center [110, 302] width 133 height 27
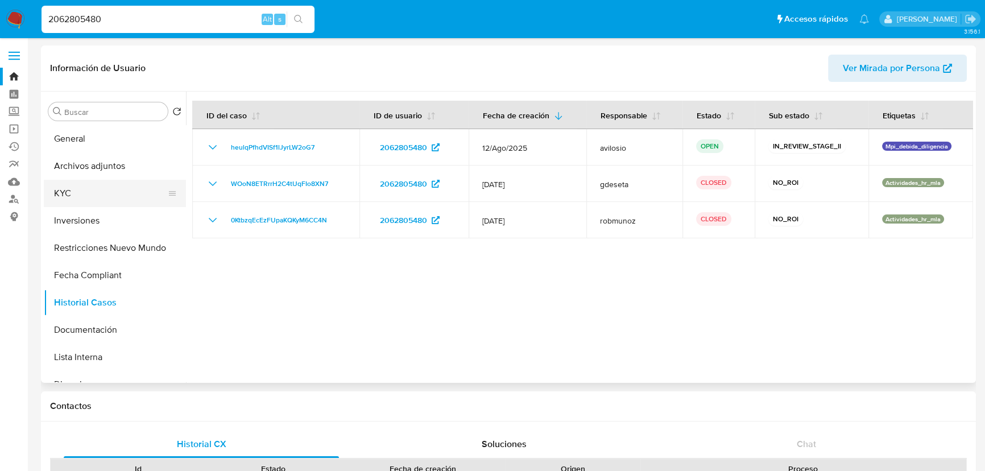
click at [90, 186] on button "KYC" at bounding box center [110, 193] width 133 height 27
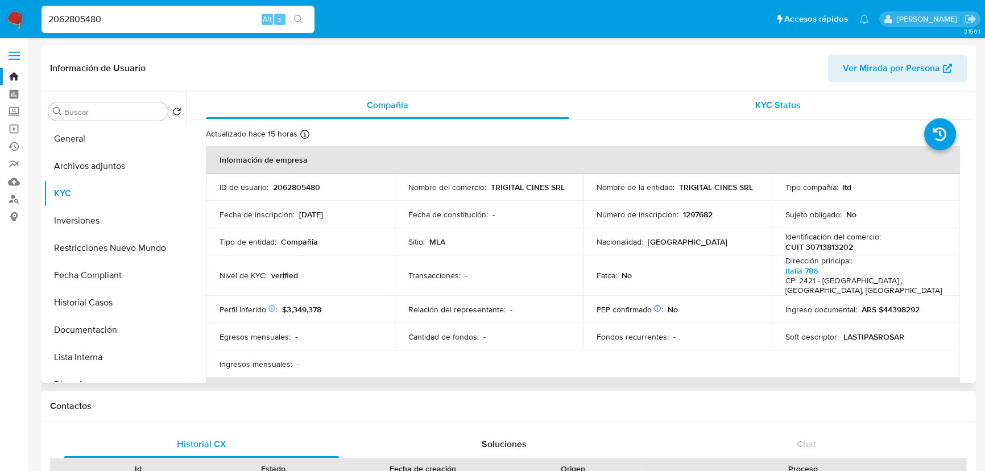
click at [794, 99] on span "KYC Status" at bounding box center [777, 104] width 45 height 13
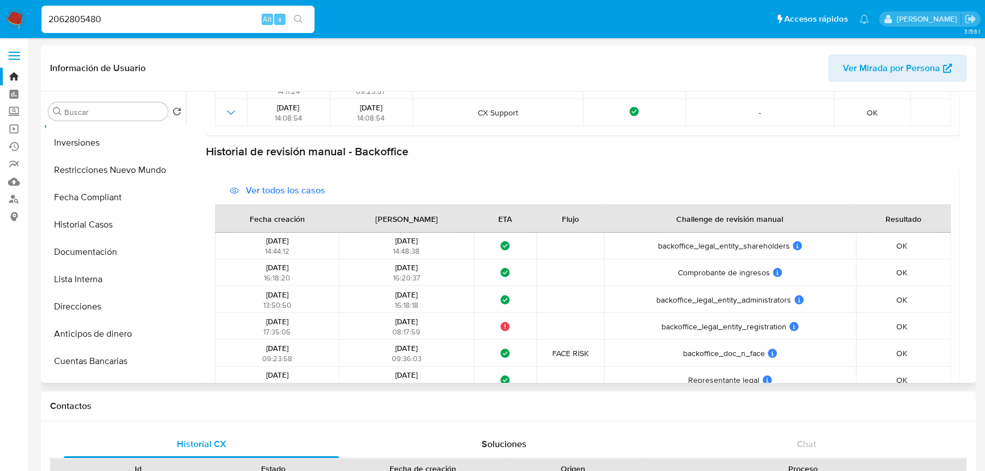
scroll to position [69, 0]
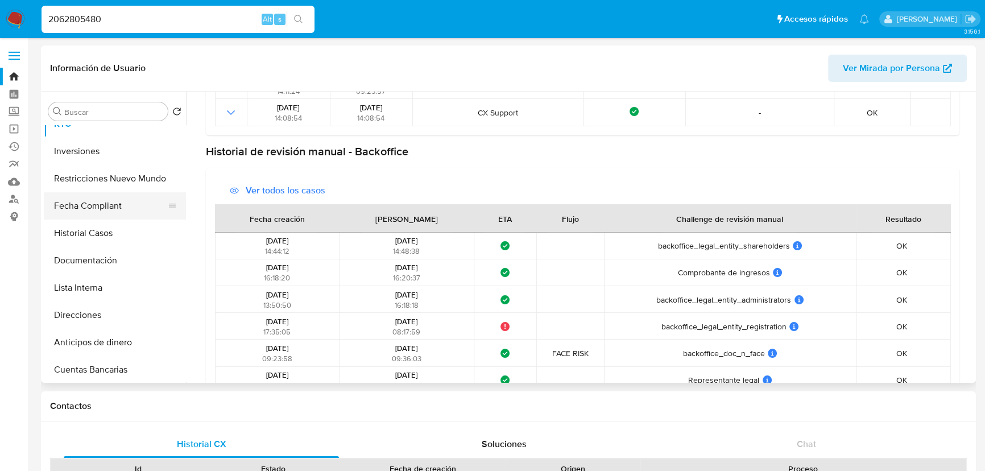
click at [109, 205] on button "Fecha Compliant" at bounding box center [110, 205] width 133 height 27
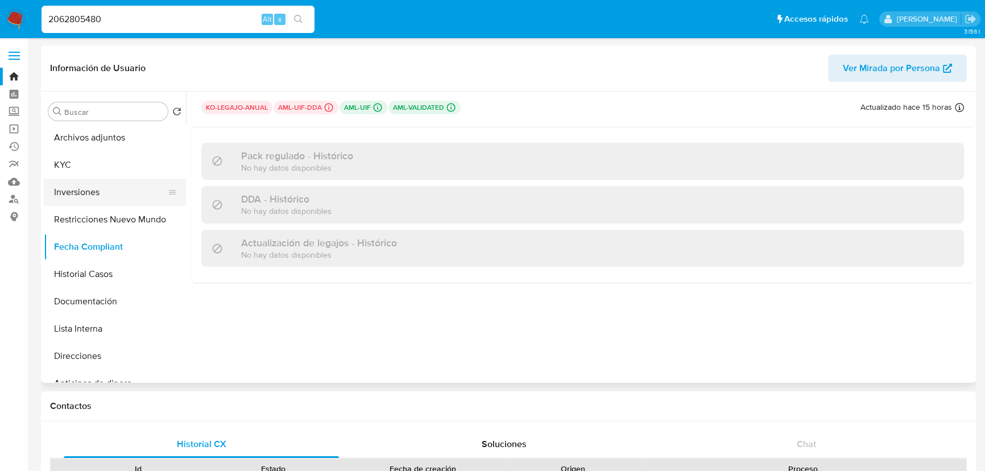
scroll to position [0, 0]
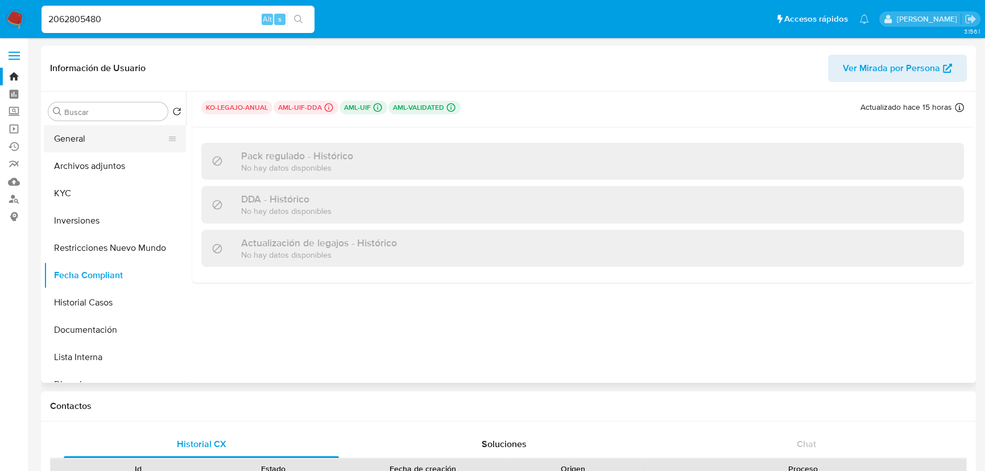
click at [91, 138] on button "General" at bounding box center [110, 138] width 133 height 27
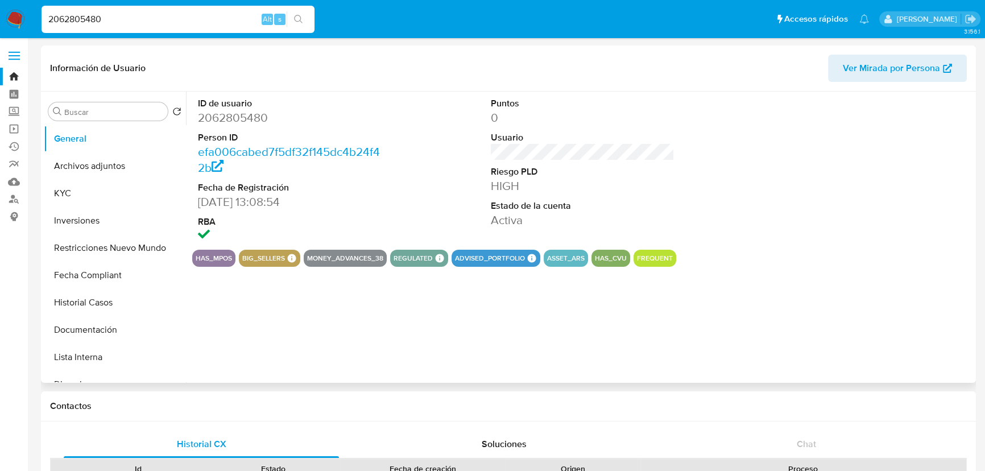
click at [227, 115] on dd "2062805480" at bounding box center [290, 118] width 184 height 16
copy dd "2062805480"
click at [215, 23] on input "2062805480" at bounding box center [178, 19] width 273 height 15
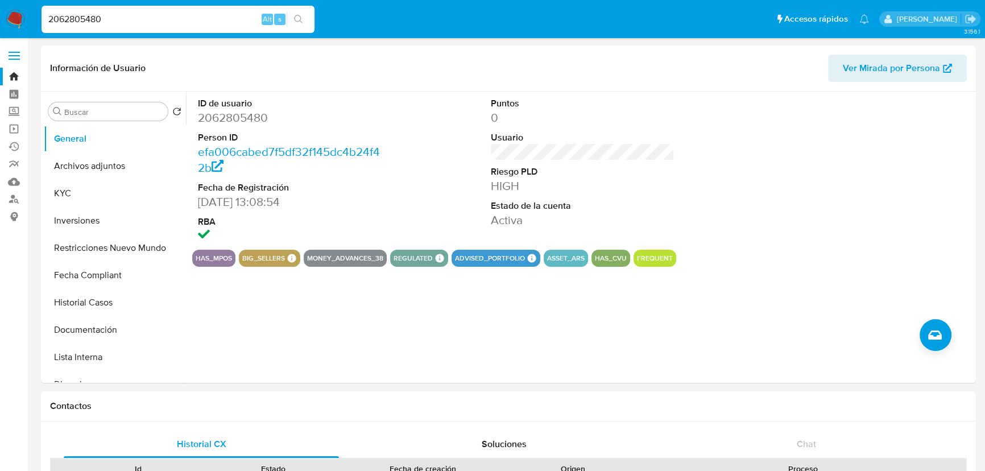
click at [215, 23] on input "2062805480" at bounding box center [178, 19] width 273 height 15
paste input "612587403"
type input "612587403"
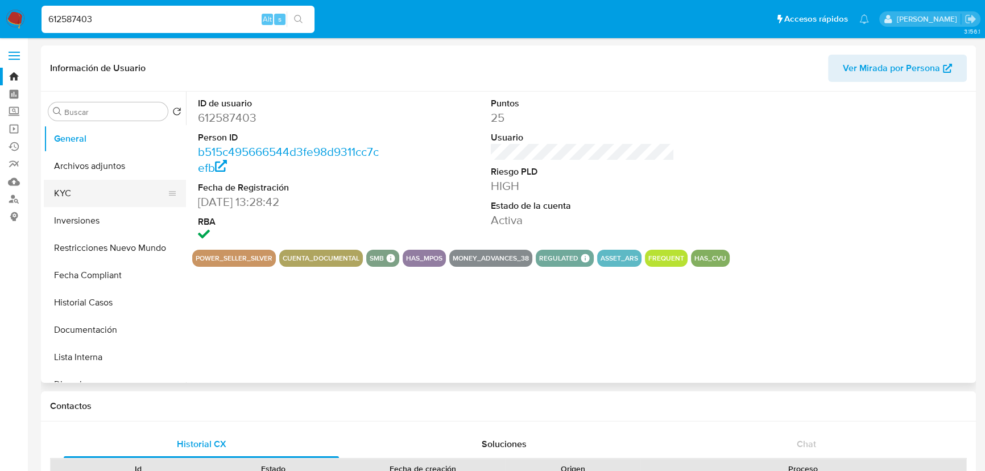
click at [89, 190] on button "KYC" at bounding box center [110, 193] width 133 height 27
select select "10"
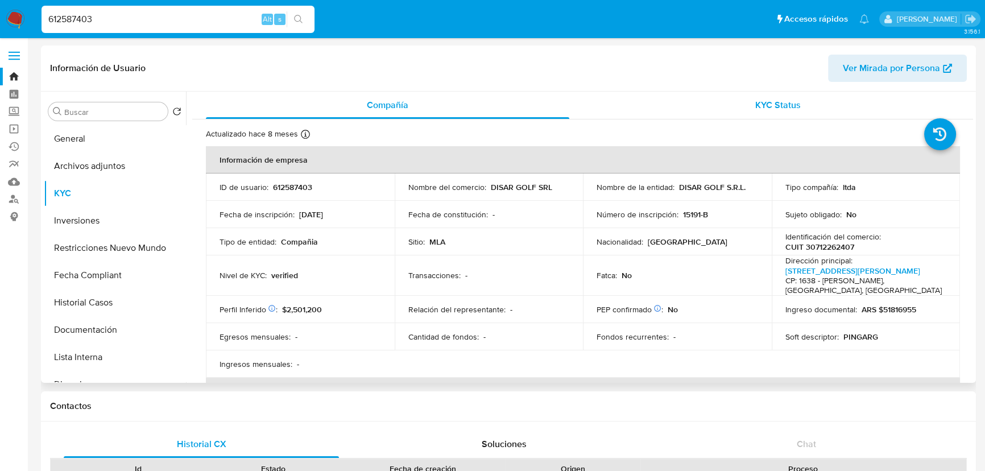
click at [760, 96] on div "KYC Status" at bounding box center [777, 105] width 363 height 27
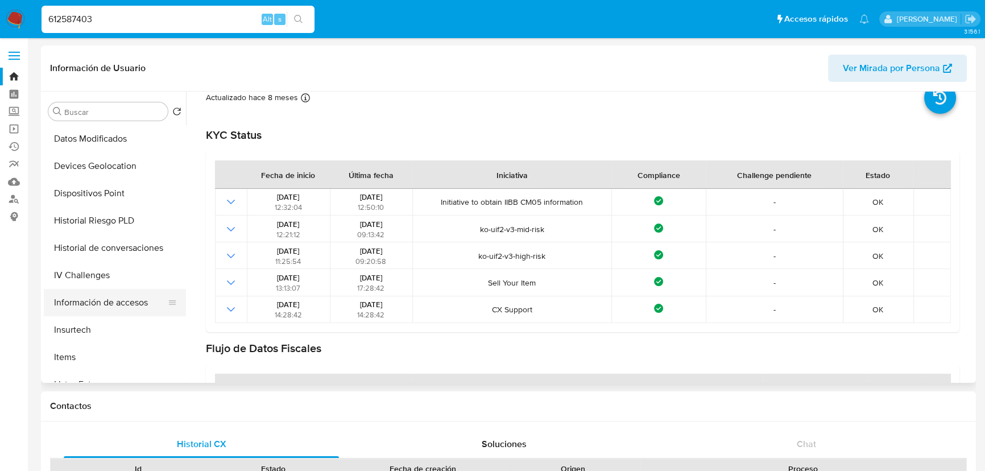
scroll to position [413, 0]
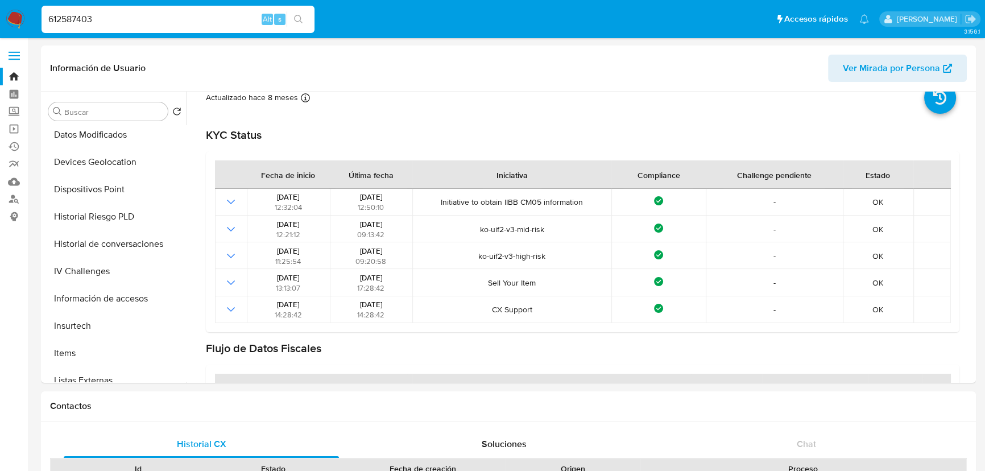
click at [218, 34] on div "612587403 Alt s" at bounding box center [178, 19] width 273 height 32
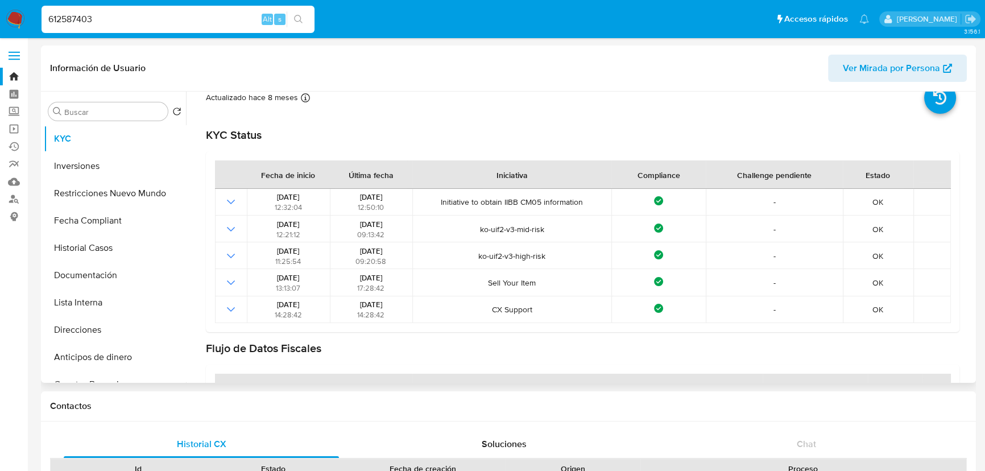
scroll to position [0, 0]
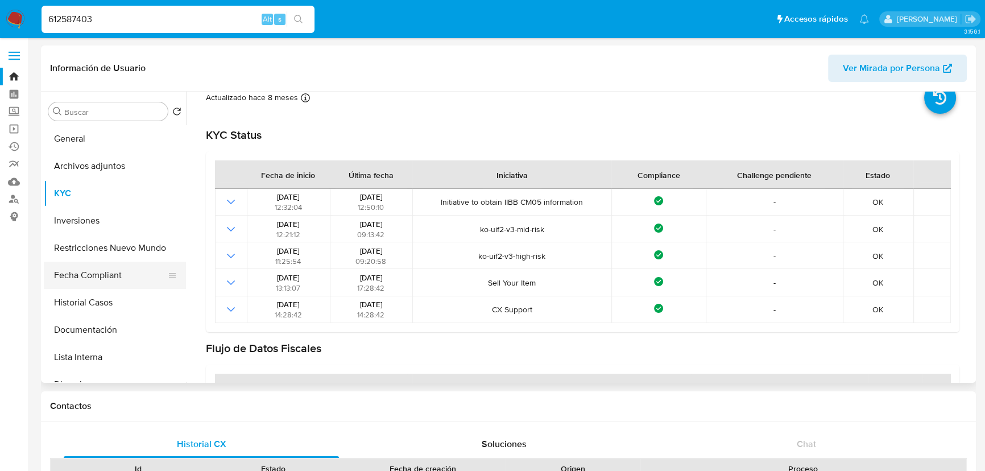
click at [106, 275] on button "Fecha Compliant" at bounding box center [110, 275] width 133 height 27
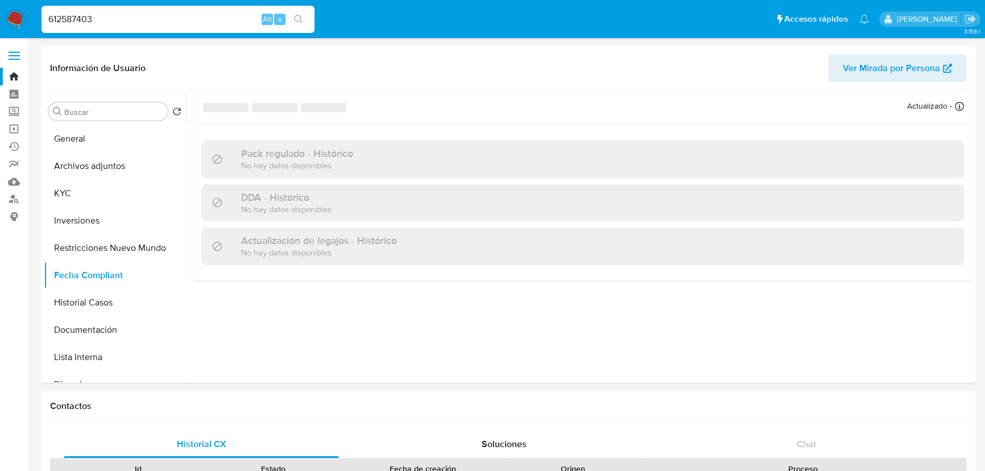
click at [152, 23] on input "612587403" at bounding box center [178, 19] width 273 height 15
paste input "143901008"
type input "143901008"
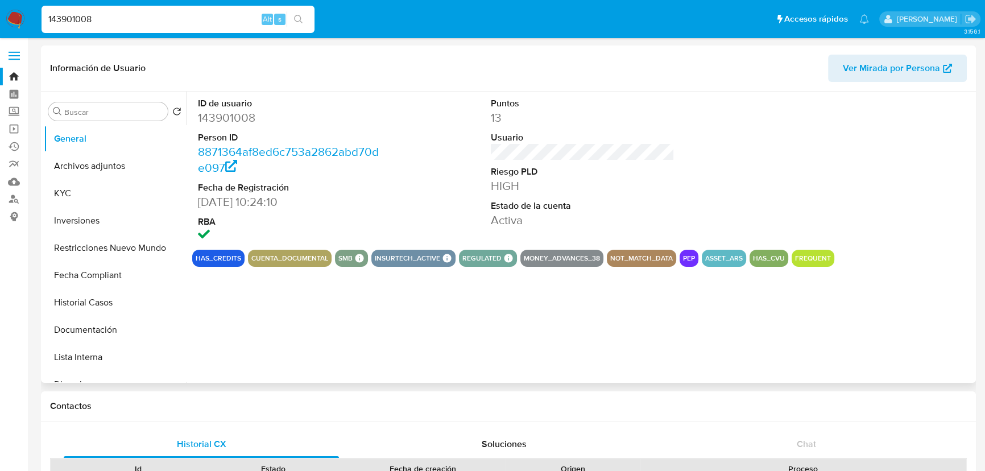
select select "10"
click at [185, 16] on input "143901008" at bounding box center [178, 19] width 273 height 15
click at [85, 192] on button "KYC" at bounding box center [110, 193] width 133 height 27
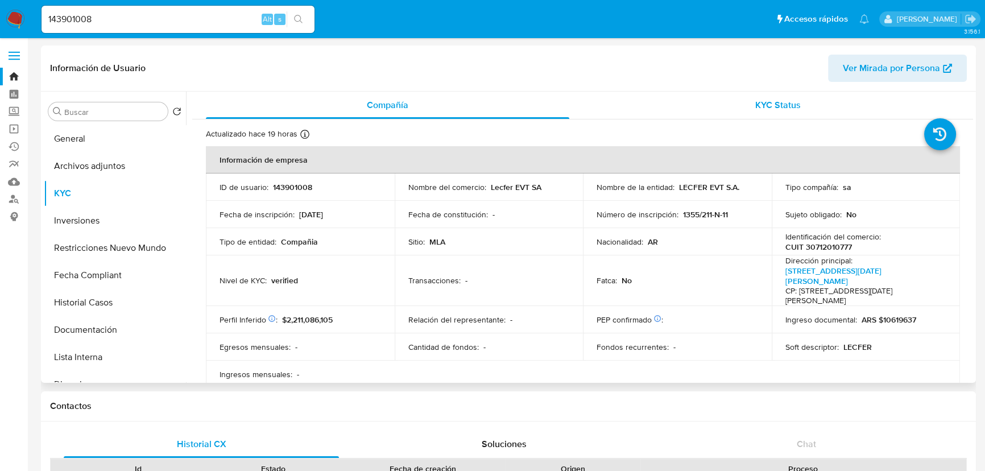
click at [764, 101] on span "KYC Status" at bounding box center [777, 104] width 45 height 13
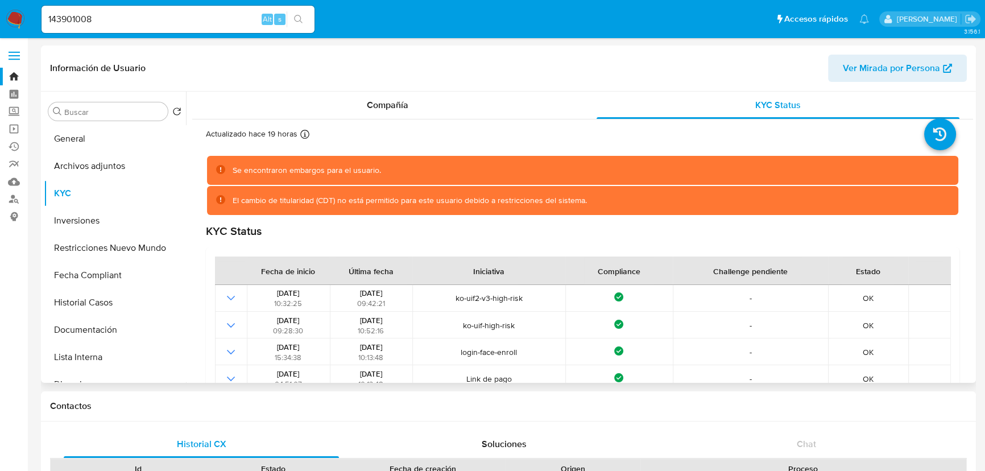
drag, startPoint x: 700, startPoint y: 210, endPoint x: 607, endPoint y: 218, distance: 94.1
click at [436, 106] on div "Compañía" at bounding box center [387, 105] width 363 height 27
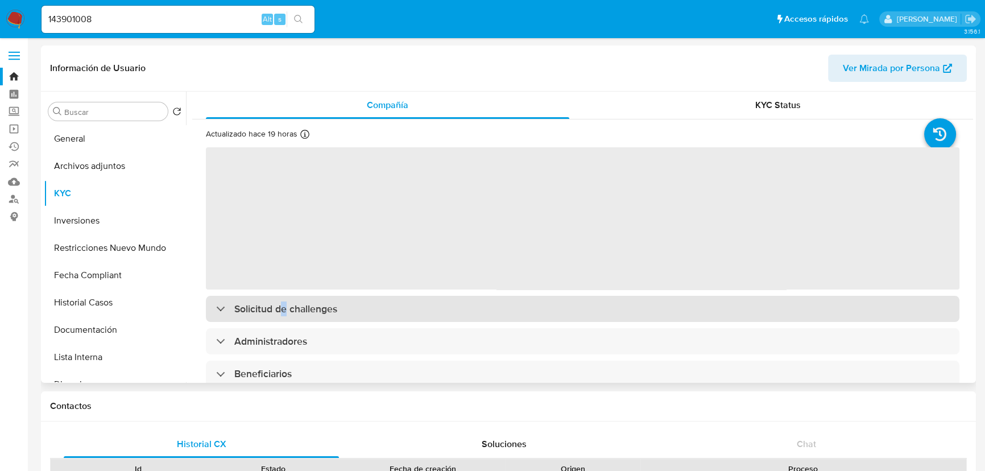
click at [284, 306] on h3 "Solicitud de challenges" at bounding box center [285, 308] width 103 height 13
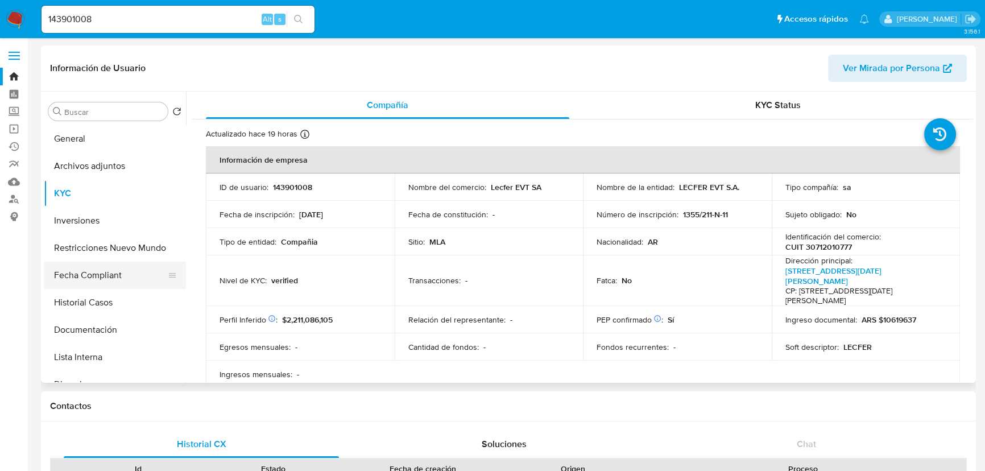
click at [106, 279] on button "Fecha Compliant" at bounding box center [110, 275] width 133 height 27
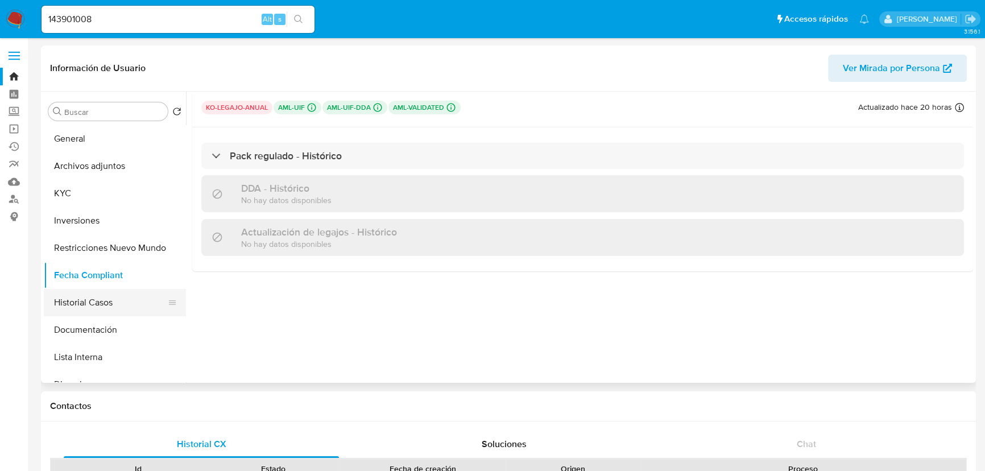
click at [107, 293] on button "Historial Casos" at bounding box center [110, 302] width 133 height 27
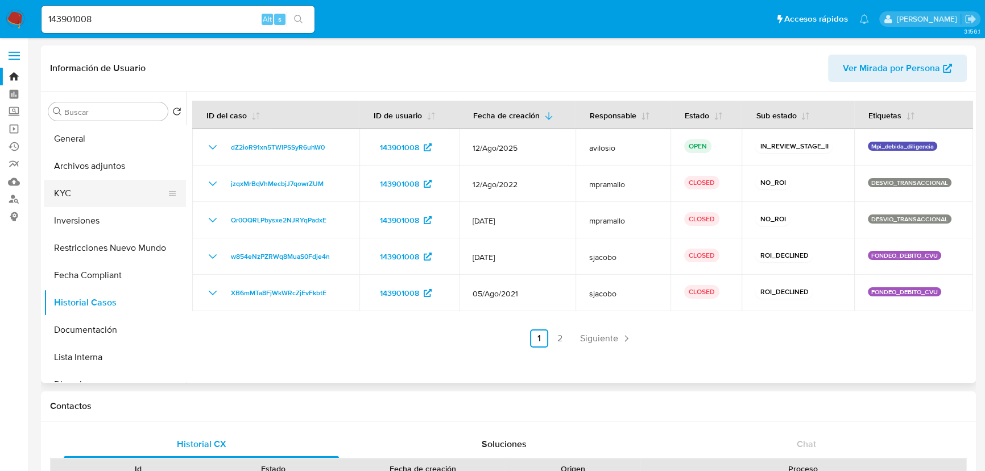
click at [85, 186] on button "KYC" at bounding box center [110, 193] width 133 height 27
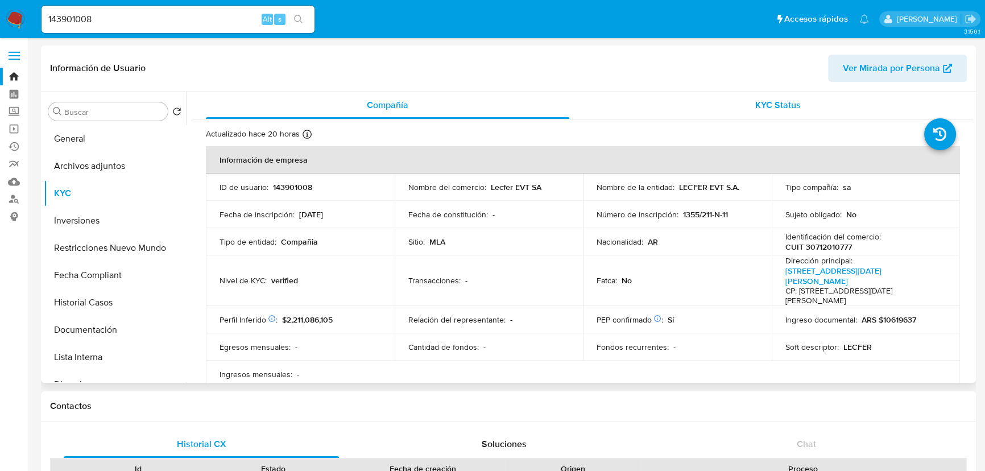
click at [776, 102] on span "KYC Status" at bounding box center [777, 104] width 45 height 13
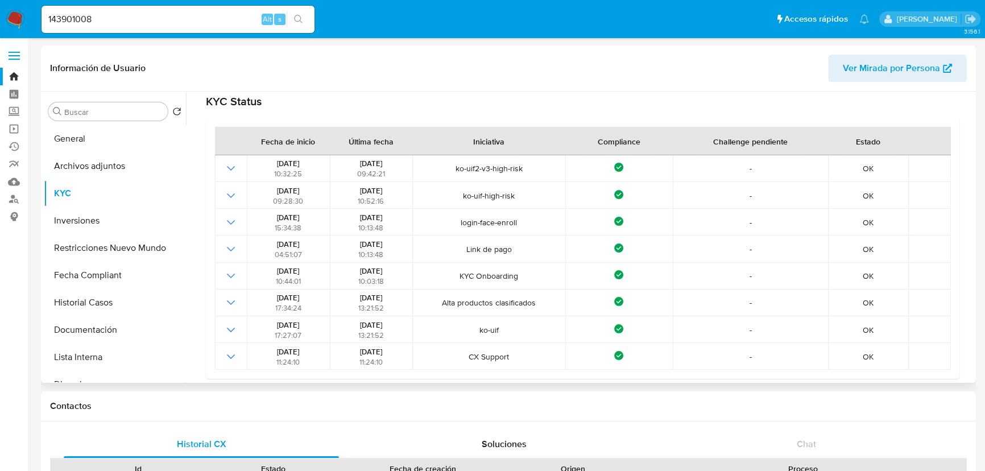
scroll to position [155, 0]
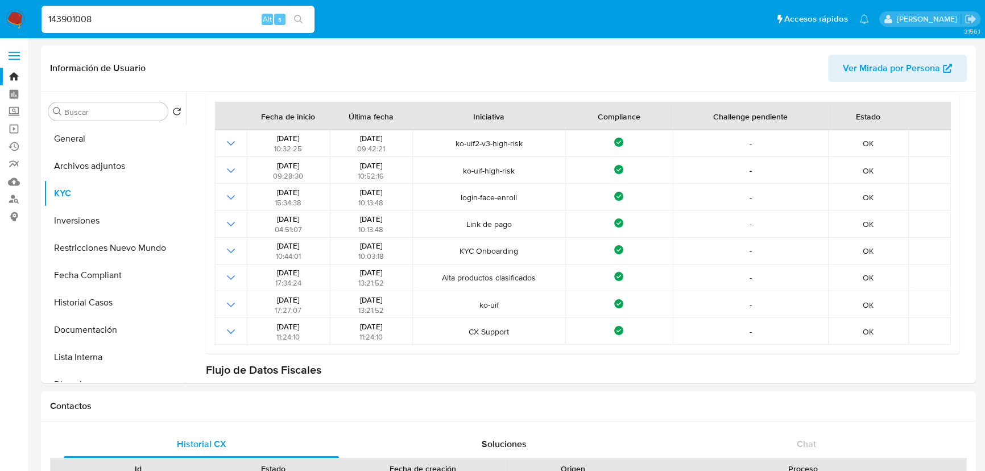
click at [184, 25] on input "143901008" at bounding box center [178, 19] width 273 height 15
paste input "26526761"
type input "126526761"
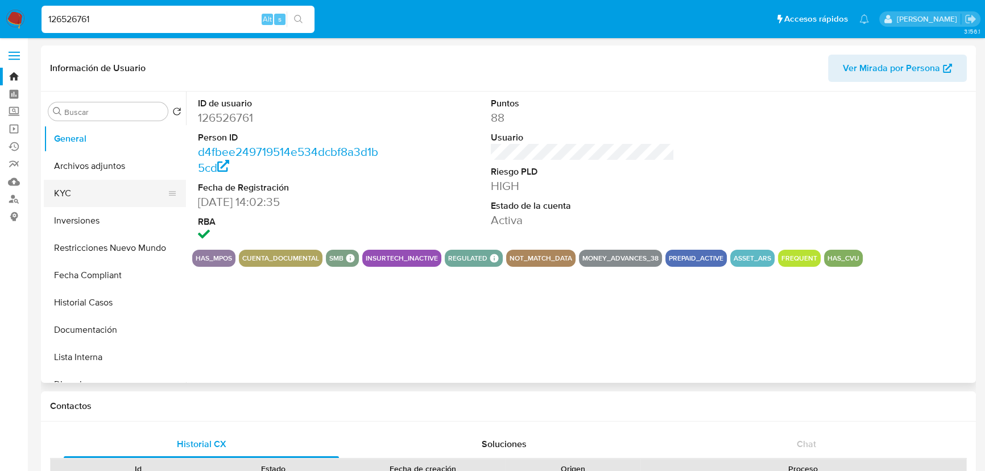
click at [144, 188] on button "KYC" at bounding box center [110, 193] width 133 height 27
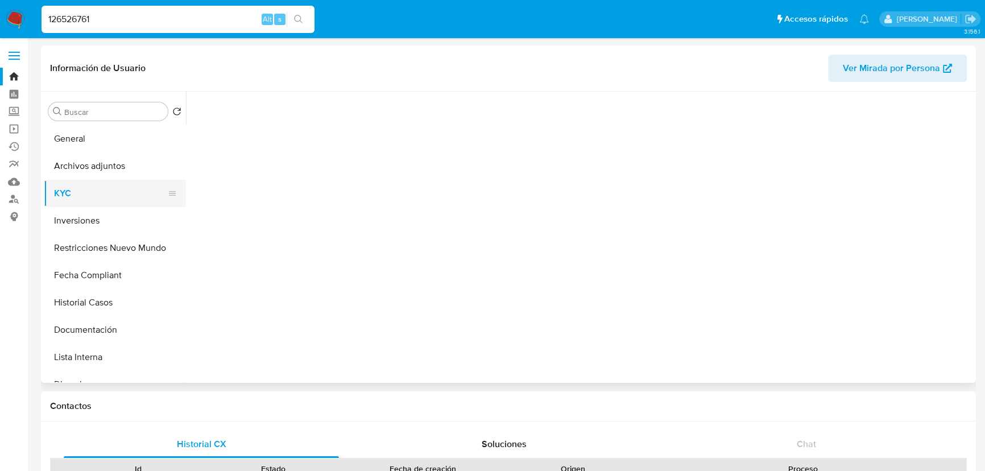
select select "10"
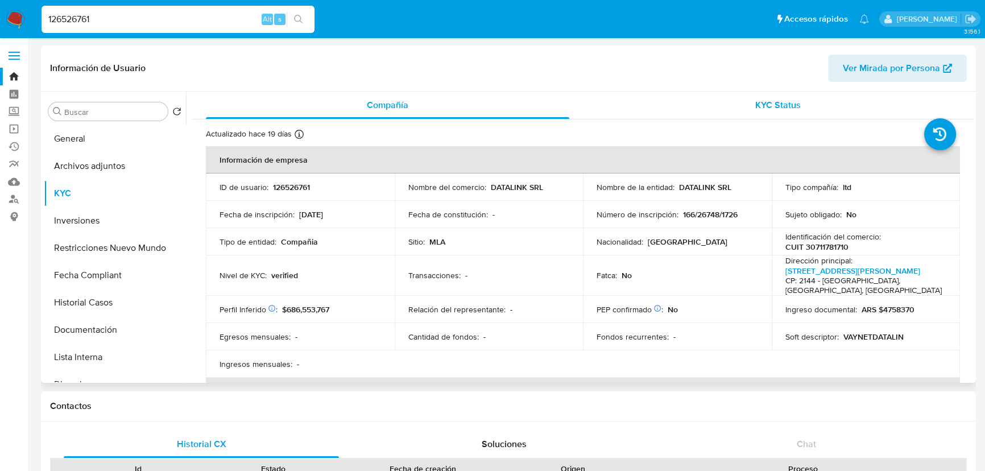
click at [806, 101] on div "KYC Status" at bounding box center [777, 105] width 363 height 27
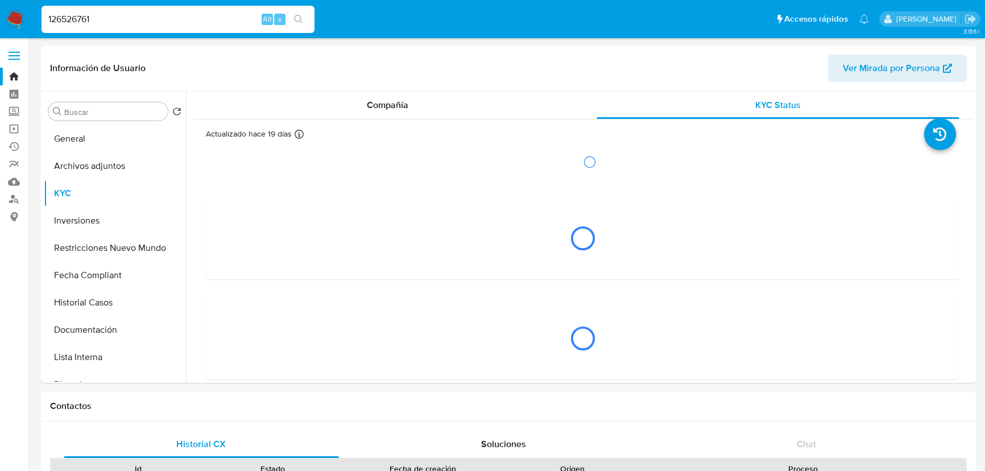
select select "10"
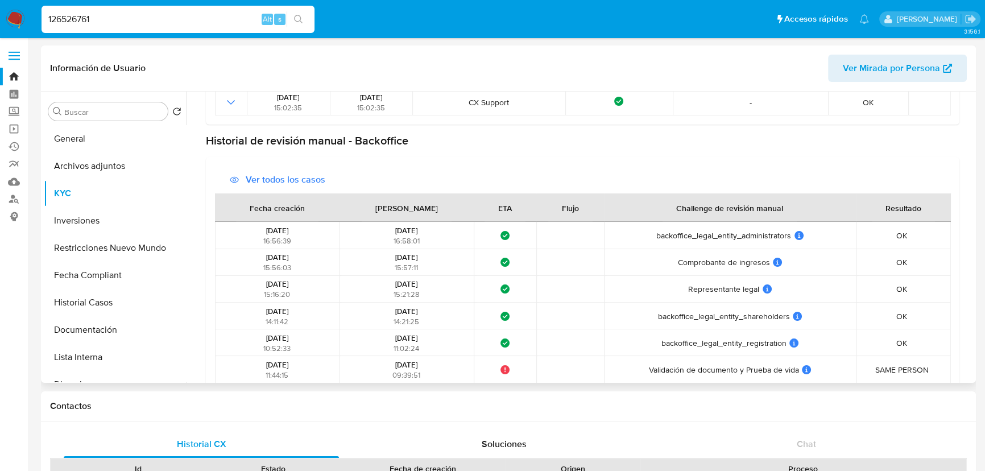
scroll to position [342, 0]
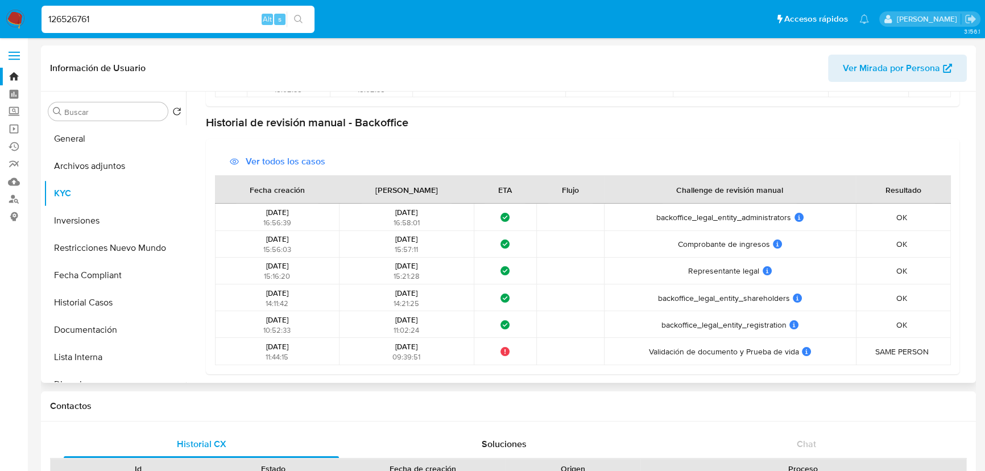
drag, startPoint x: 665, startPoint y: 328, endPoint x: 742, endPoint y: 312, distance: 78.4
click at [734, 328] on span "backoffice_legal_entity_registration" at bounding box center [723, 325] width 125 height 10
click at [748, 302] on td "backoffice_legal_entity_shareholders backoffice_legal_entity_shareholders User …" at bounding box center [730, 297] width 252 height 27
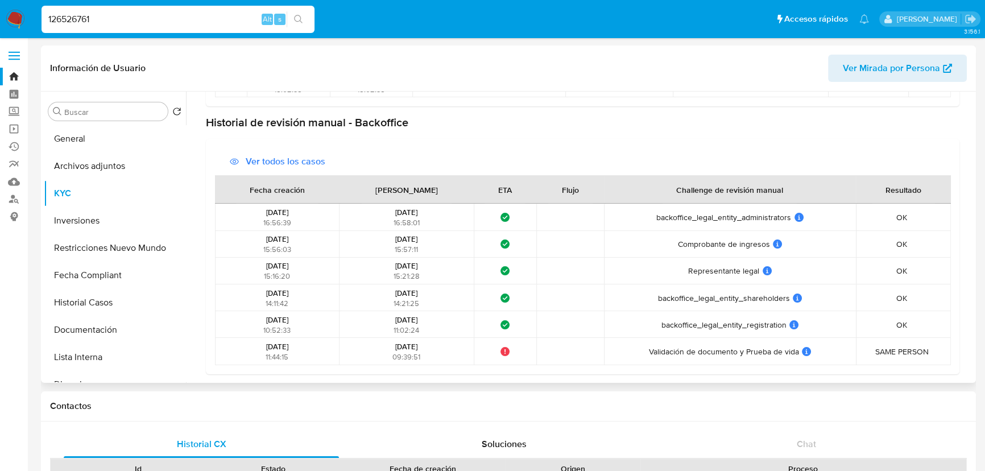
click at [743, 248] on td "Comprobante de ingresos Comprobante de ingresos User ID challenge BO: backoffic…" at bounding box center [730, 244] width 252 height 27
click at [761, 215] on span "backoffice_legal_entity_administrators" at bounding box center [723, 217] width 135 height 10
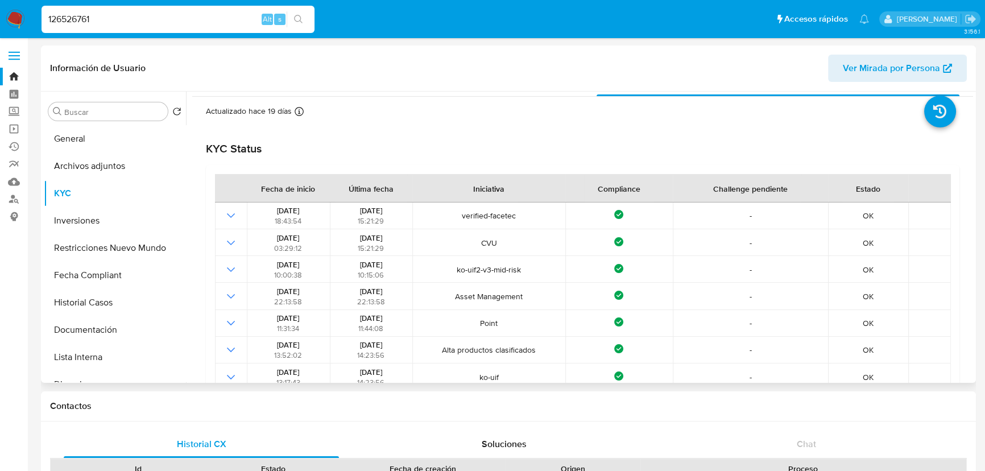
scroll to position [0, 0]
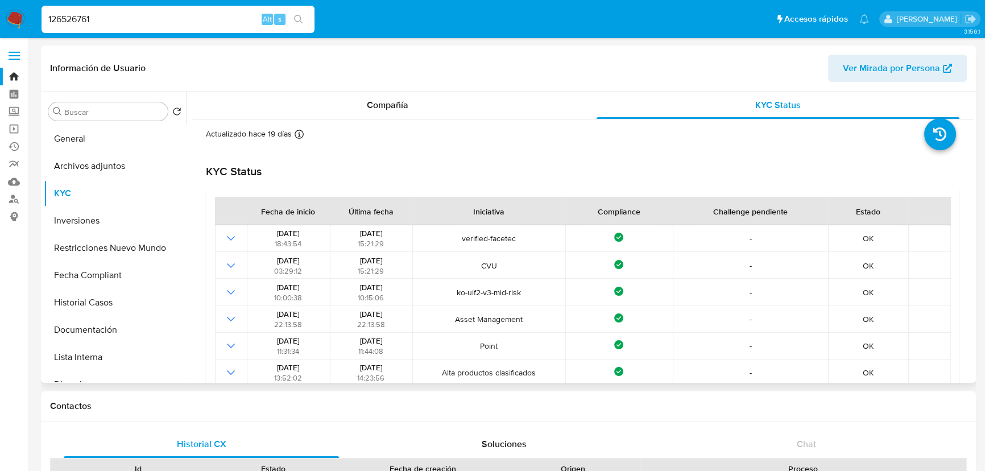
click at [466, 119] on div "Actualizado hace 19 días Creado: 14/03/2020 15:05:29 Actualizado: 09/08/2025 10…" at bounding box center [582, 422] width 781 height 606
click at [474, 108] on div "Compañía" at bounding box center [387, 105] width 363 height 27
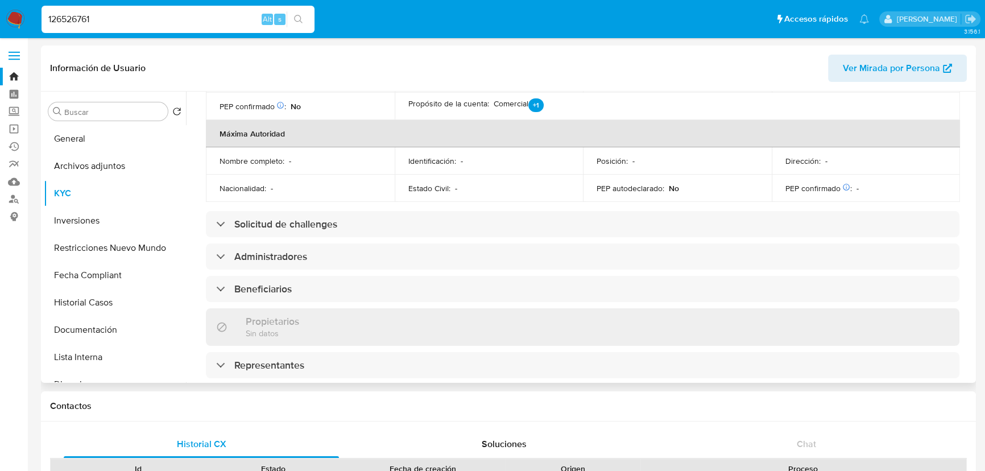
scroll to position [413, 0]
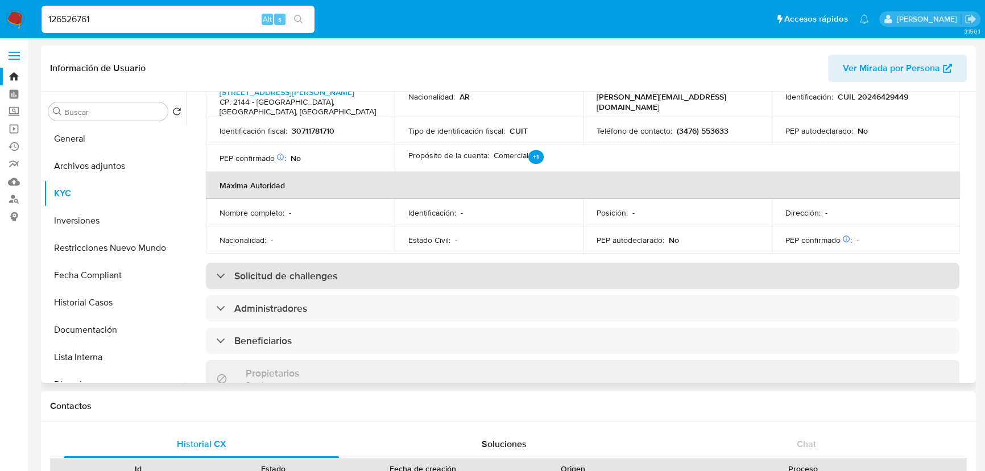
drag, startPoint x: 351, startPoint y: 251, endPoint x: 368, endPoint y: 252, distance: 17.7
click at [350, 263] on div "Solicitud de challenges" at bounding box center [582, 276] width 753 height 26
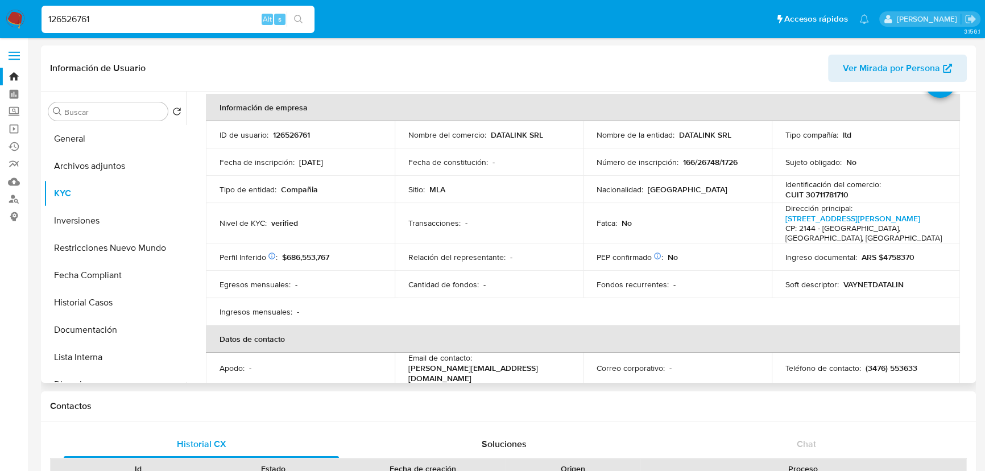
scroll to position [0, 0]
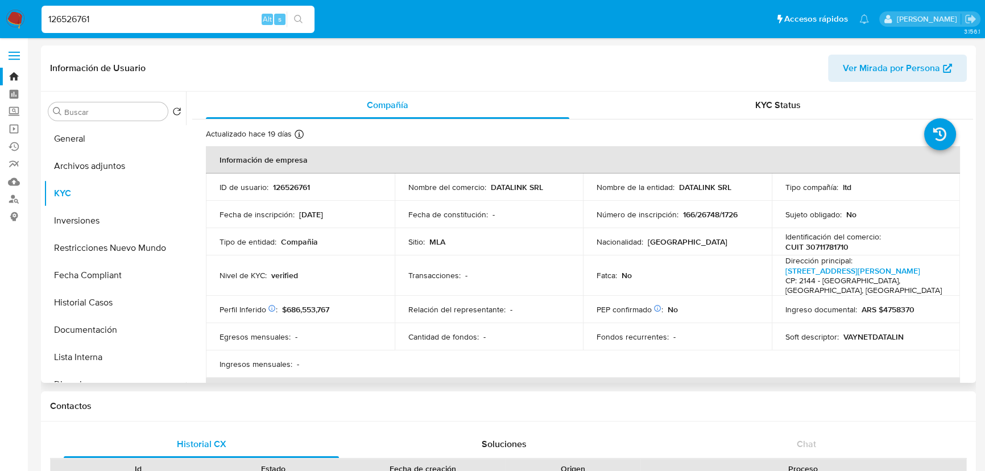
click at [784, 90] on div "Información de Usuario Ver Mirada por Persona" at bounding box center [508, 68] width 935 height 46
click at [785, 105] on span "KYC Status" at bounding box center [777, 104] width 45 height 13
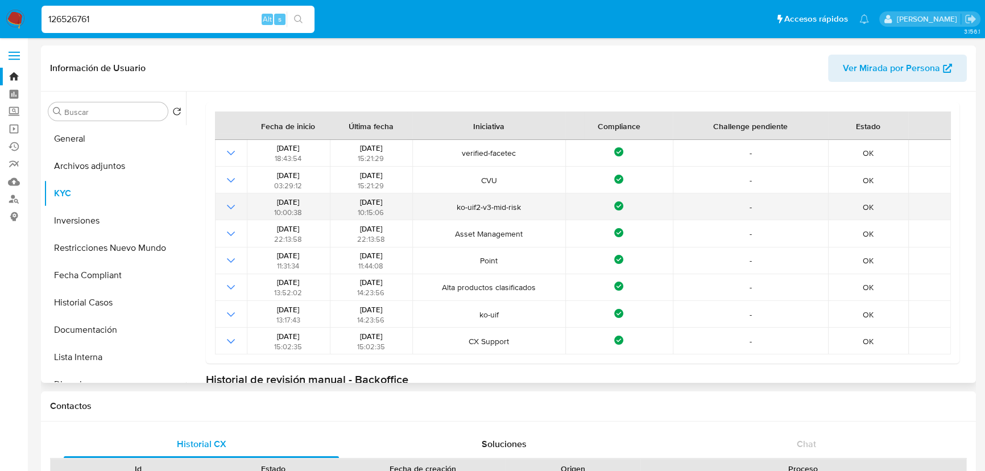
scroll to position [103, 0]
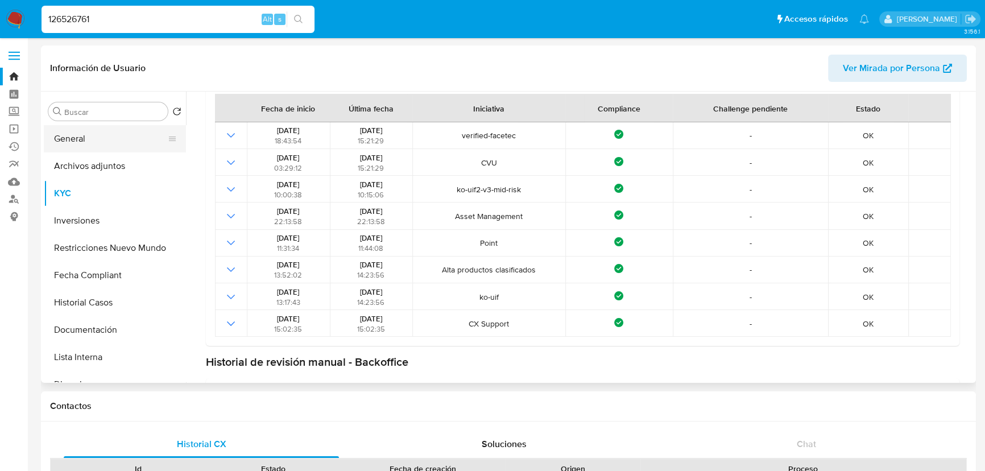
click at [90, 138] on button "General" at bounding box center [110, 138] width 133 height 27
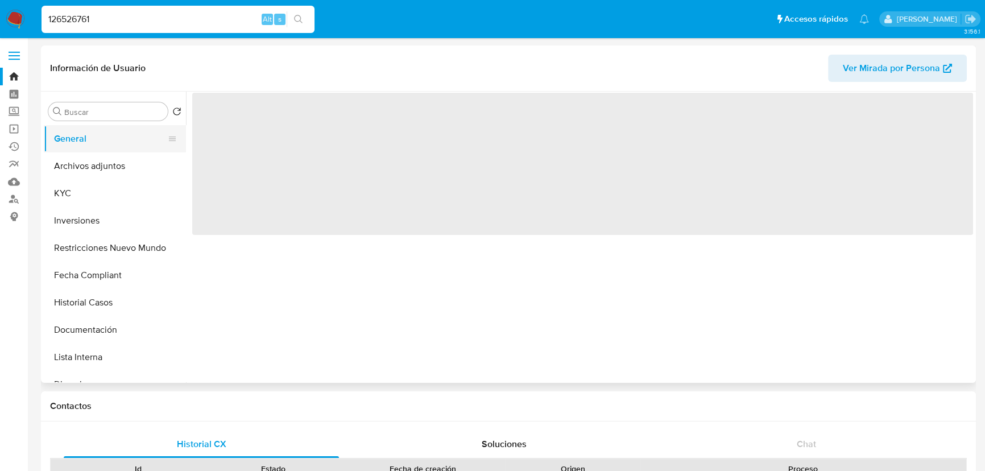
scroll to position [0, 0]
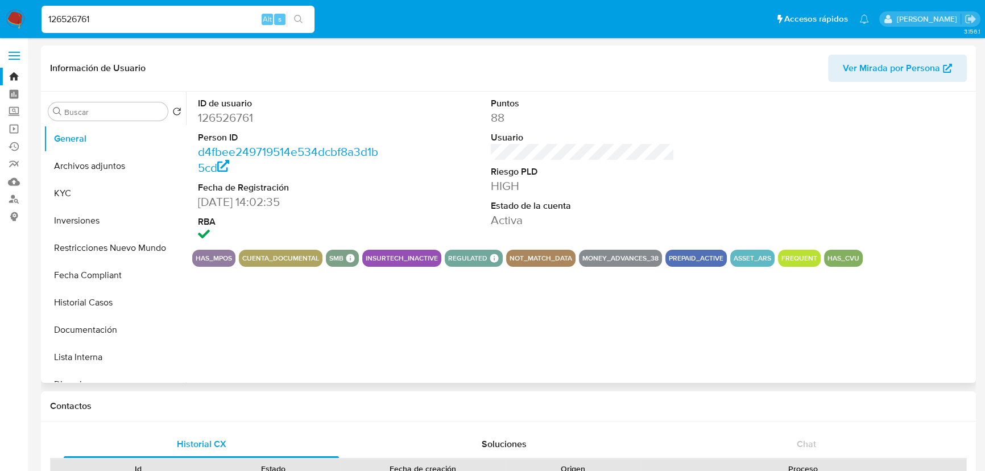
click at [229, 118] on dd "126526761" at bounding box center [290, 118] width 184 height 16
copy dd "126526761"
click at [86, 184] on button "KYC" at bounding box center [110, 193] width 133 height 27
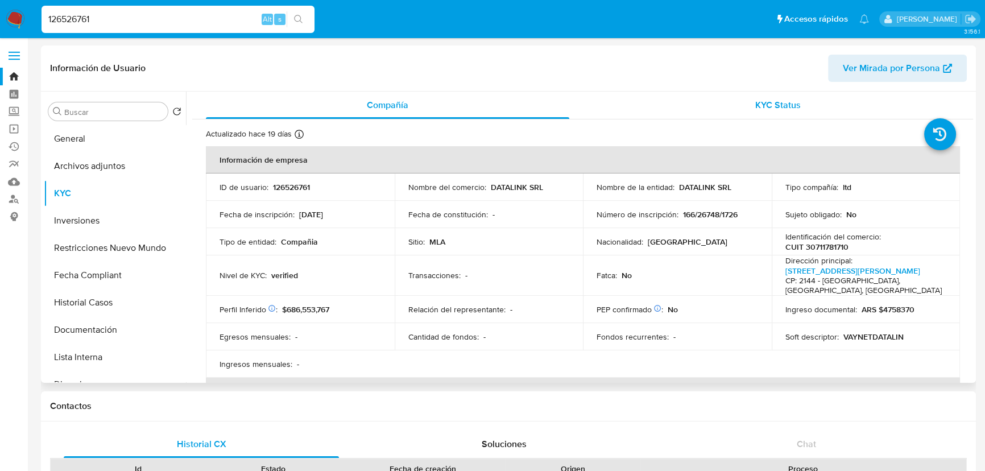
click at [826, 106] on div "KYC Status" at bounding box center [777, 105] width 363 height 27
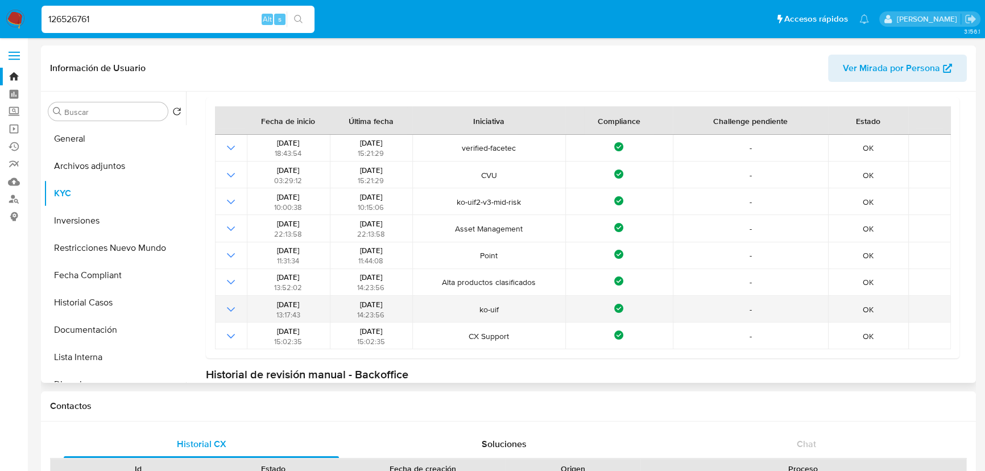
scroll to position [103, 0]
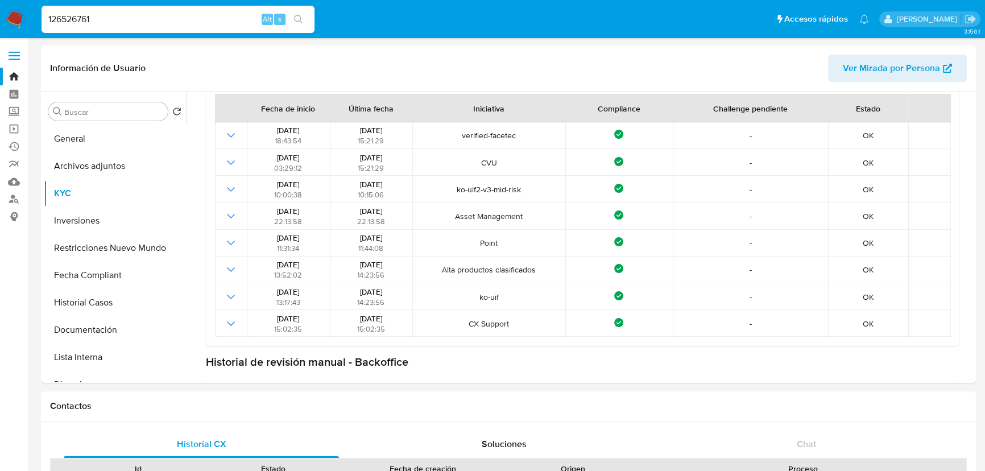
click at [110, 16] on input "126526761" at bounding box center [178, 19] width 273 height 15
paste input "07042"
type input "107042"
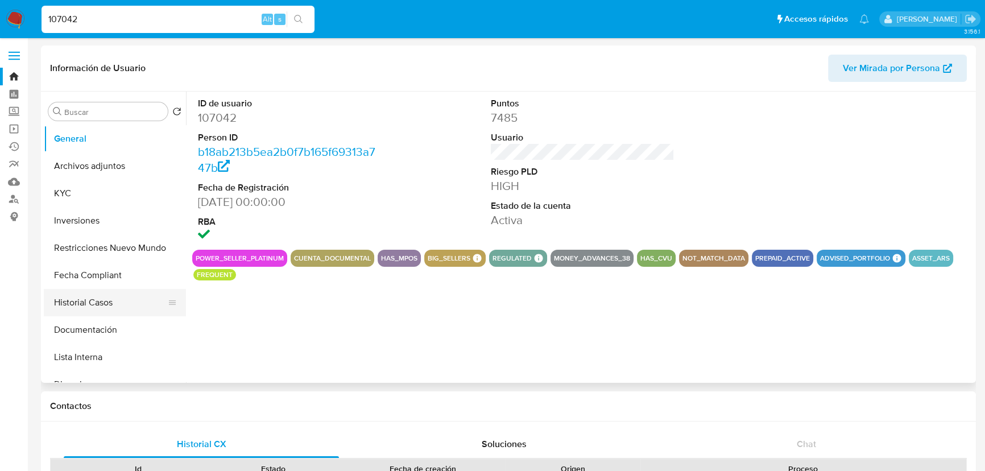
select select "10"
click at [102, 300] on button "Historial Casos" at bounding box center [110, 302] width 133 height 27
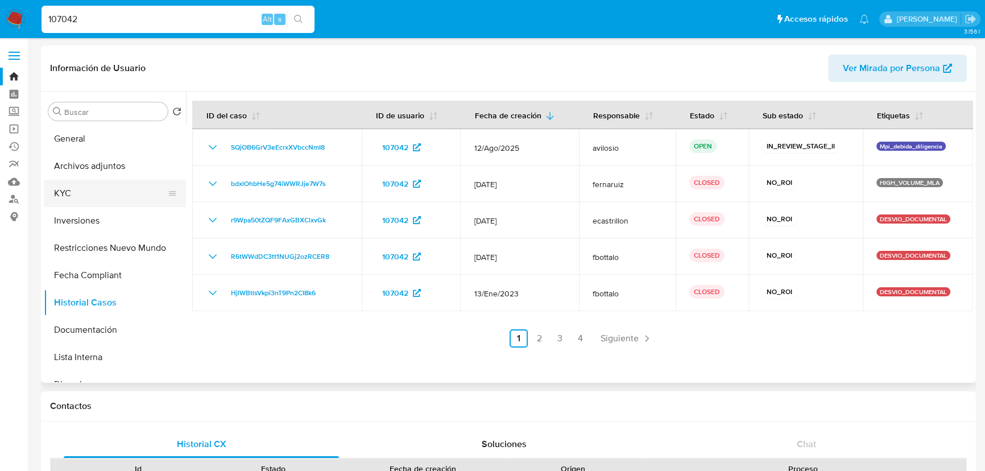
click at [108, 198] on button "KYC" at bounding box center [110, 193] width 133 height 27
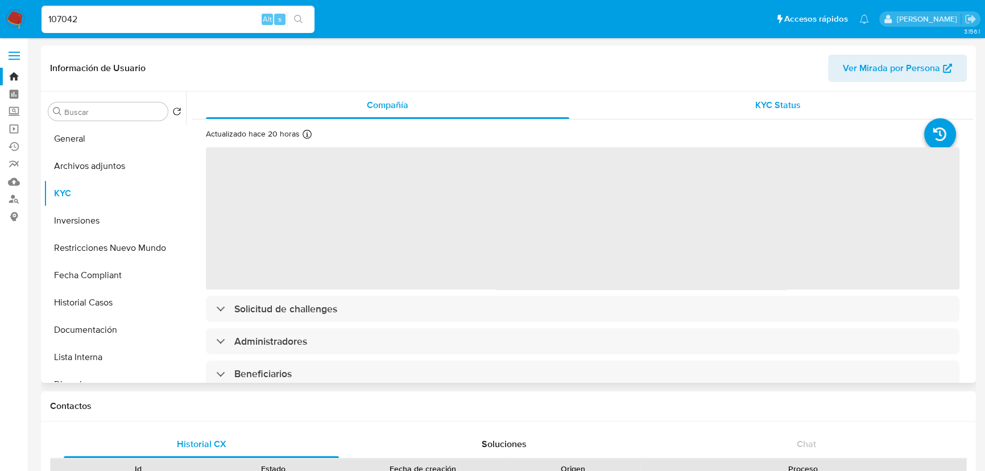
click at [745, 118] on div "KYC Status" at bounding box center [777, 105] width 363 height 27
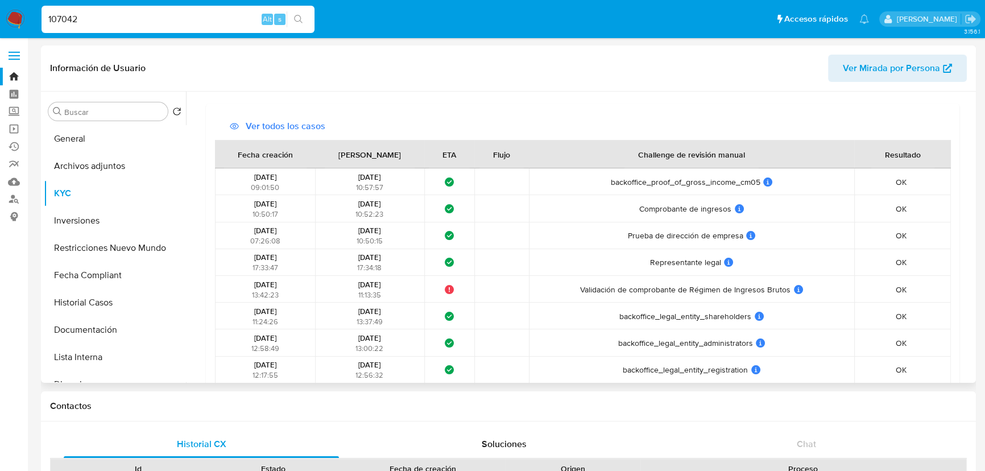
scroll to position [878, 0]
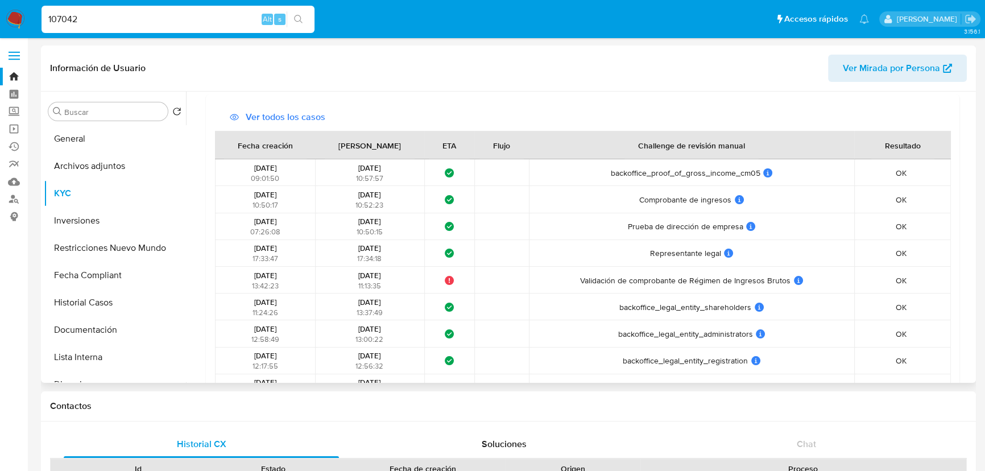
click at [681, 202] on span "Comprobante de ingresos" at bounding box center [685, 199] width 92 height 10
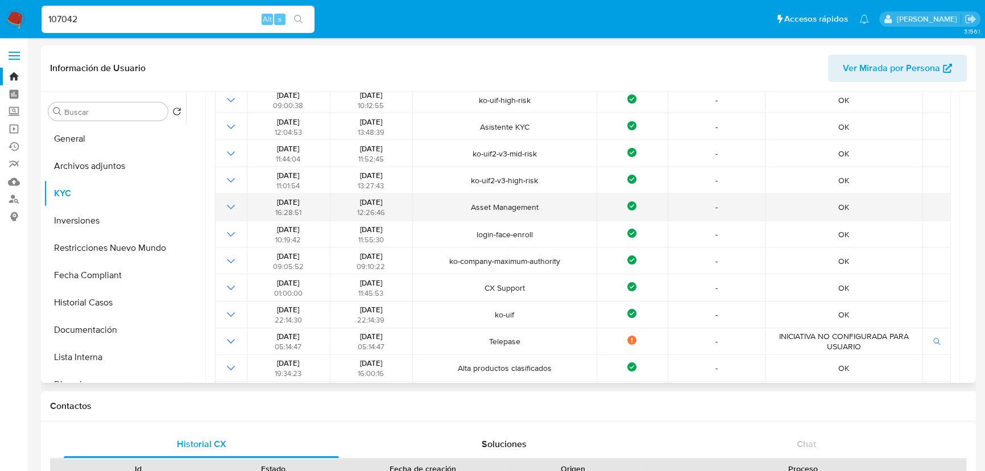
scroll to position [0, 0]
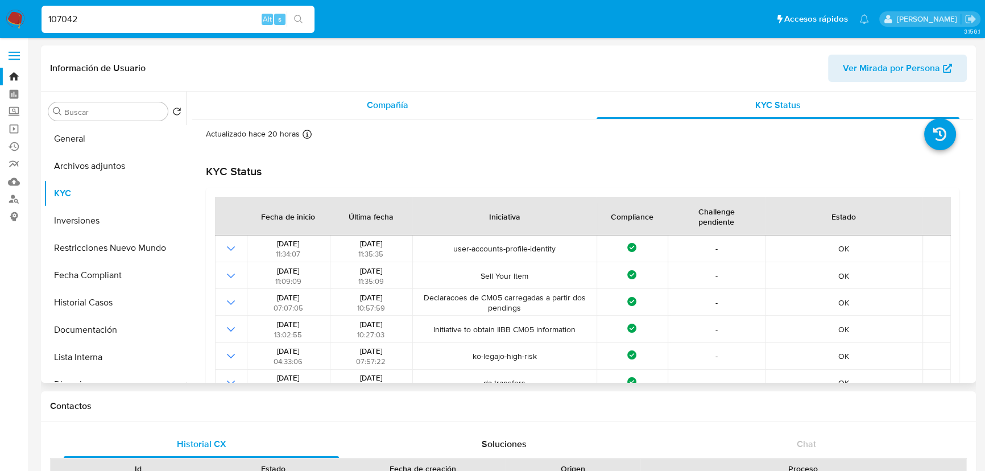
click at [396, 103] on span "Compañía" at bounding box center [388, 104] width 42 height 13
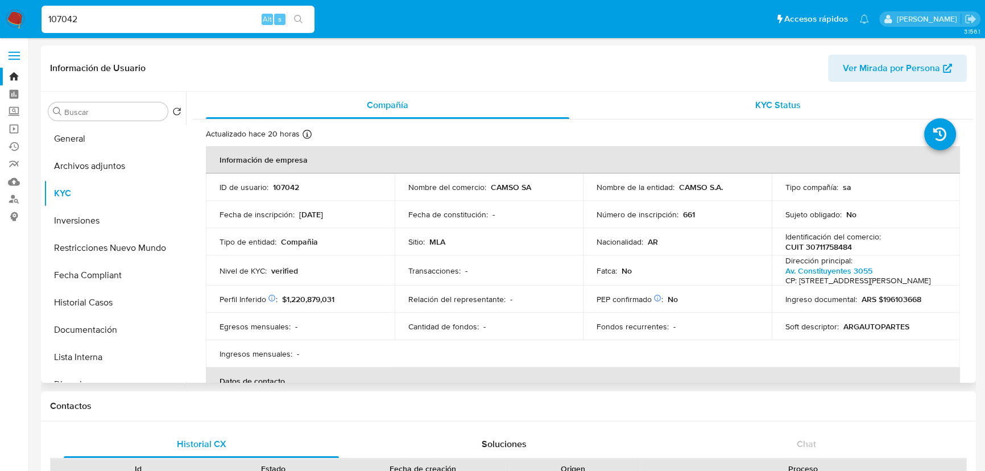
click at [795, 116] on div "KYC Status" at bounding box center [777, 105] width 363 height 27
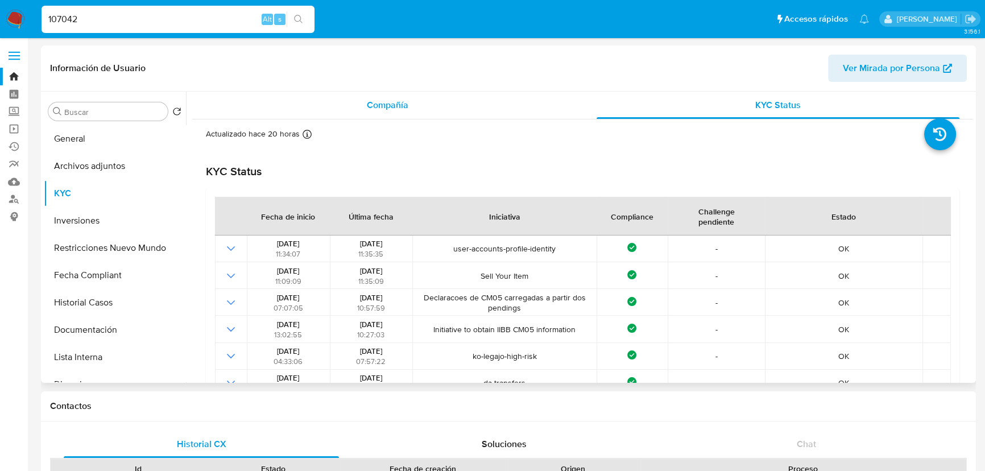
click at [454, 101] on div "Compañía" at bounding box center [387, 105] width 363 height 27
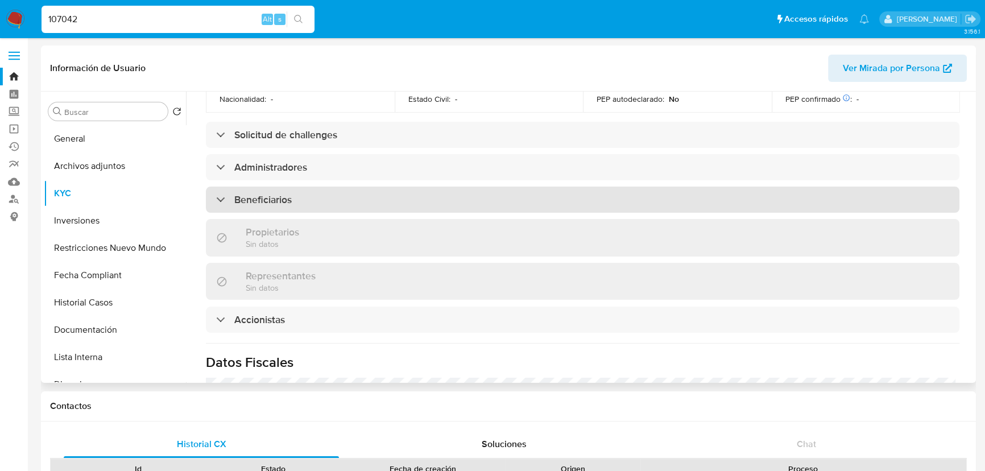
scroll to position [517, 0]
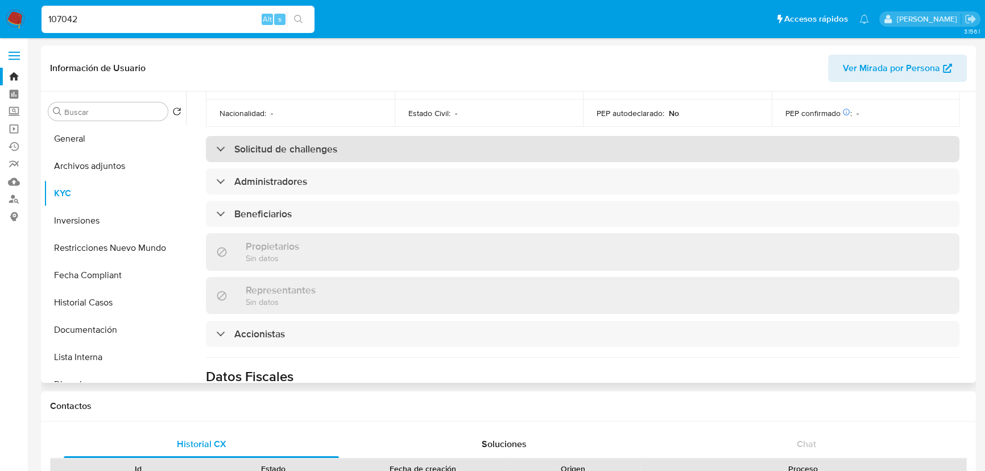
click at [277, 162] on div "Solicitud de challenges" at bounding box center [582, 149] width 753 height 26
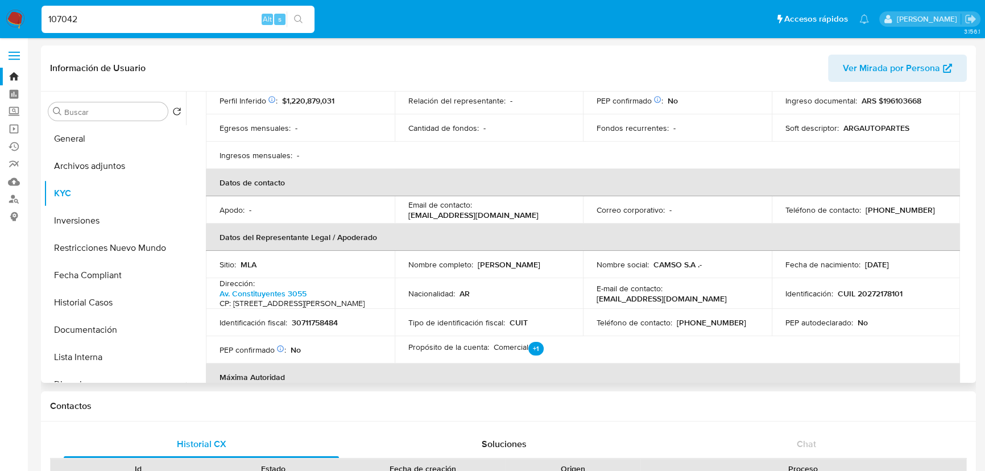
scroll to position [0, 0]
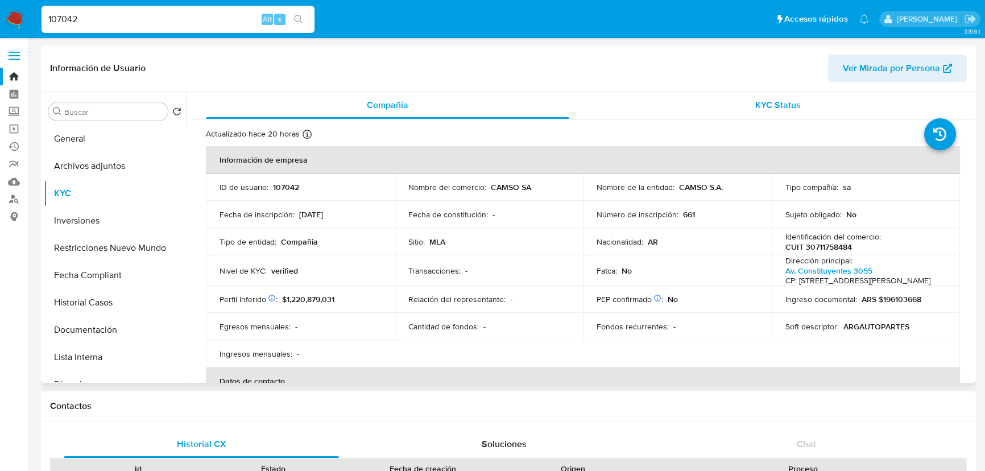
click at [772, 112] on div "KYC Status" at bounding box center [777, 105] width 363 height 27
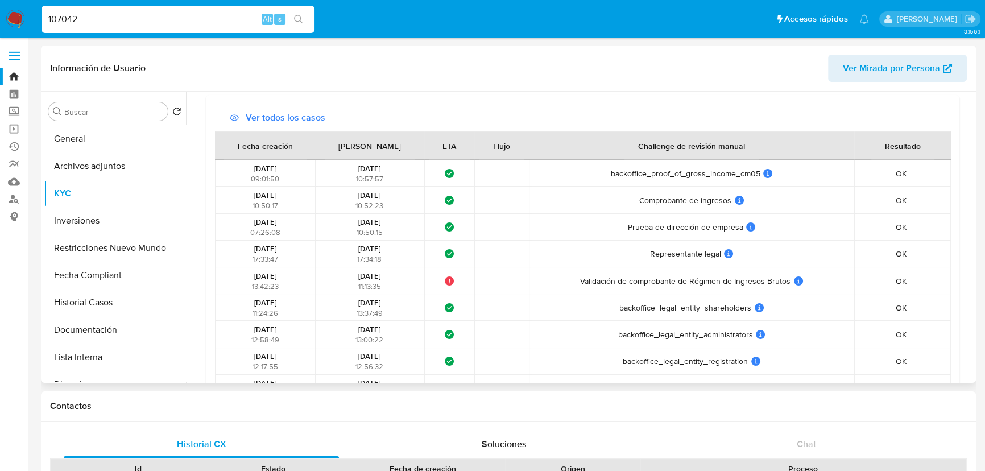
scroll to position [878, 0]
